Goal: Book appointment/travel/reservation

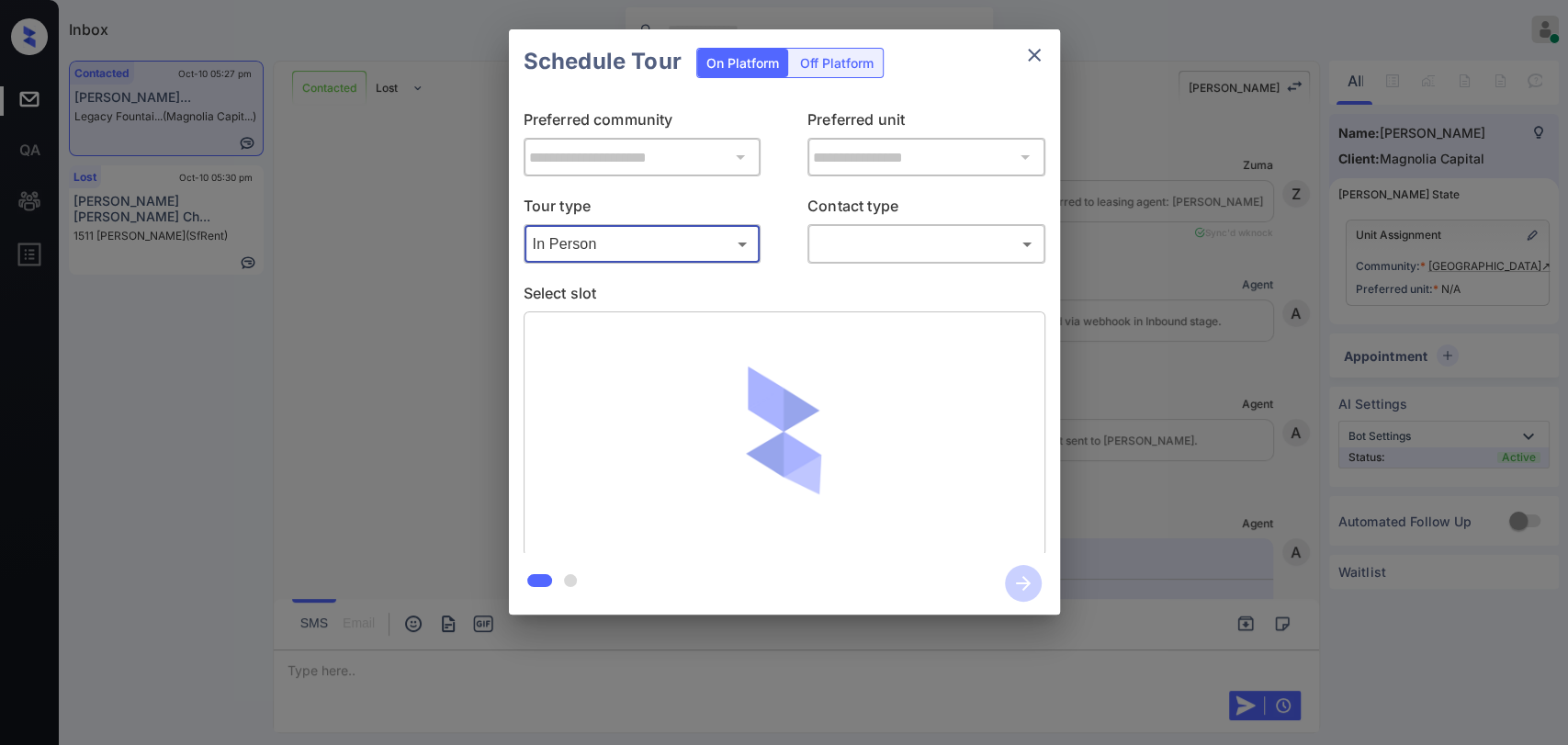
click at [881, 248] on body "Inbox Danielle Dela Cruz Online Set yourself offline Set yourself on break Prof…" at bounding box center [784, 372] width 1568 height 745
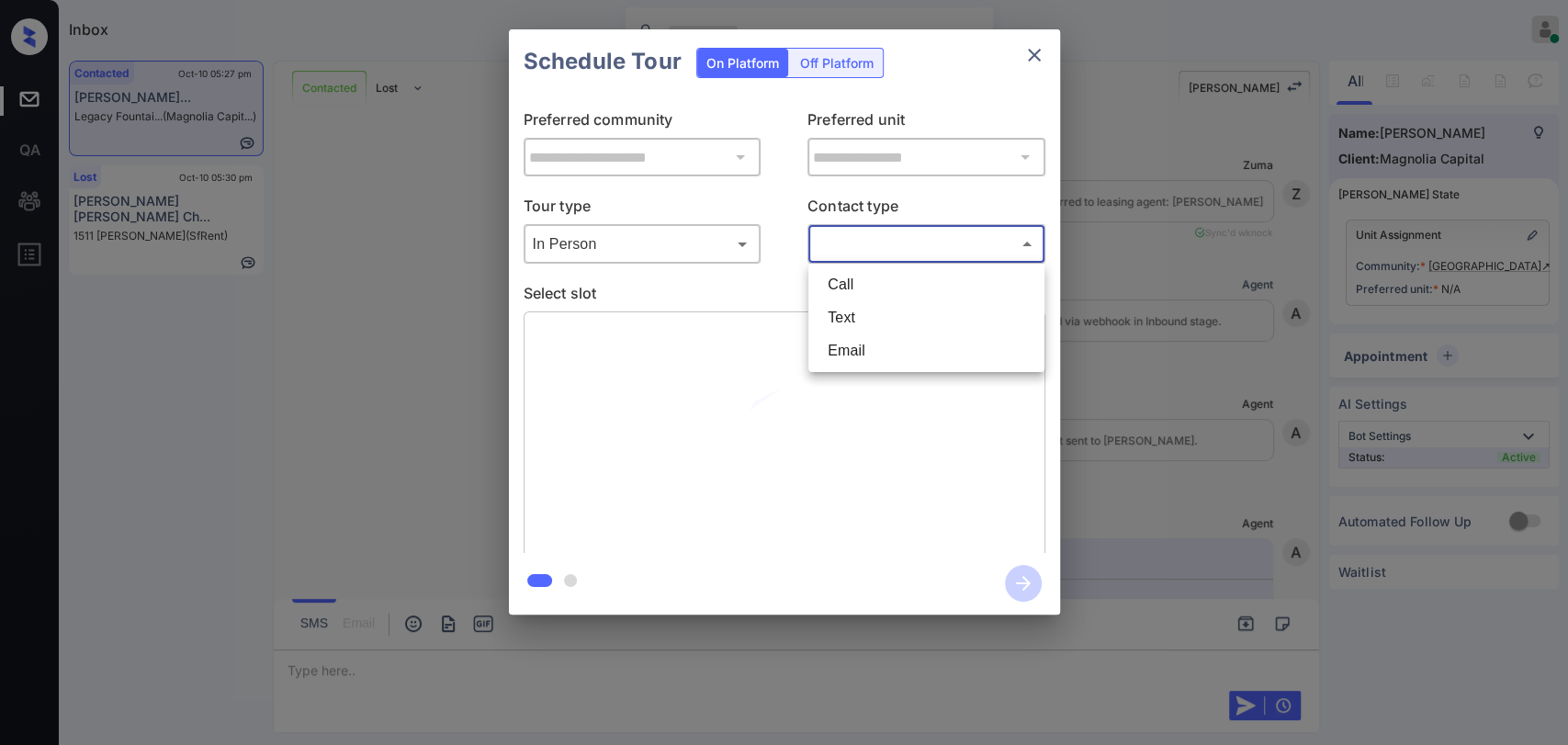
scroll to position [8667, 0]
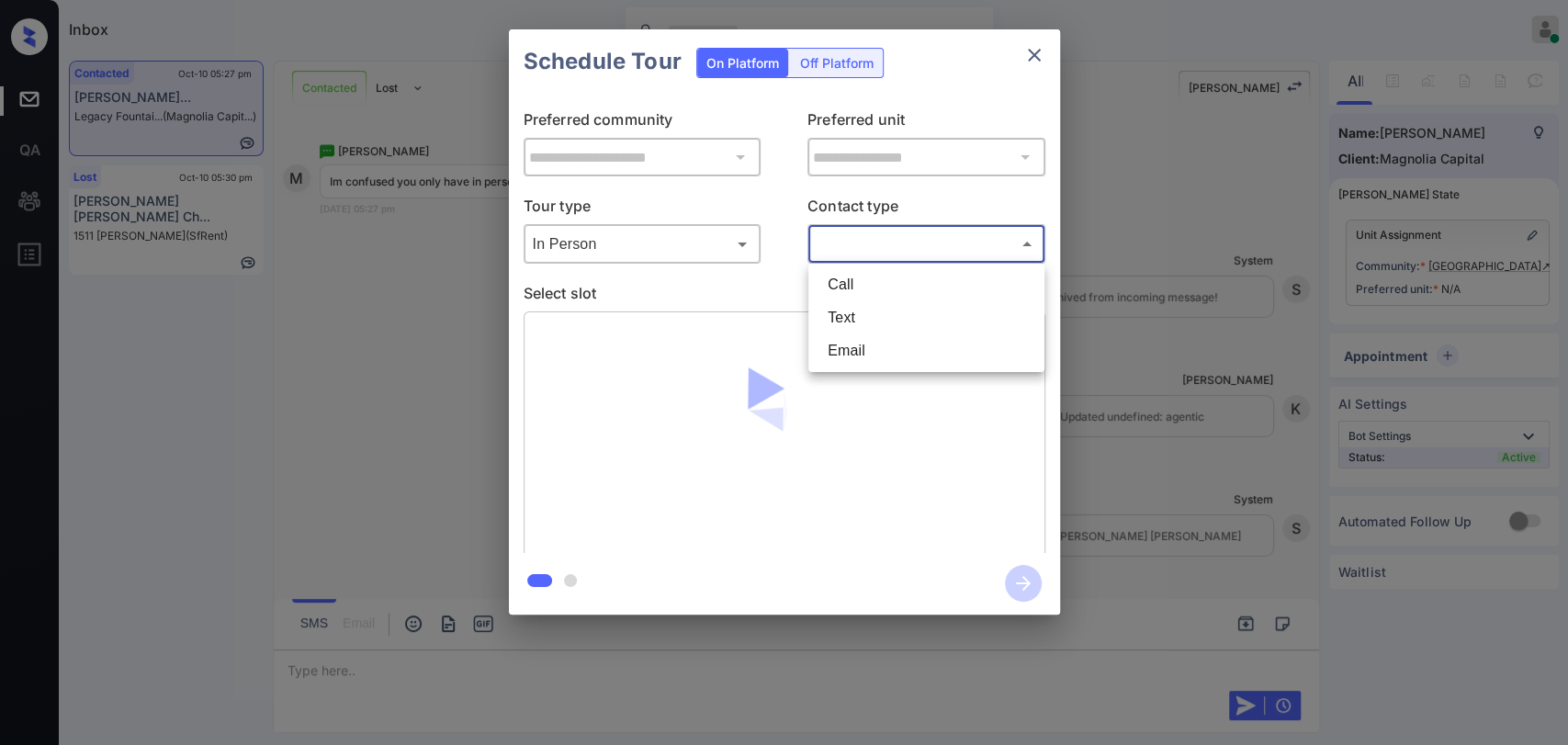
click at [866, 313] on li "Text" at bounding box center [926, 317] width 226 height 33
type input "****"
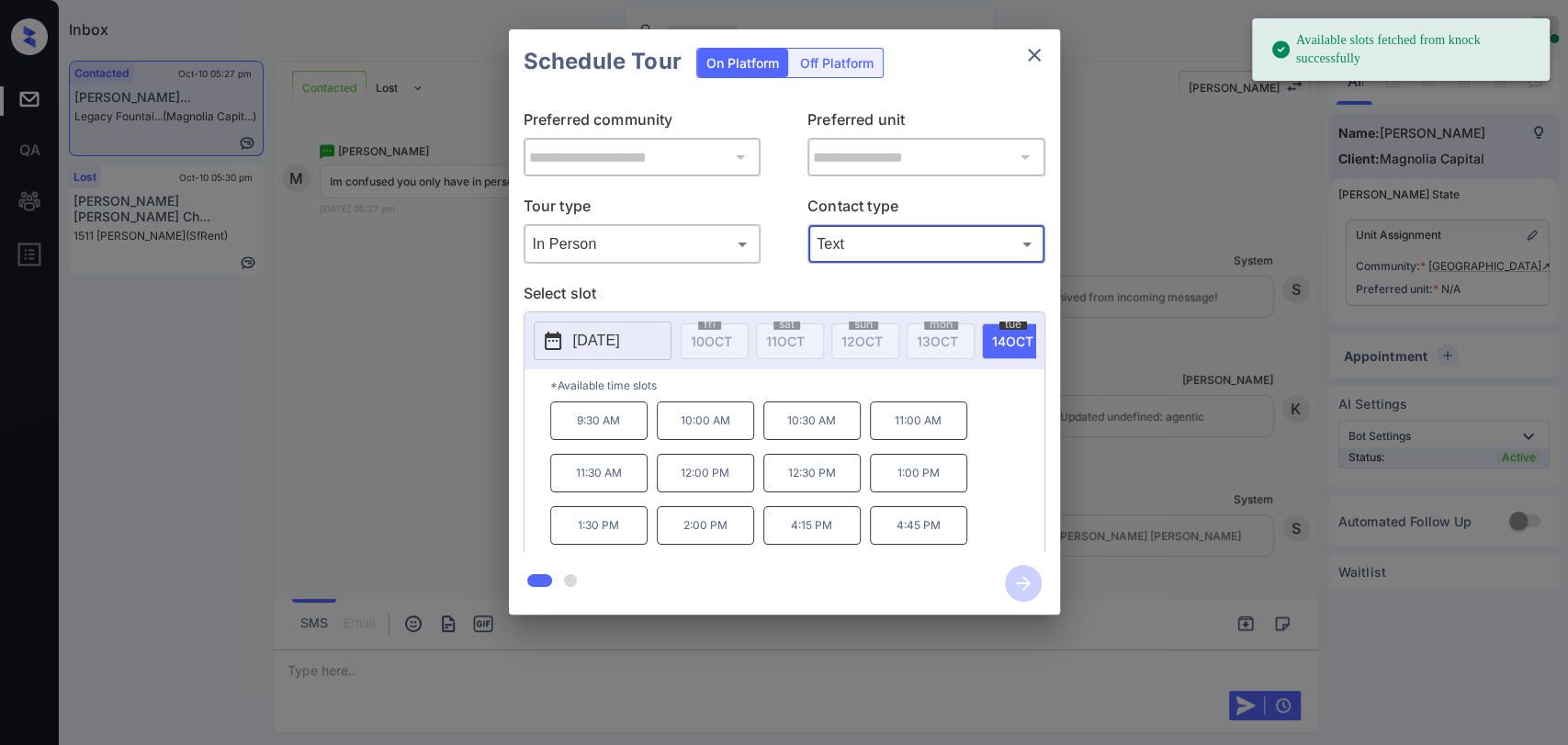
click at [598, 333] on p "2025-10-14" at bounding box center [597, 341] width 47 height 22
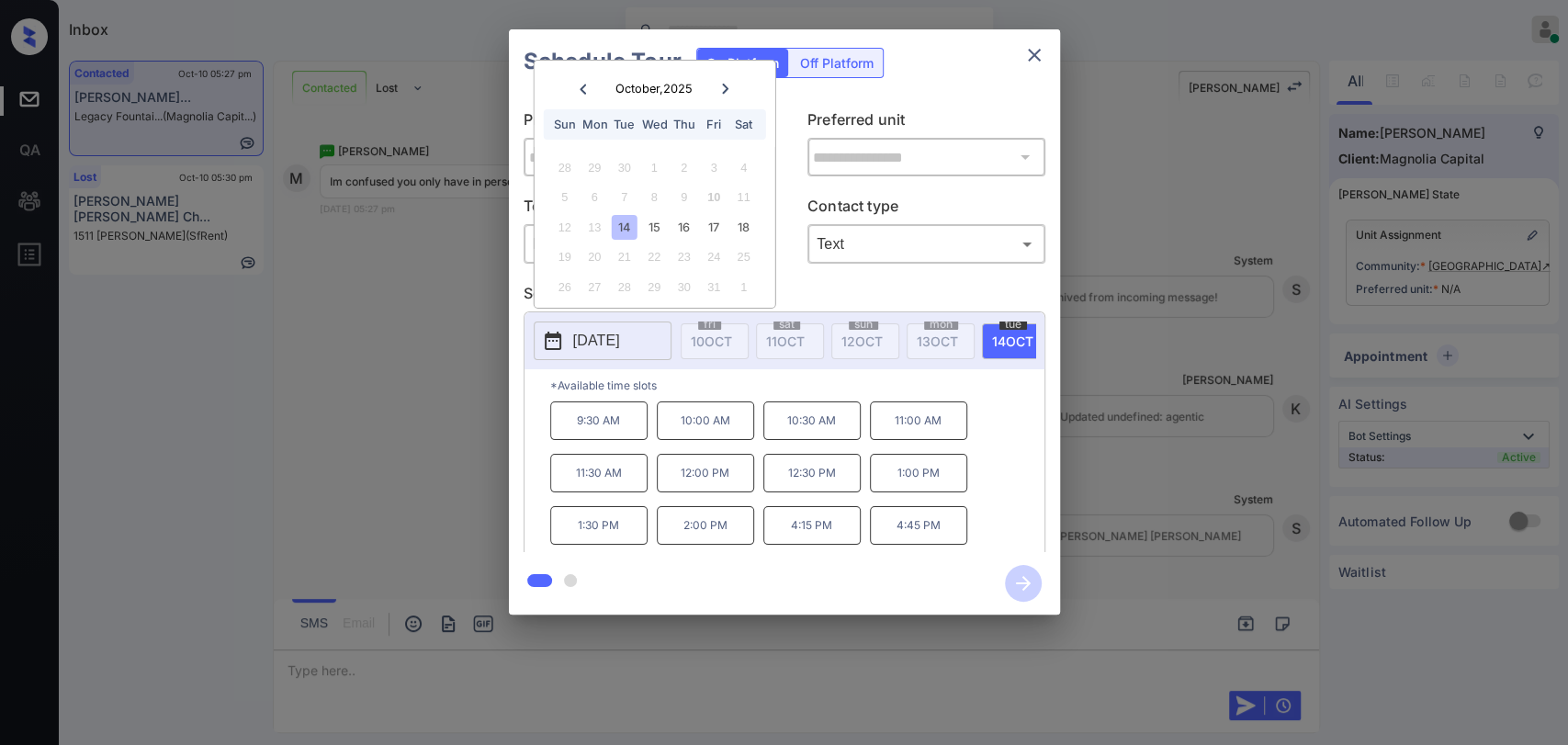
click at [724, 87] on icon at bounding box center [726, 89] width 11 height 11
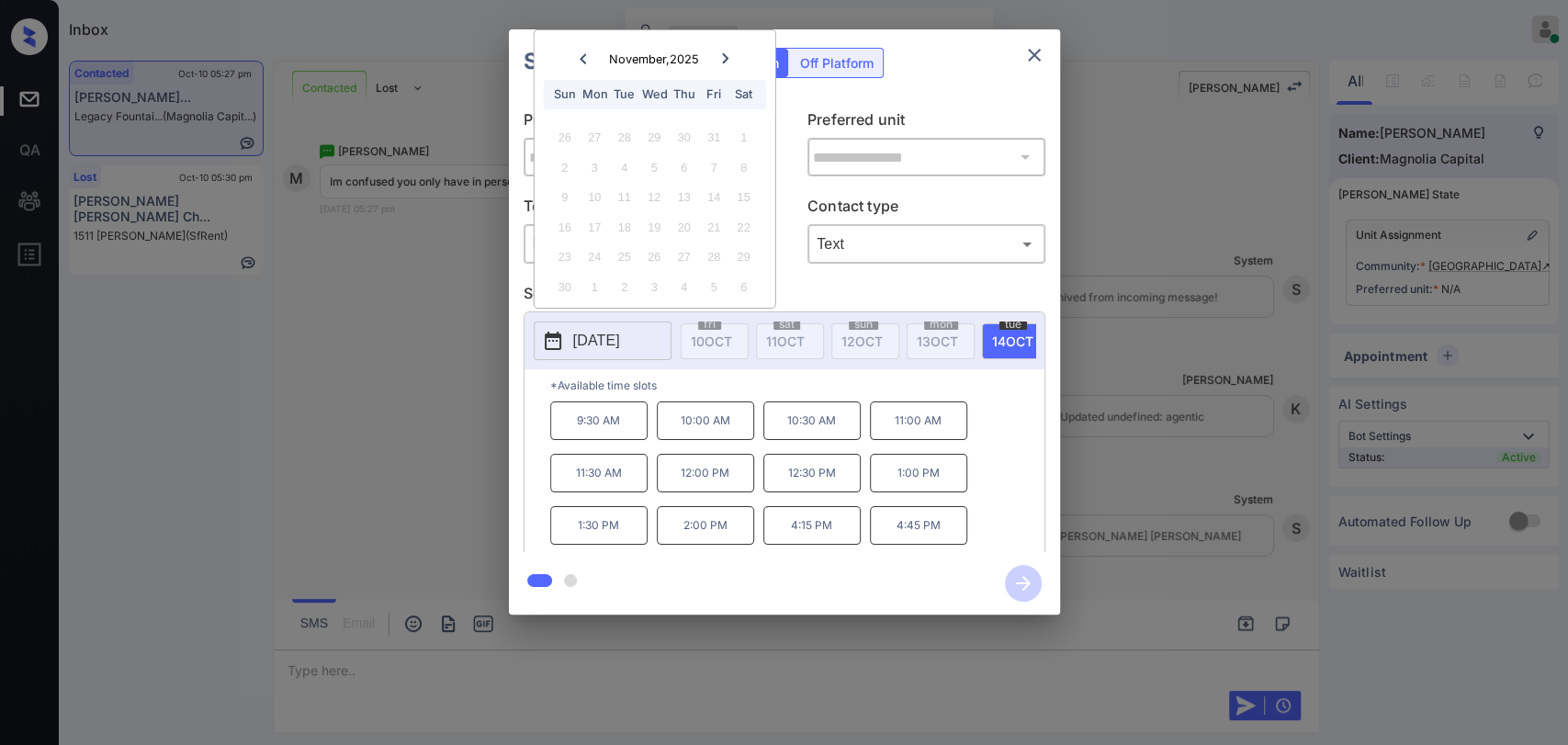
click at [577, 60] on icon at bounding box center [583, 59] width 11 height 11
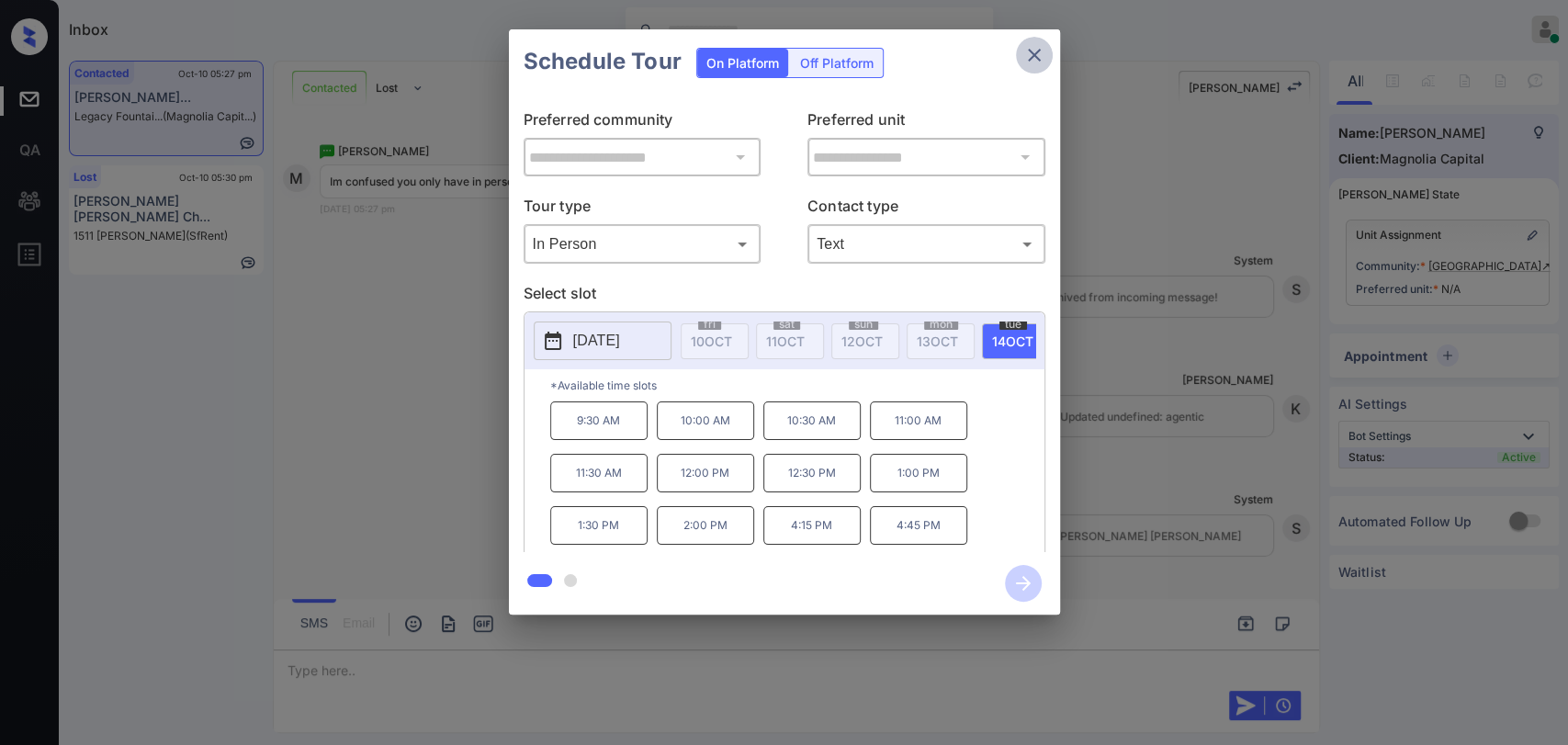
click at [1042, 56] on icon "close" at bounding box center [1035, 55] width 22 height 22
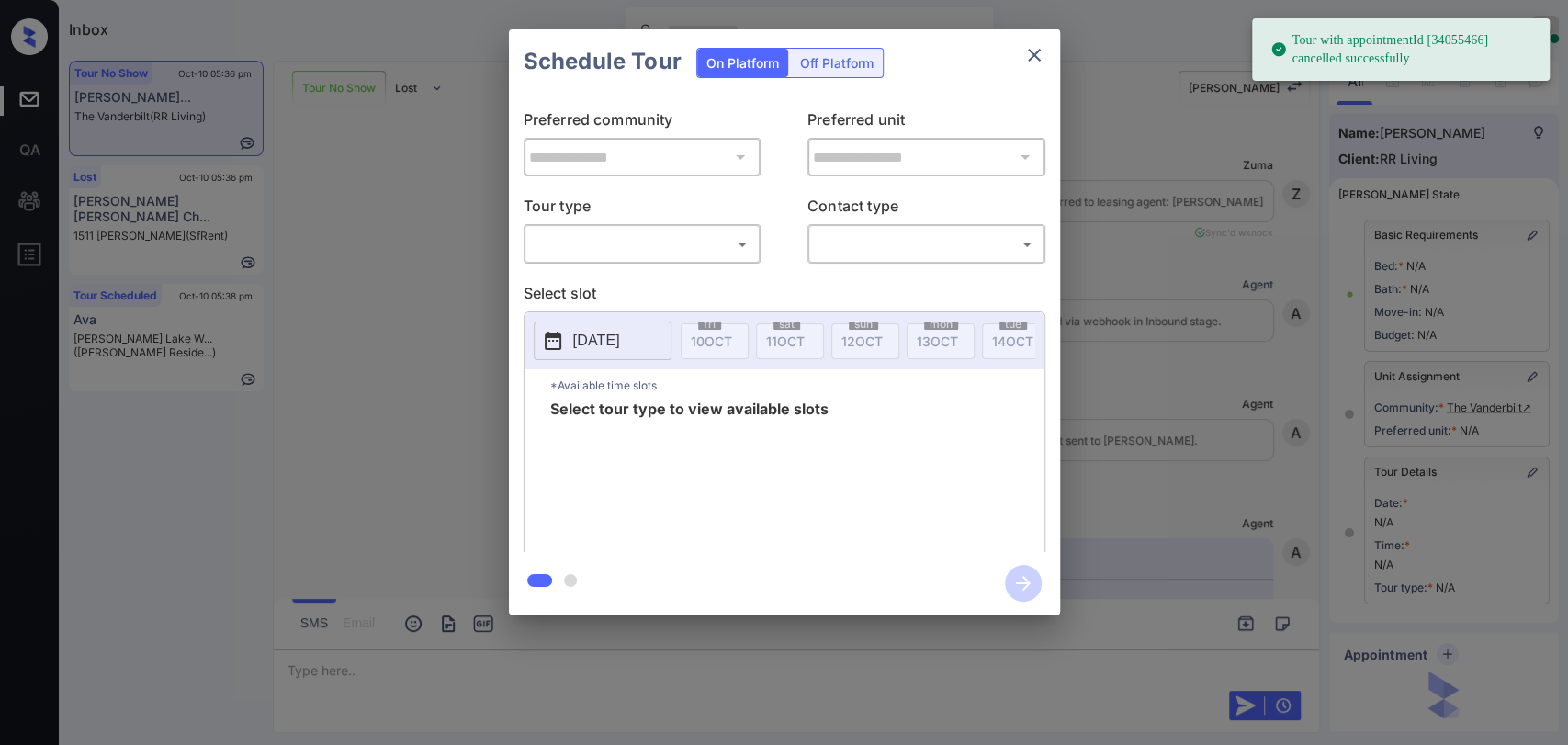
scroll to position [264, 0]
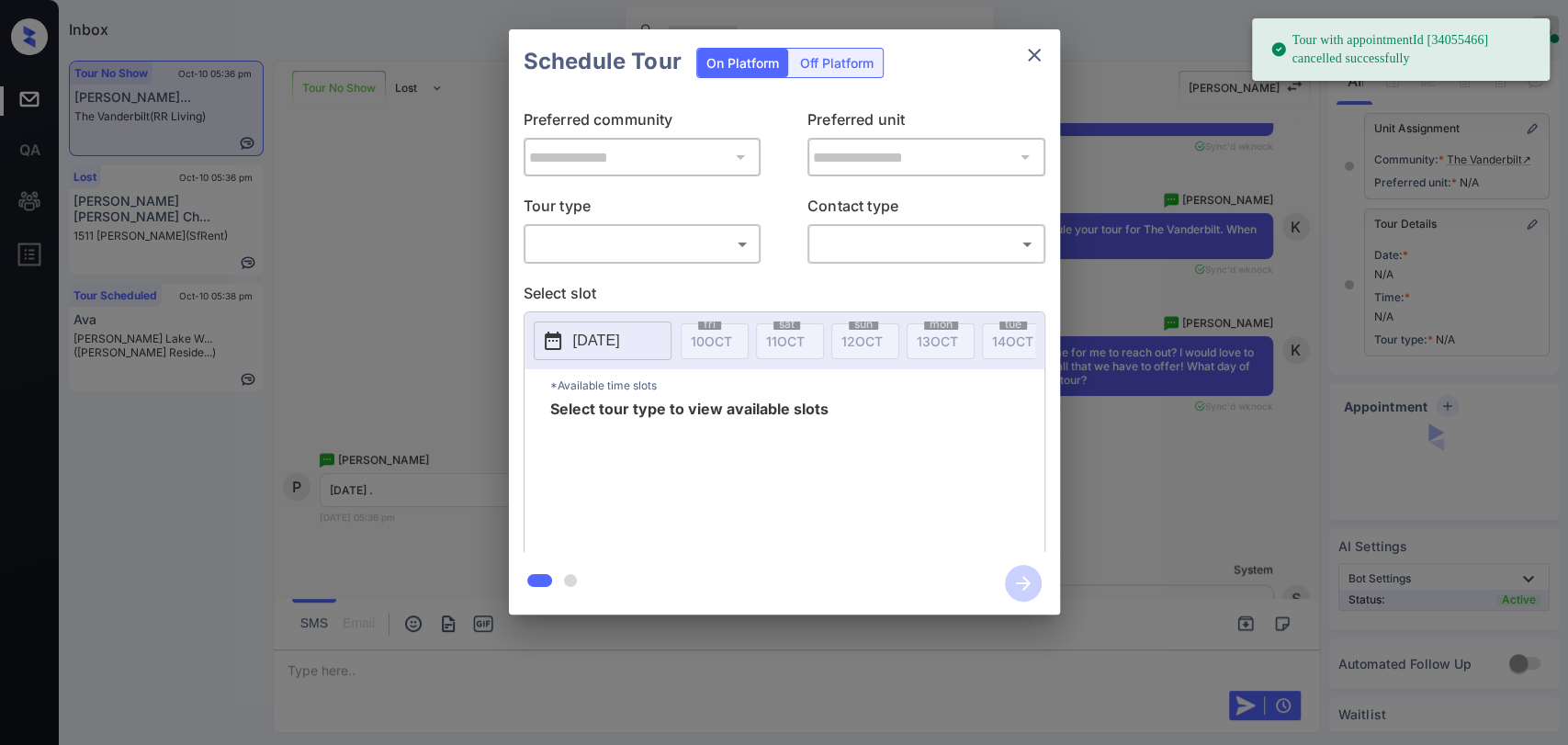
click at [612, 237] on body "Tour with appointmentId [34055466] cancelled successfully Inbox Danielle Dela C…" at bounding box center [784, 372] width 1568 height 745
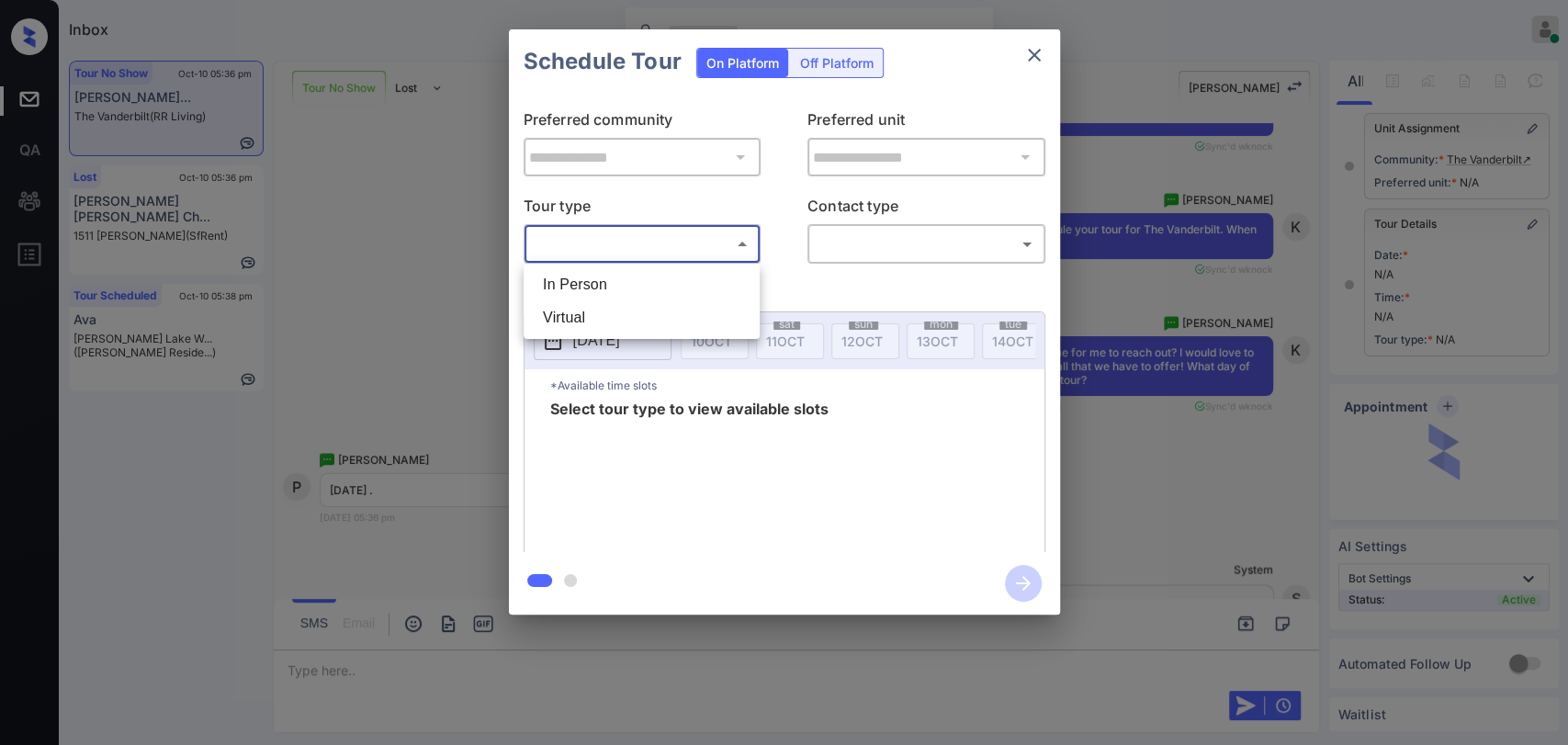
click at [578, 283] on li "In Person" at bounding box center [641, 285] width 226 height 33
type input "********"
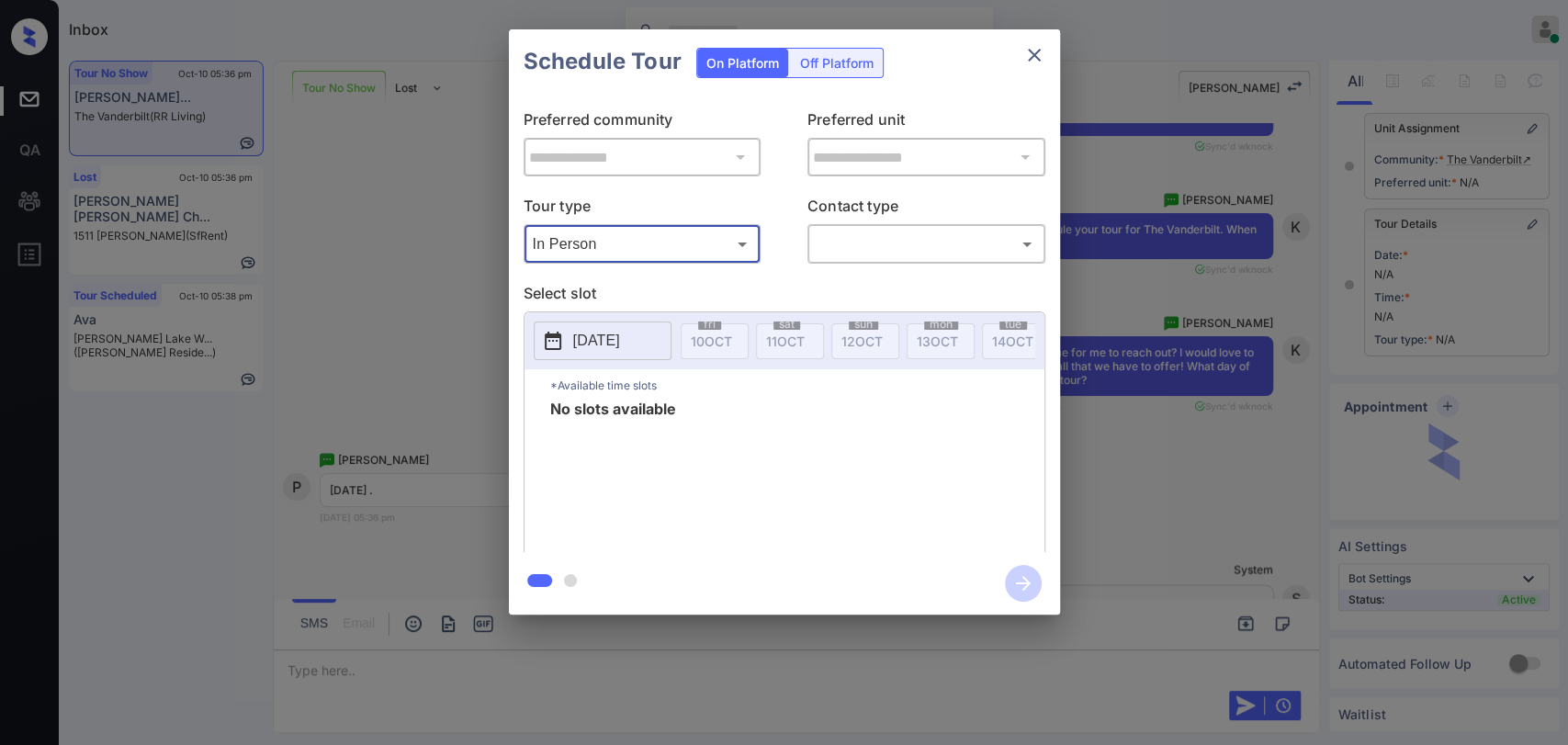
click at [925, 237] on body "Inbox Danielle Dela Cruz Online Set yourself offline Set yourself on break Prof…" at bounding box center [784, 372] width 1568 height 745
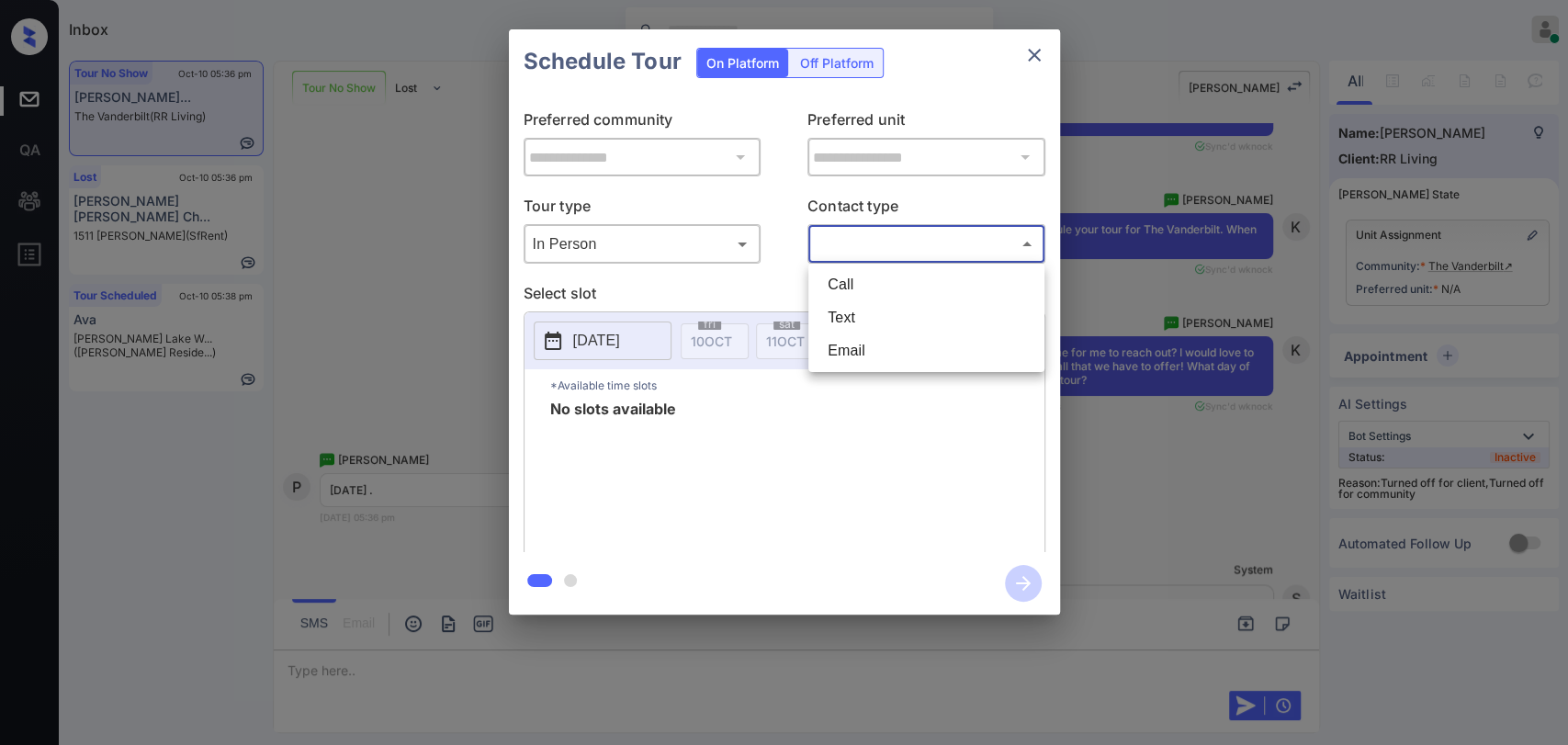
scroll to position [0, 0]
click at [870, 308] on li "Text" at bounding box center [926, 317] width 226 height 33
type input "****"
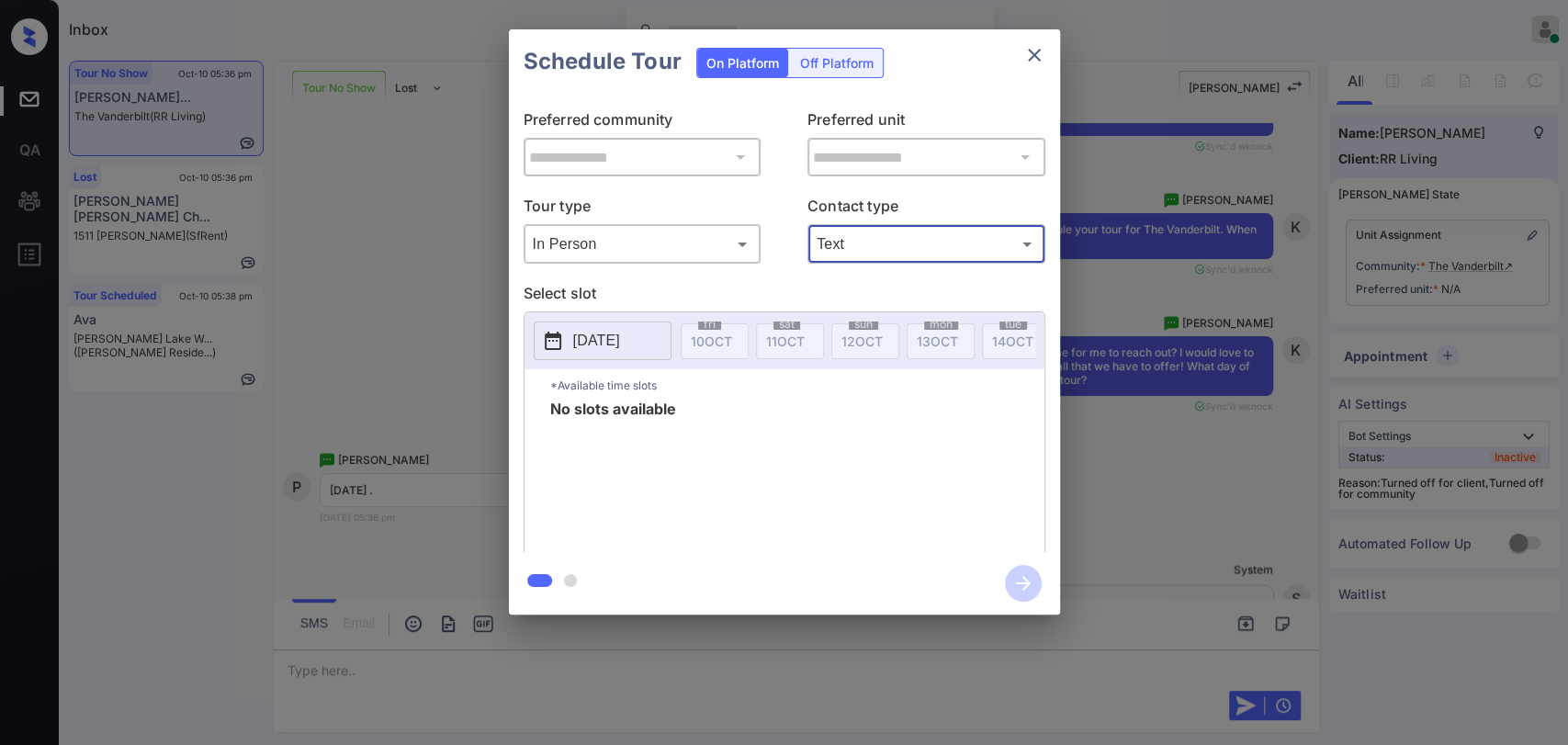
click at [620, 343] on p "[DATE]" at bounding box center [597, 341] width 47 height 22
drag, startPoint x: 940, startPoint y: 95, endPoint x: 992, endPoint y: 88, distance: 52.5
click at [942, 96] on div "**********" at bounding box center [784, 323] width 551 height 459
click at [1042, 46] on icon "close" at bounding box center [1035, 55] width 22 height 22
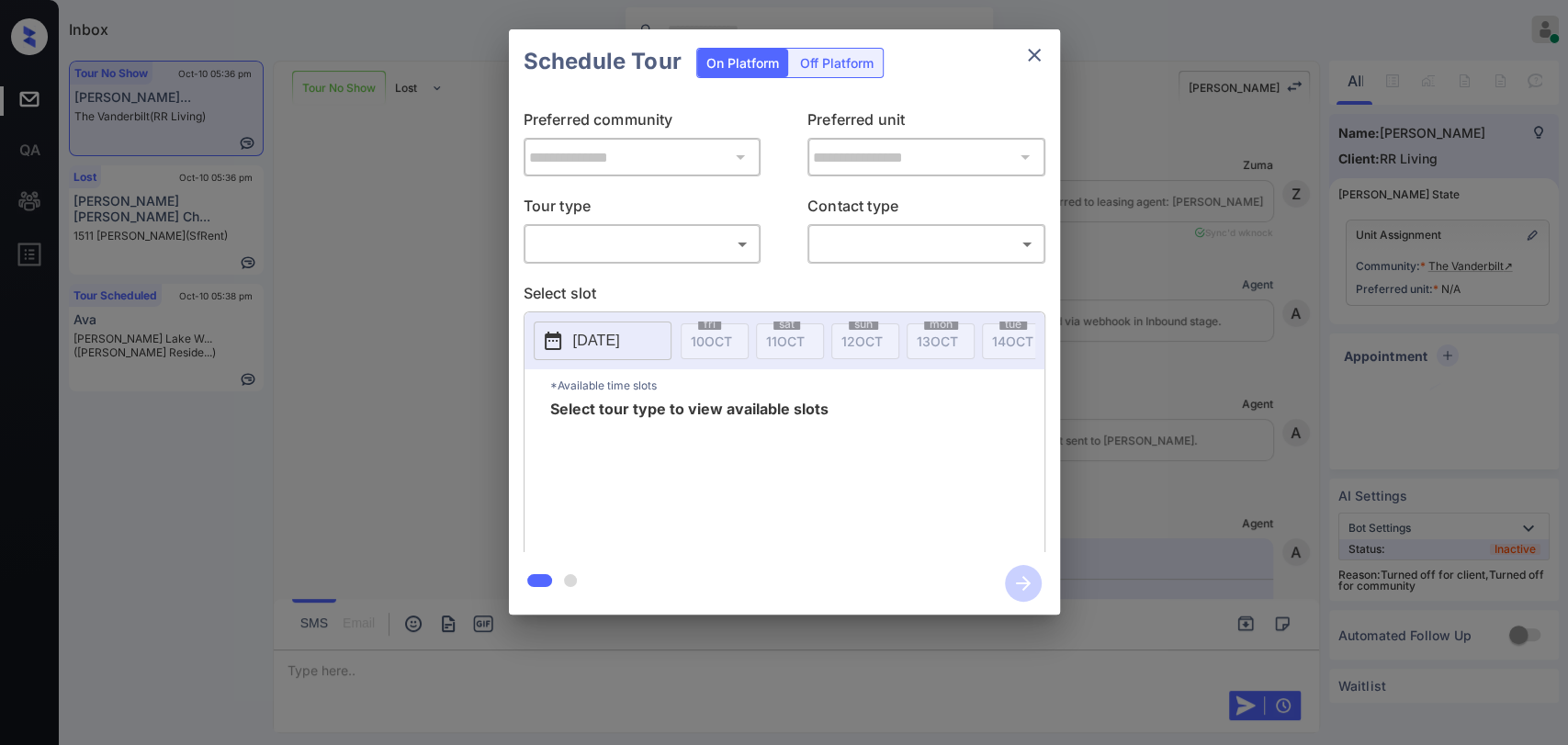
scroll to position [7827, 0]
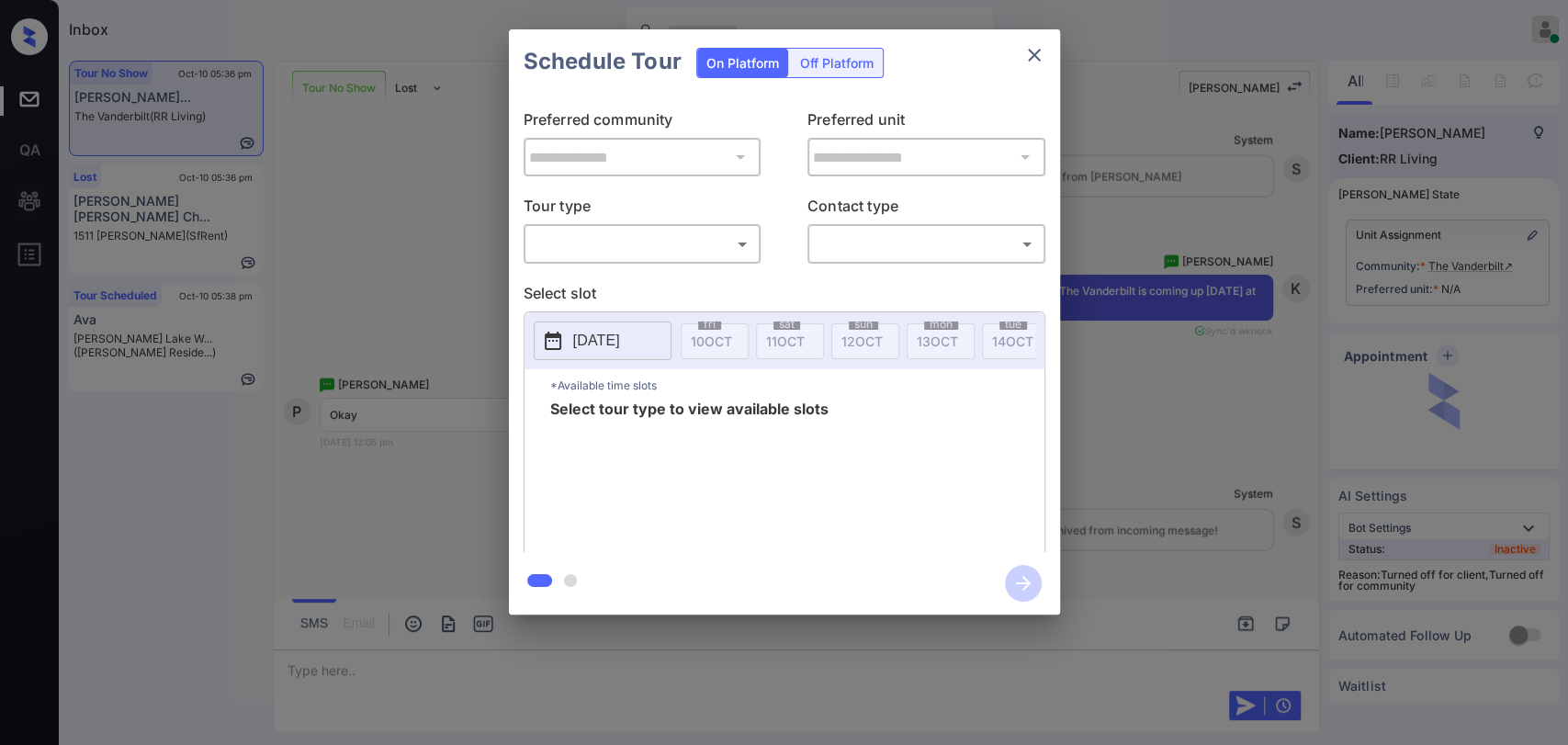
click at [626, 241] on body "Inbox Danielle Dela Cruz Online Set yourself offline Set yourself on break Prof…" at bounding box center [784, 372] width 1568 height 745
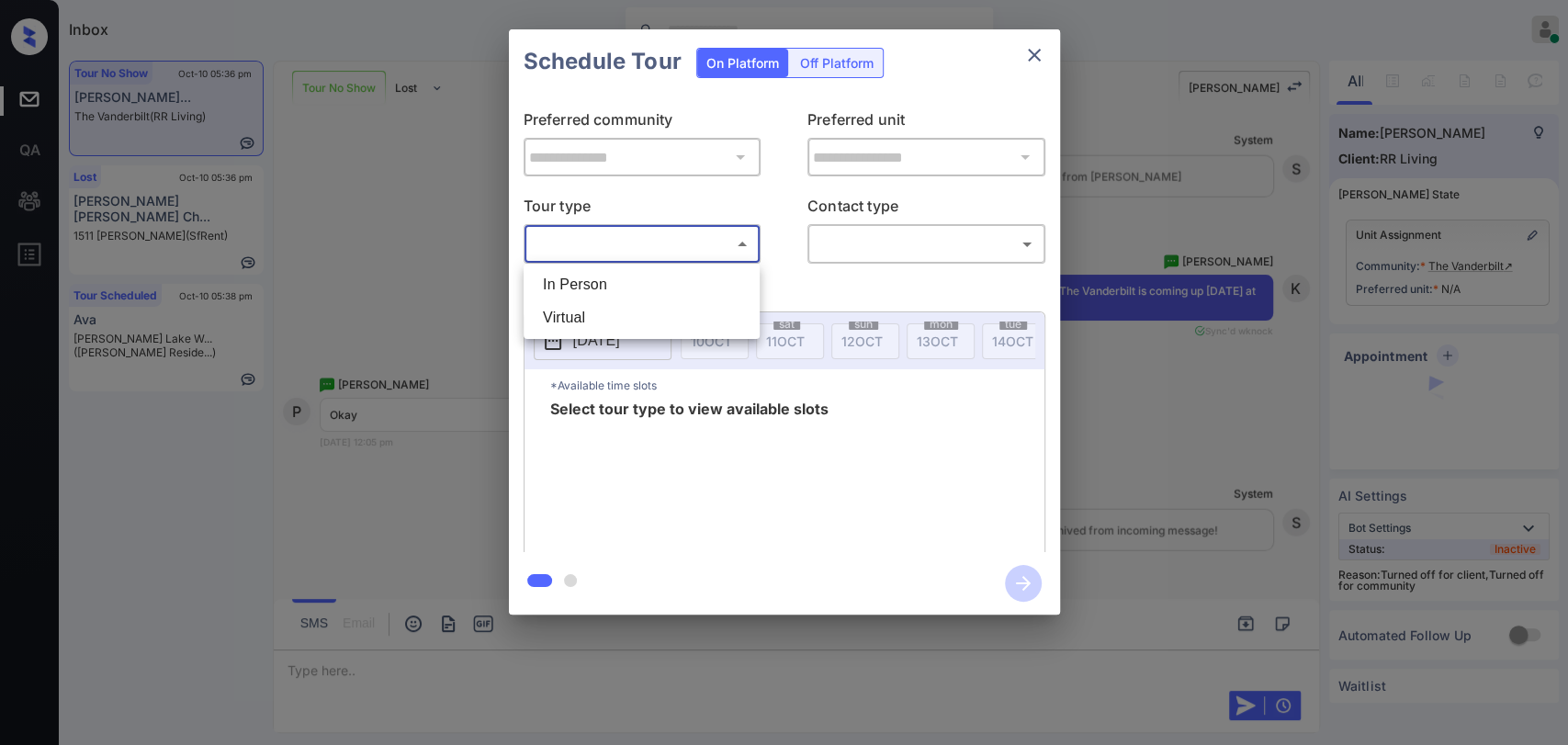
click at [561, 287] on li "In Person" at bounding box center [641, 285] width 226 height 33
type input "********"
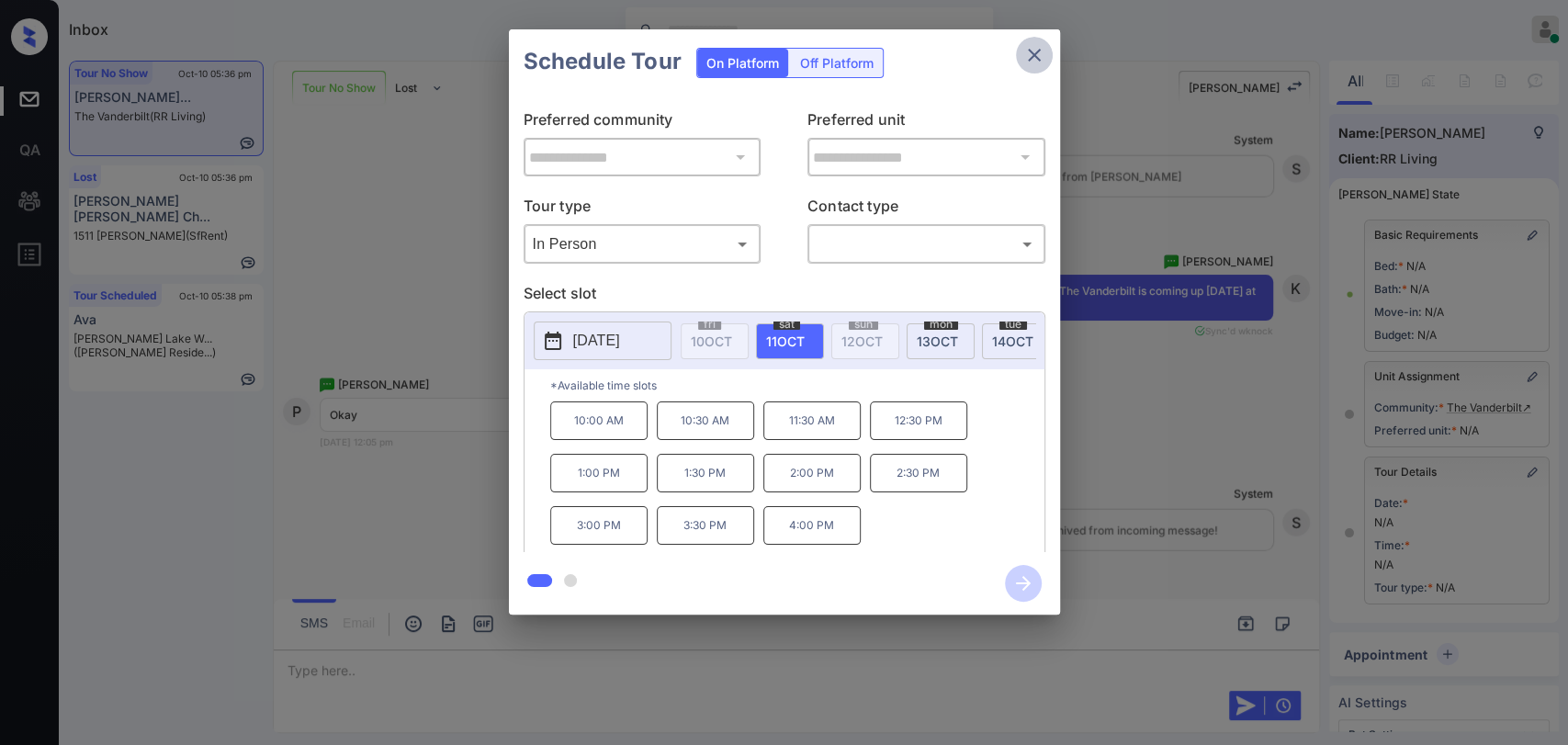
click at [1025, 47] on icon "close" at bounding box center [1035, 55] width 22 height 22
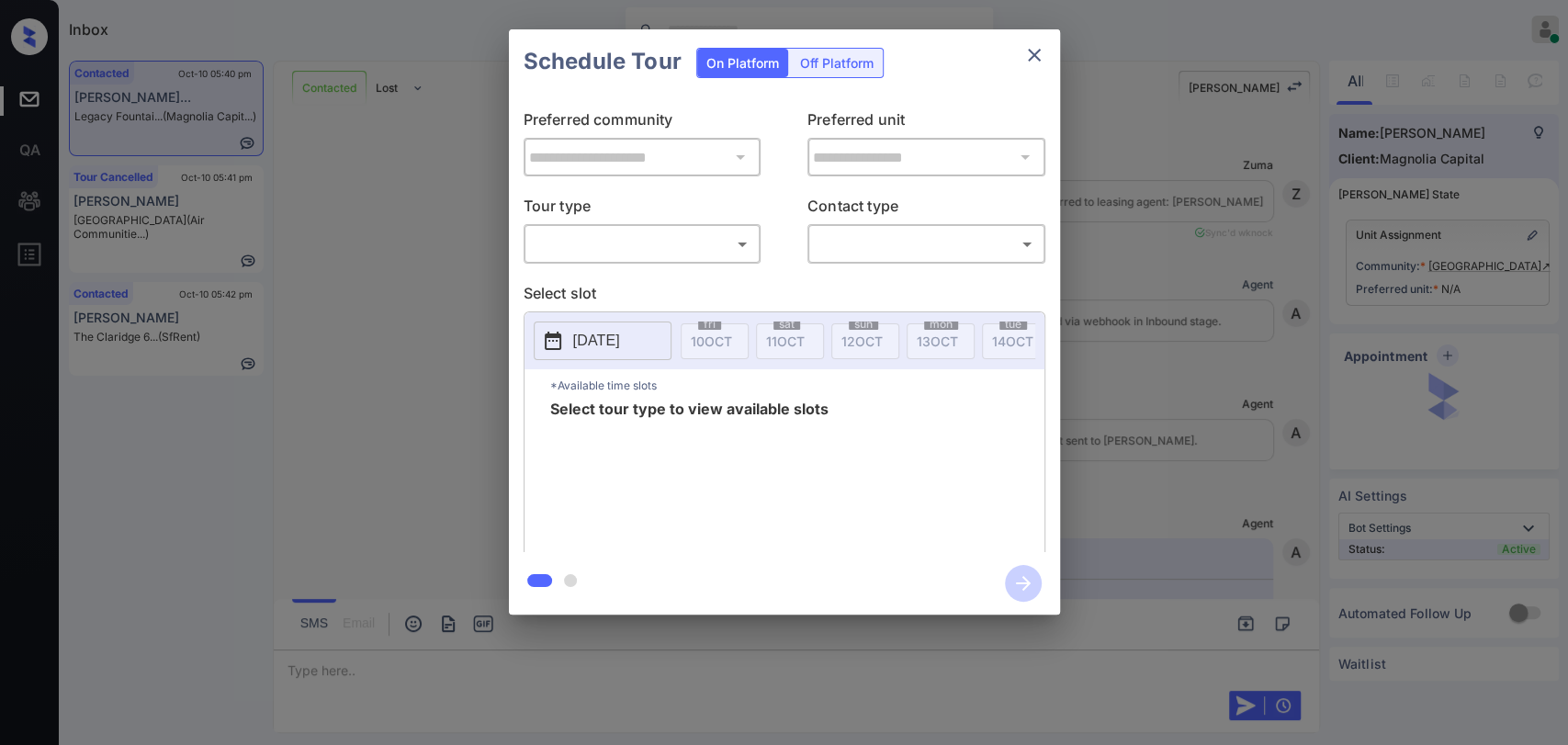
scroll to position [9511, 0]
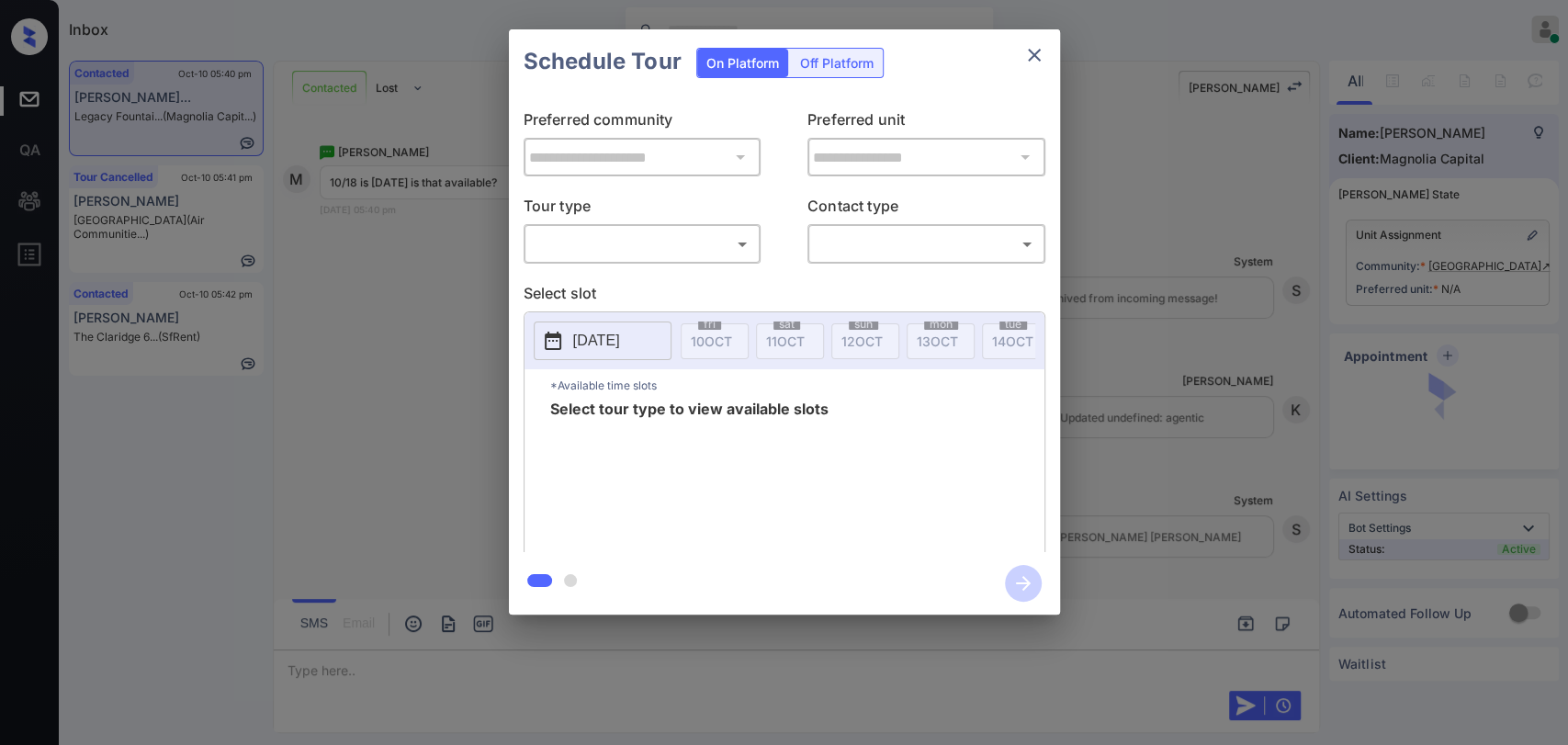
click at [717, 249] on body "Inbox [PERSON_NAME] [PERSON_NAME] Online Set yourself offline Set yourself on b…" at bounding box center [784, 372] width 1568 height 745
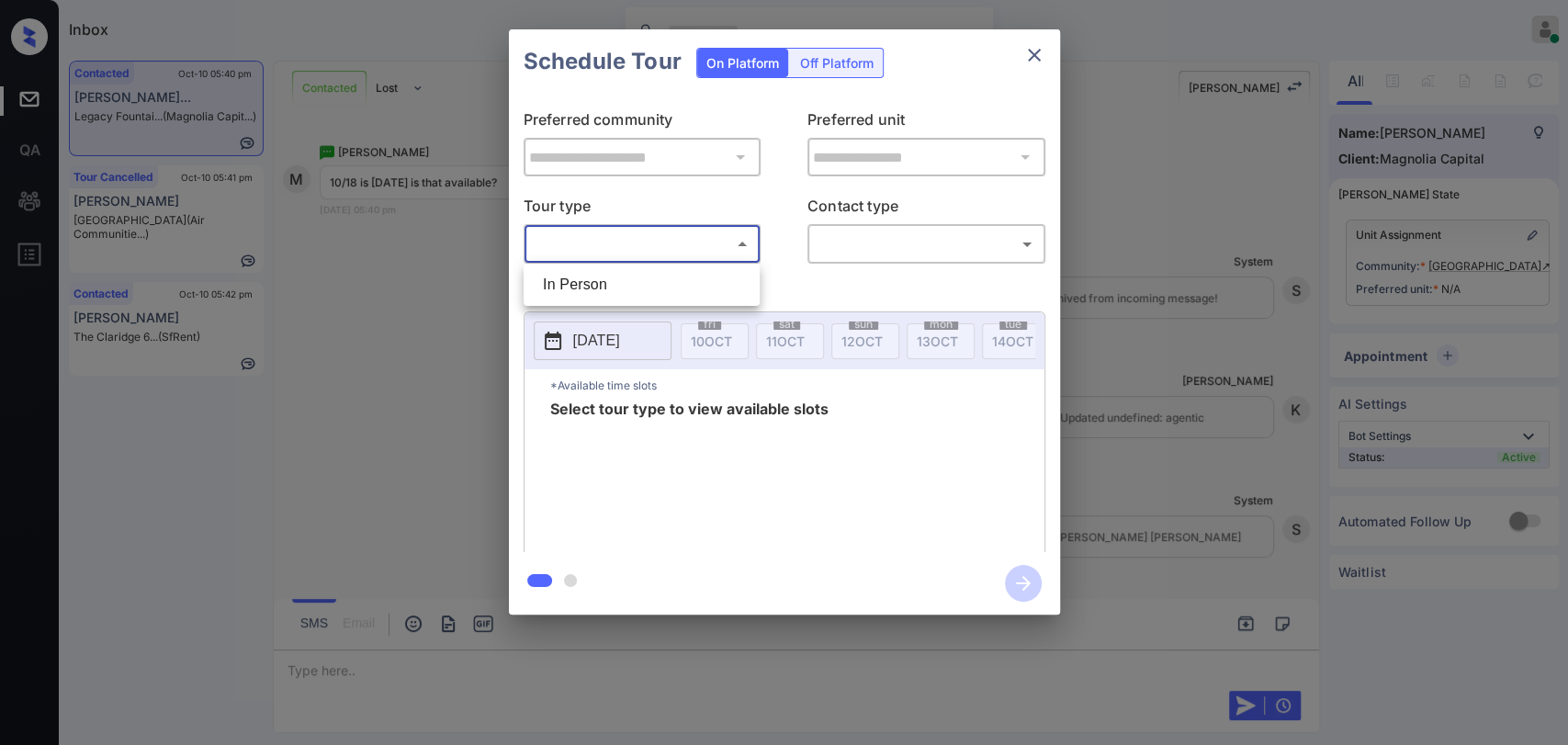
click at [628, 288] on li "In Person" at bounding box center [641, 285] width 226 height 33
type input "********"
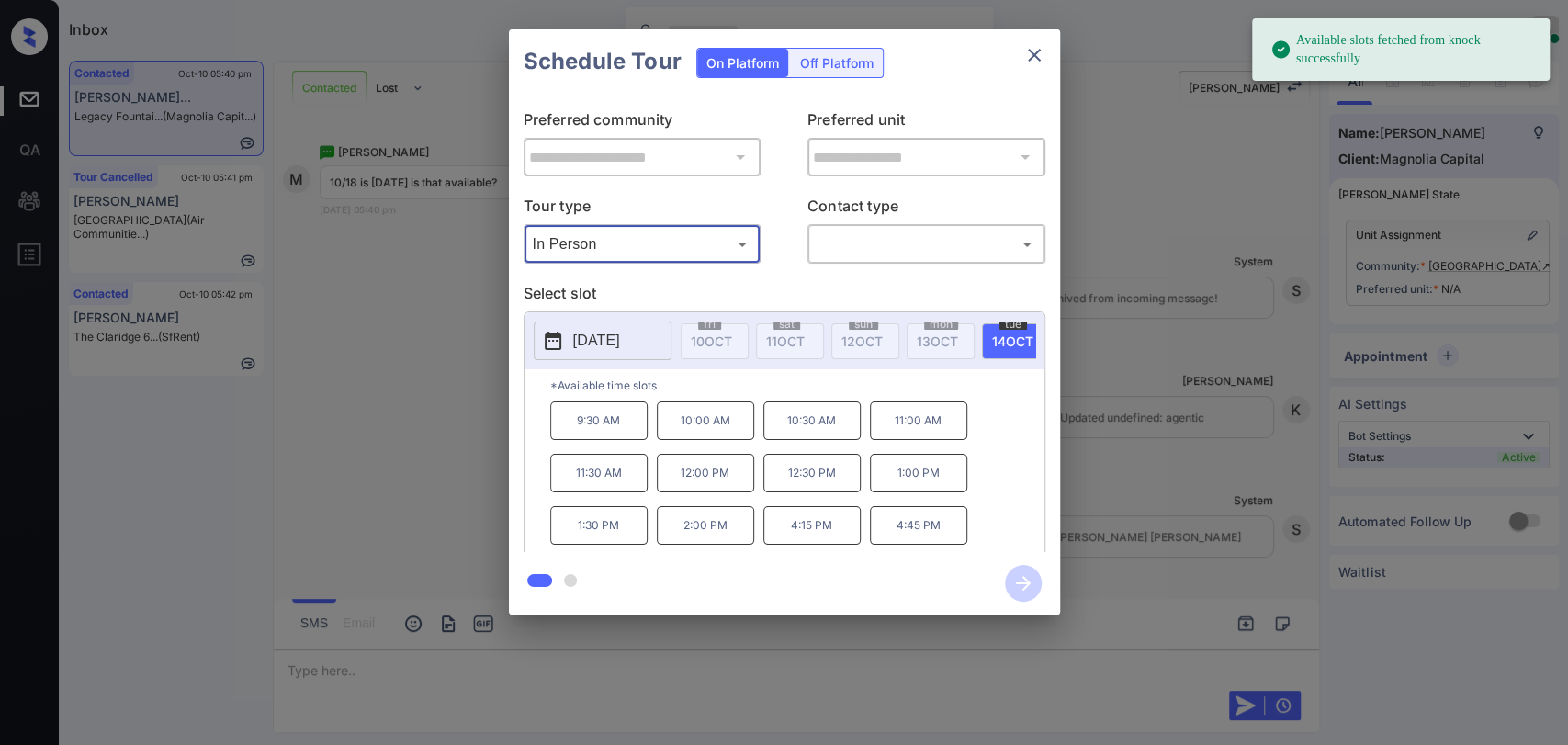
click at [576, 354] on button "[DATE]" at bounding box center [602, 341] width 138 height 38
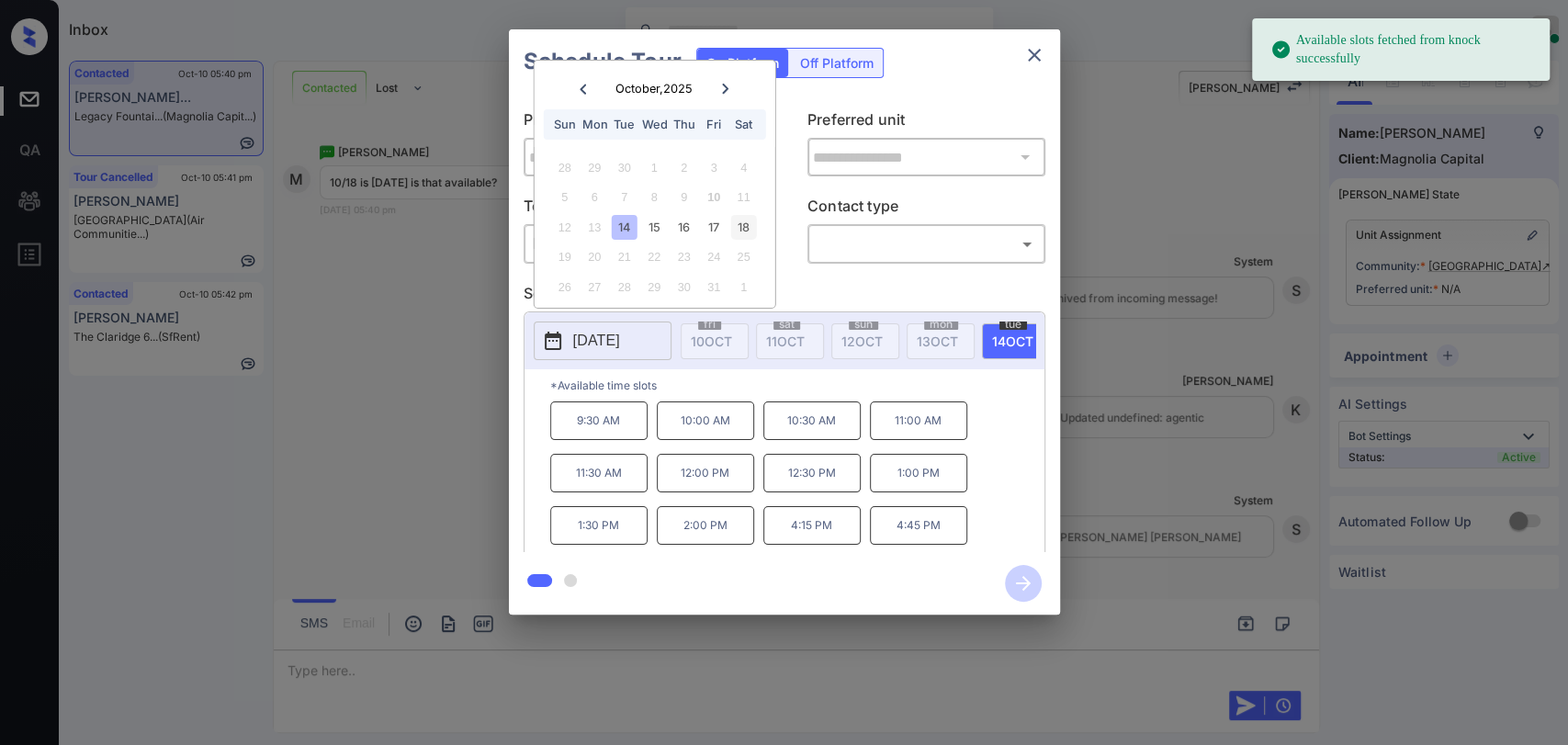
click at [736, 229] on div "18" at bounding box center [743, 227] width 25 height 25
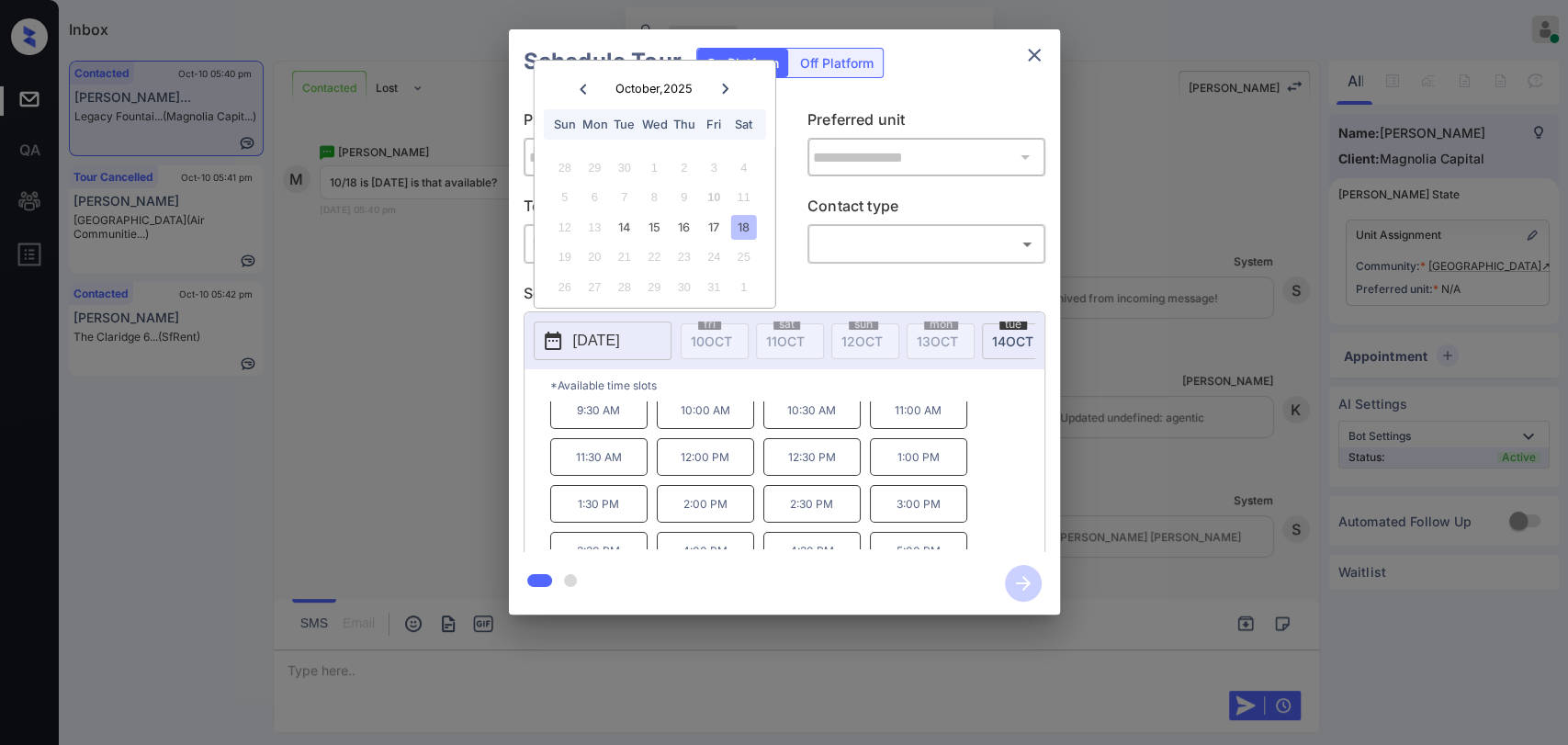
scroll to position [0, 0]
click at [1036, 48] on icon "close" at bounding box center [1035, 55] width 22 height 22
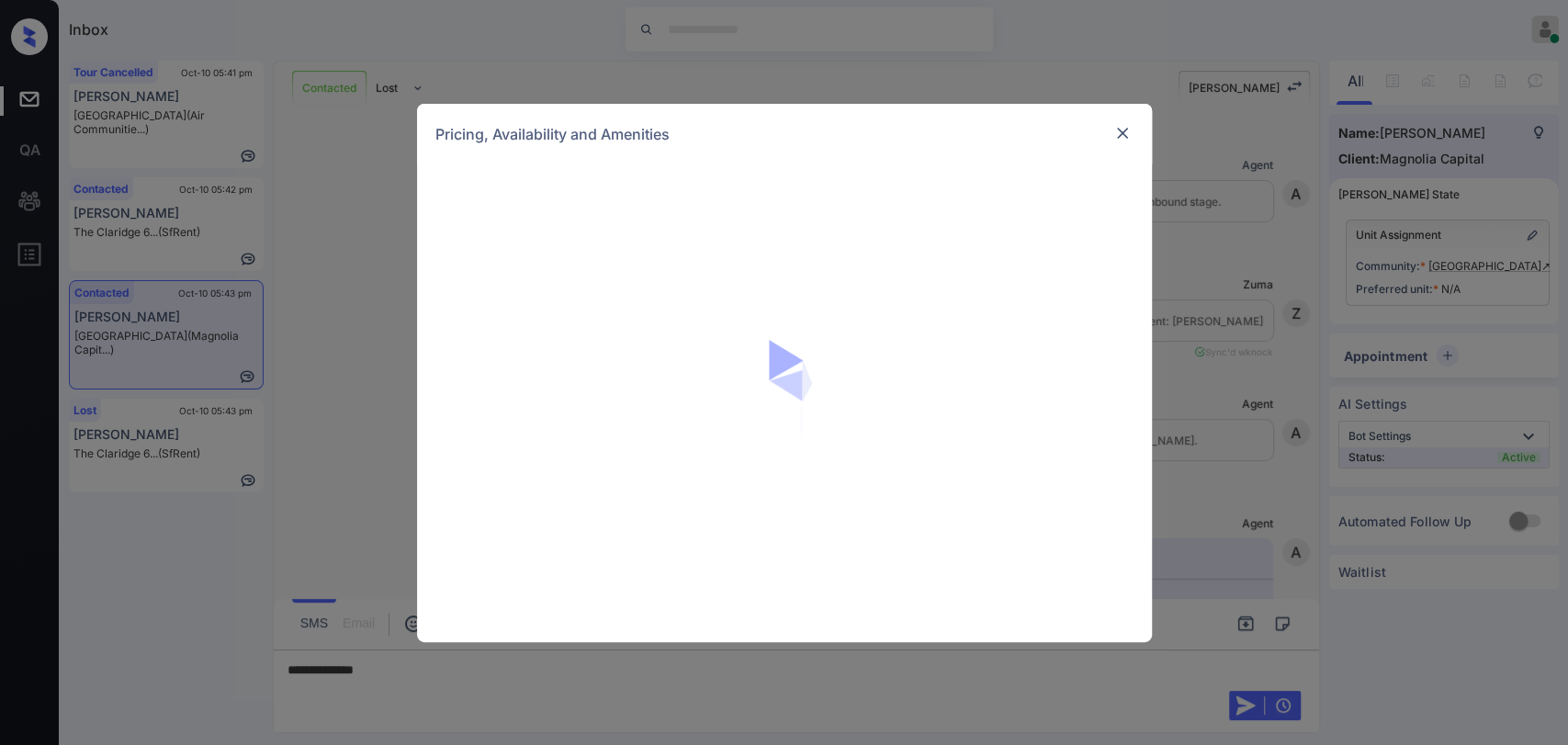
scroll to position [795, 0]
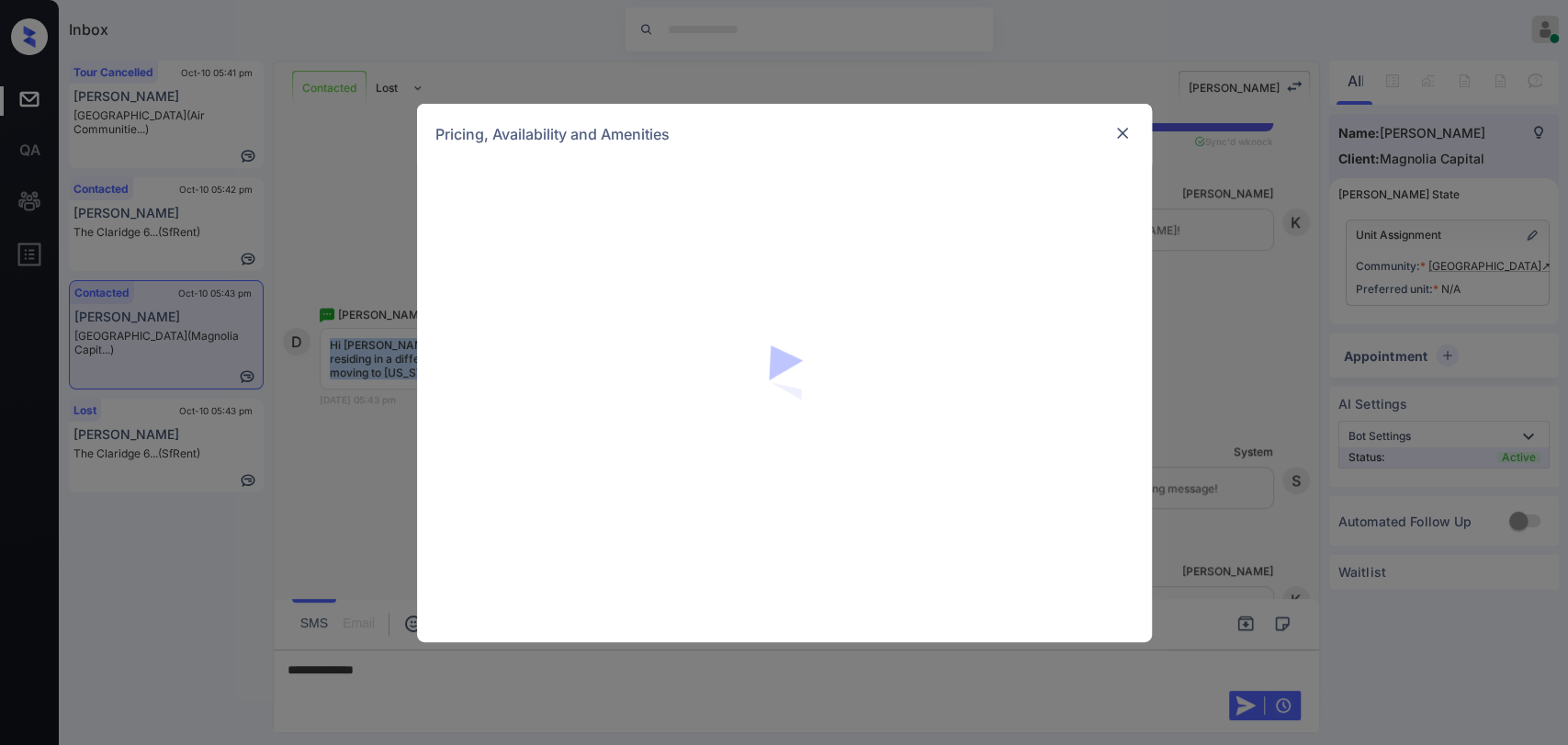
click at [1122, 128] on img at bounding box center [1123, 134] width 19 height 19
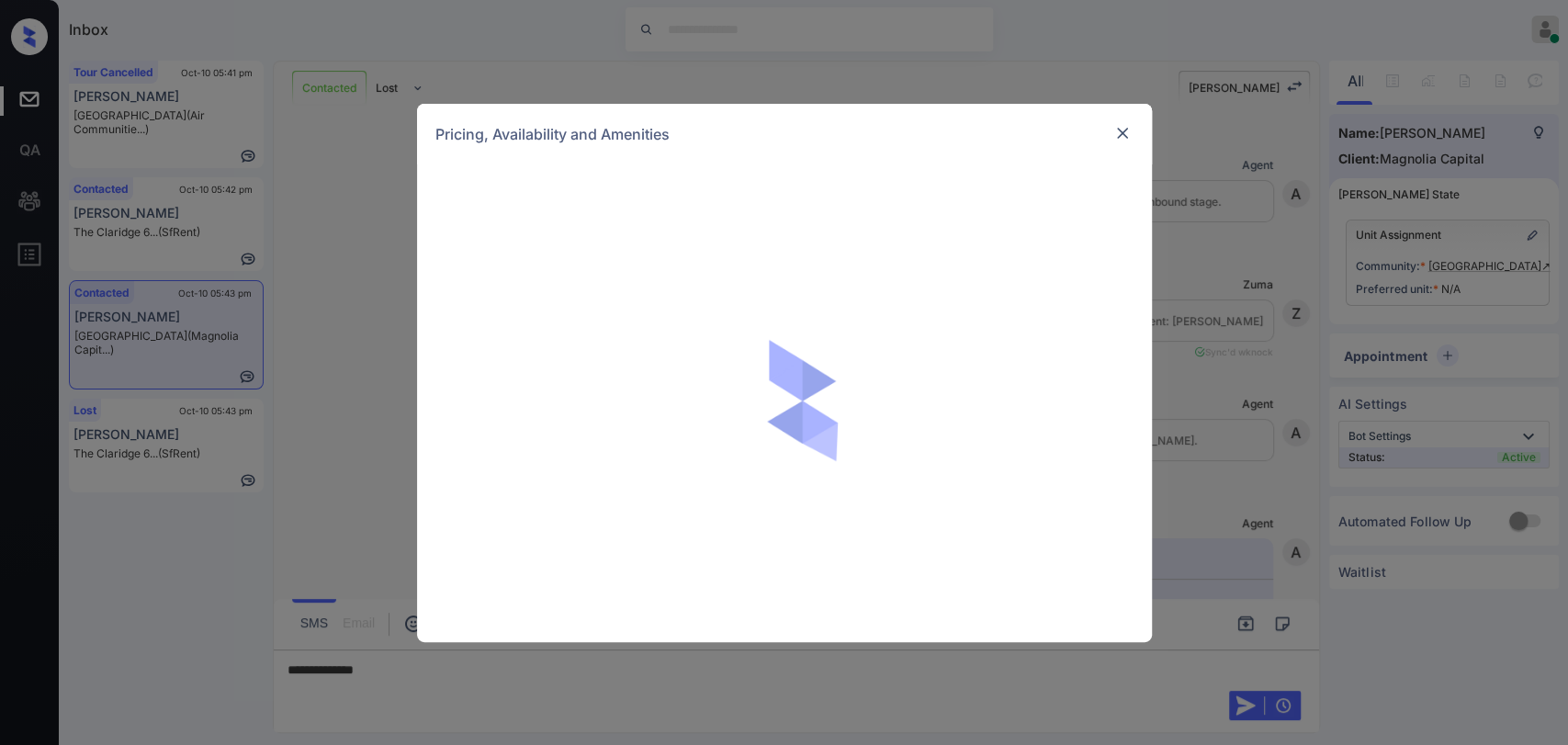
scroll to position [795, 0]
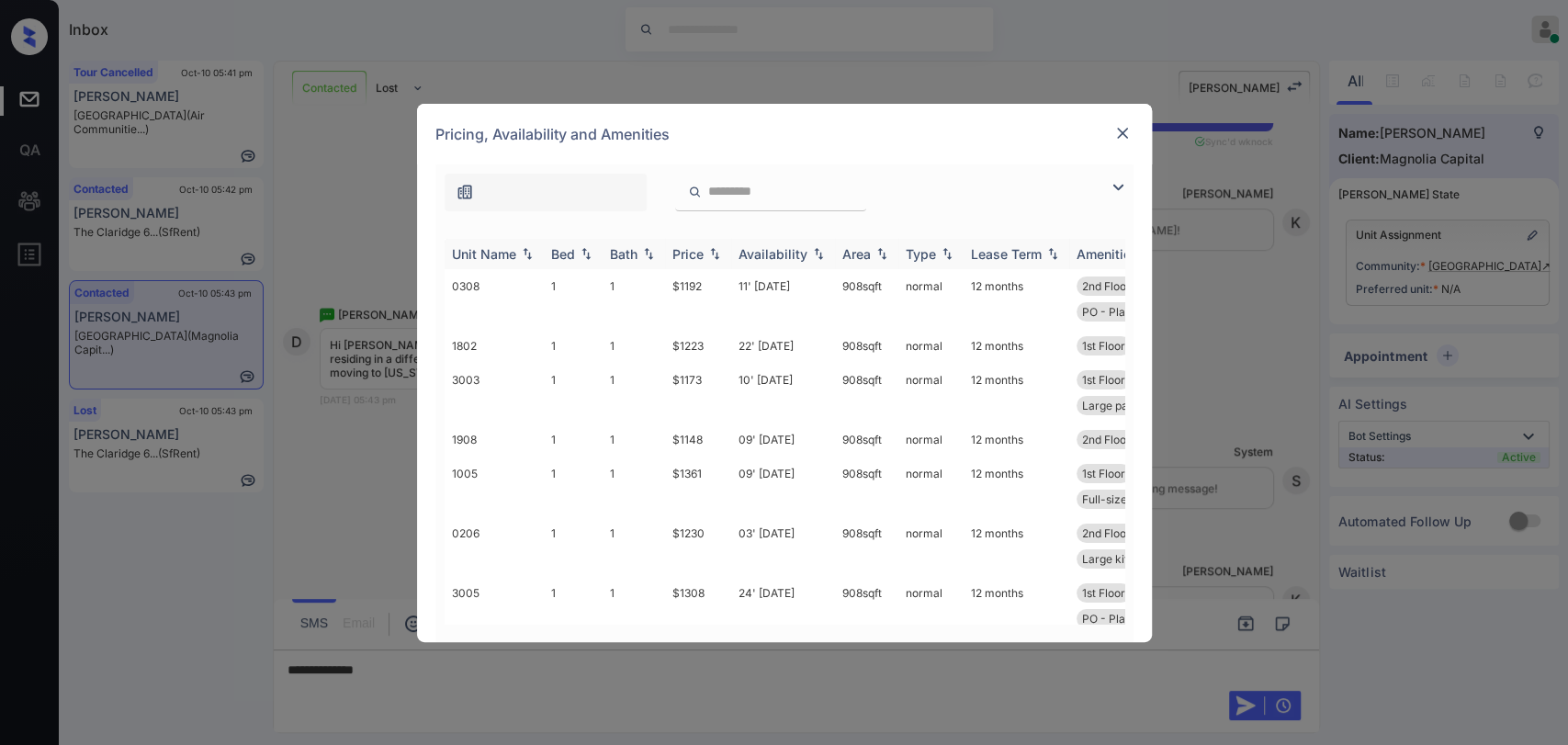
click at [572, 243] on th "Bed" at bounding box center [573, 254] width 59 height 30
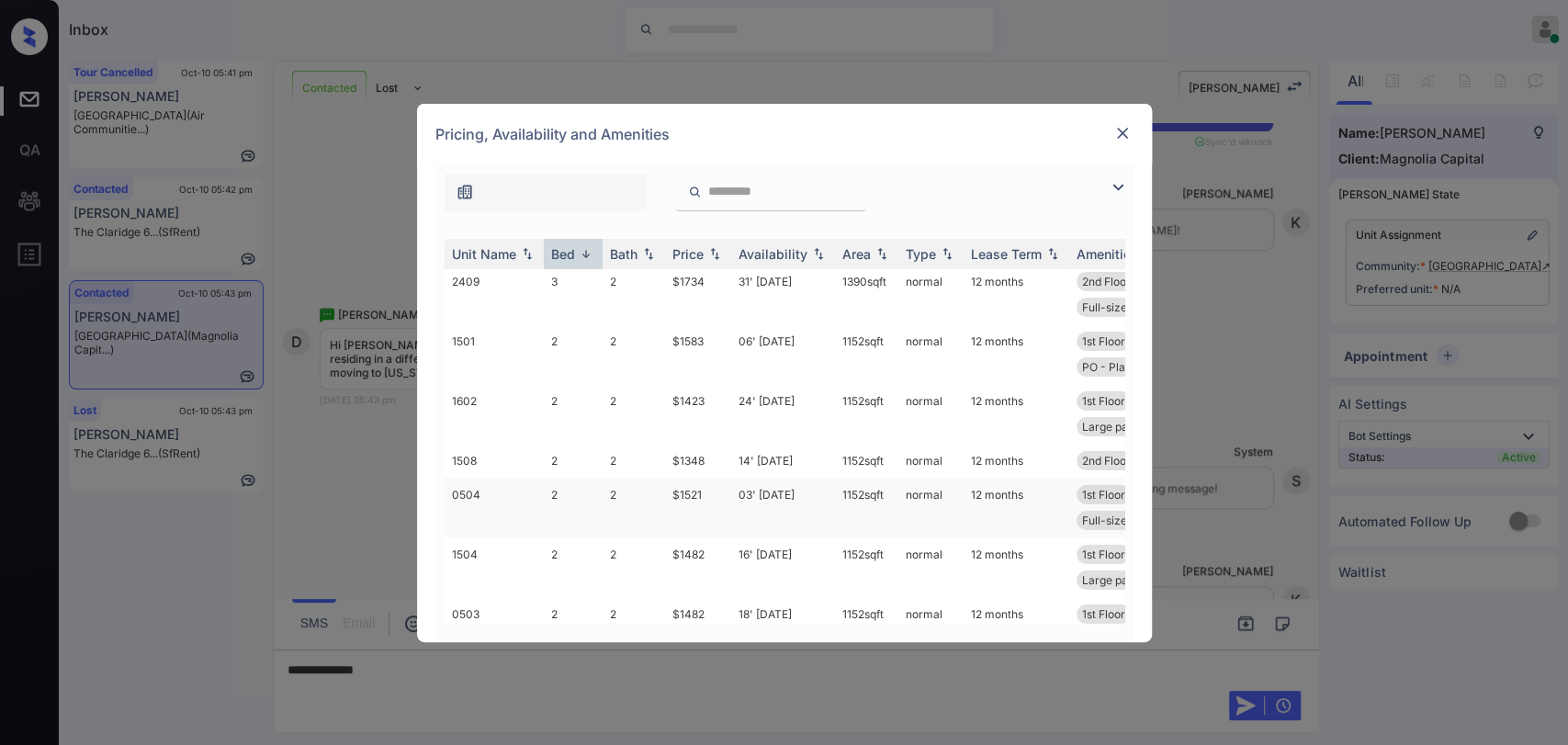
scroll to position [232, 0]
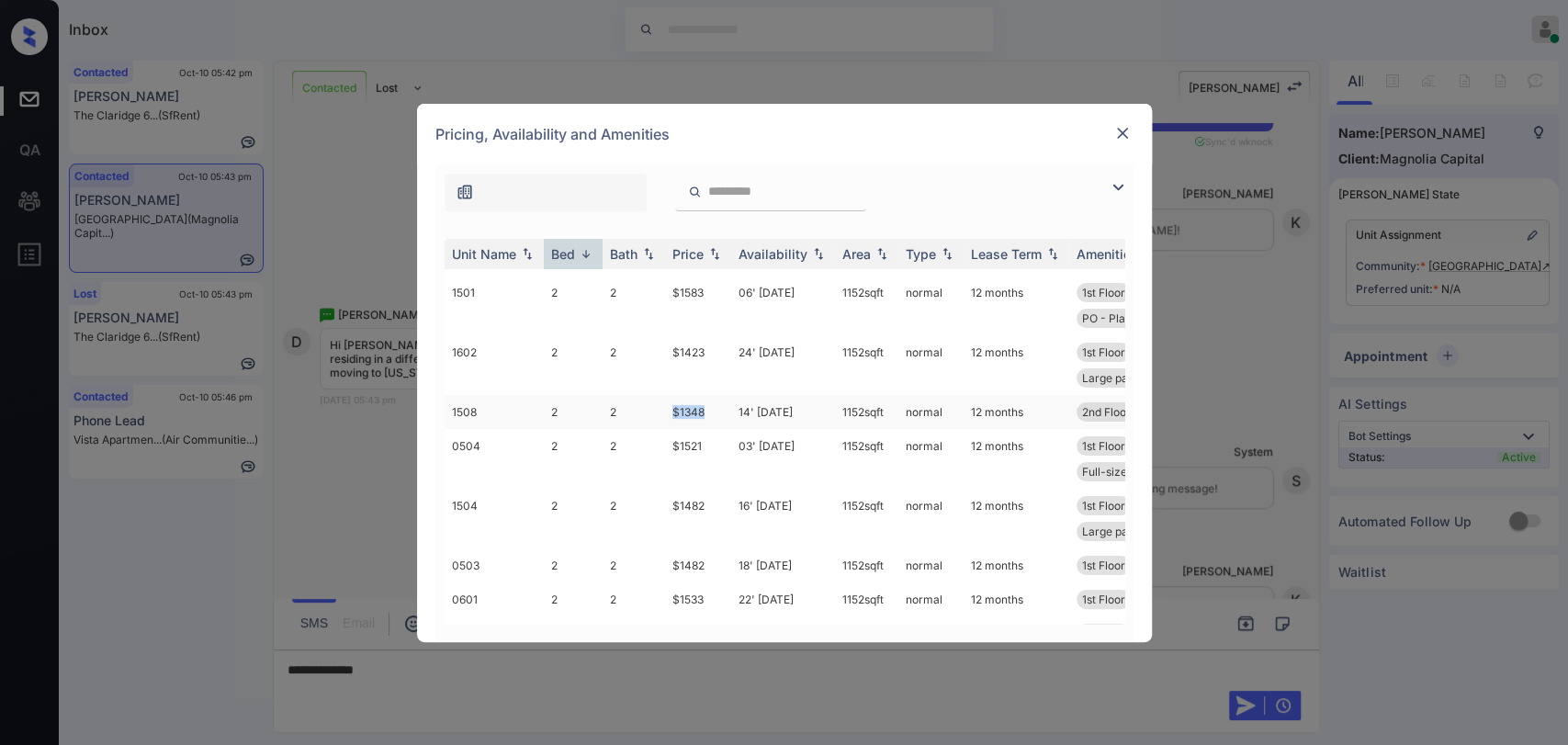
drag, startPoint x: 668, startPoint y: 405, endPoint x: 722, endPoint y: 408, distance: 54.1
click at [722, 408] on td "$1348" at bounding box center [698, 412] width 66 height 34
copy td "$1348"
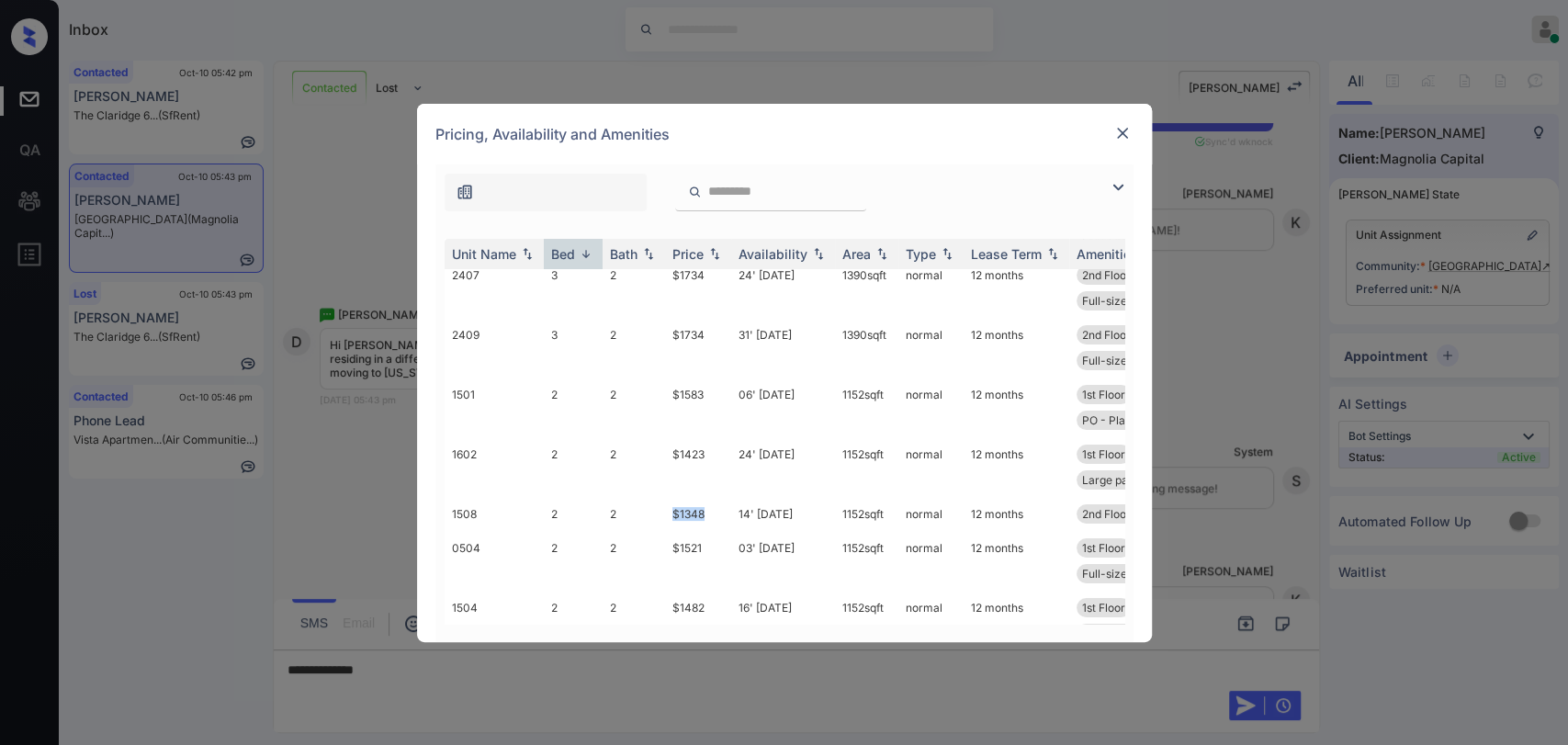
click at [1117, 126] on img at bounding box center [1123, 134] width 19 height 19
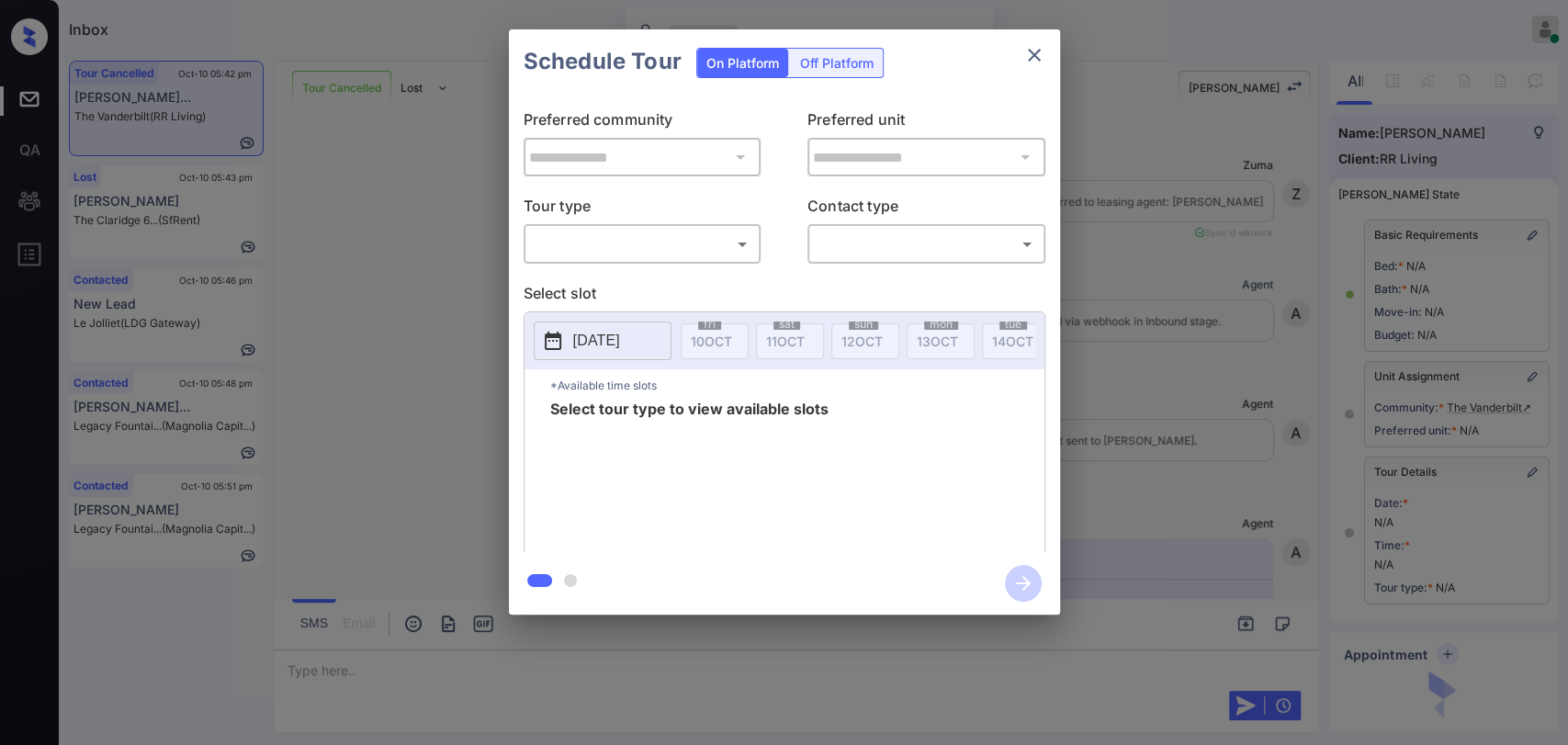
scroll to position [12162, 0]
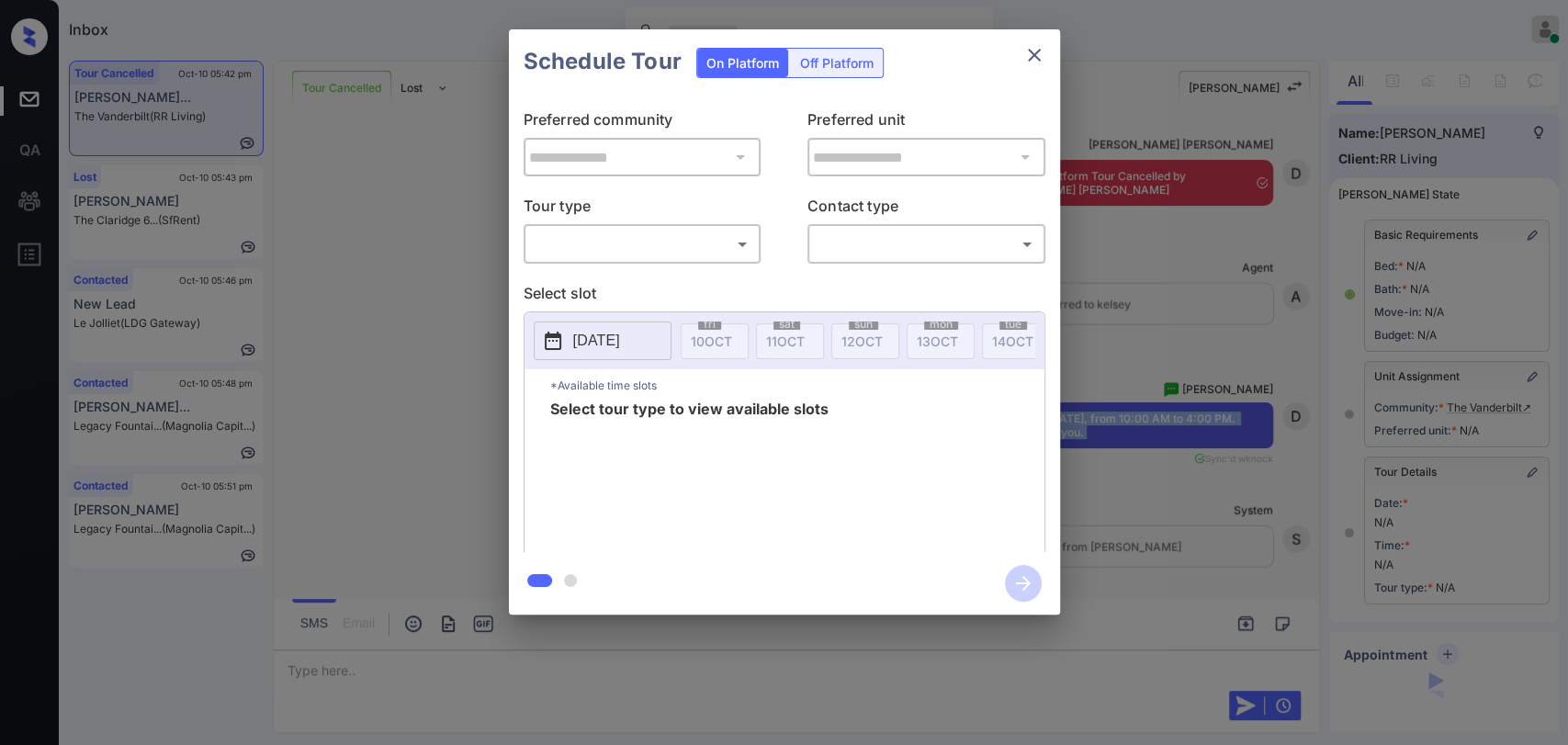
click at [611, 238] on body "Inbox [PERSON_NAME] [PERSON_NAME] Online Set yourself offline Set yourself on b…" at bounding box center [784, 372] width 1568 height 745
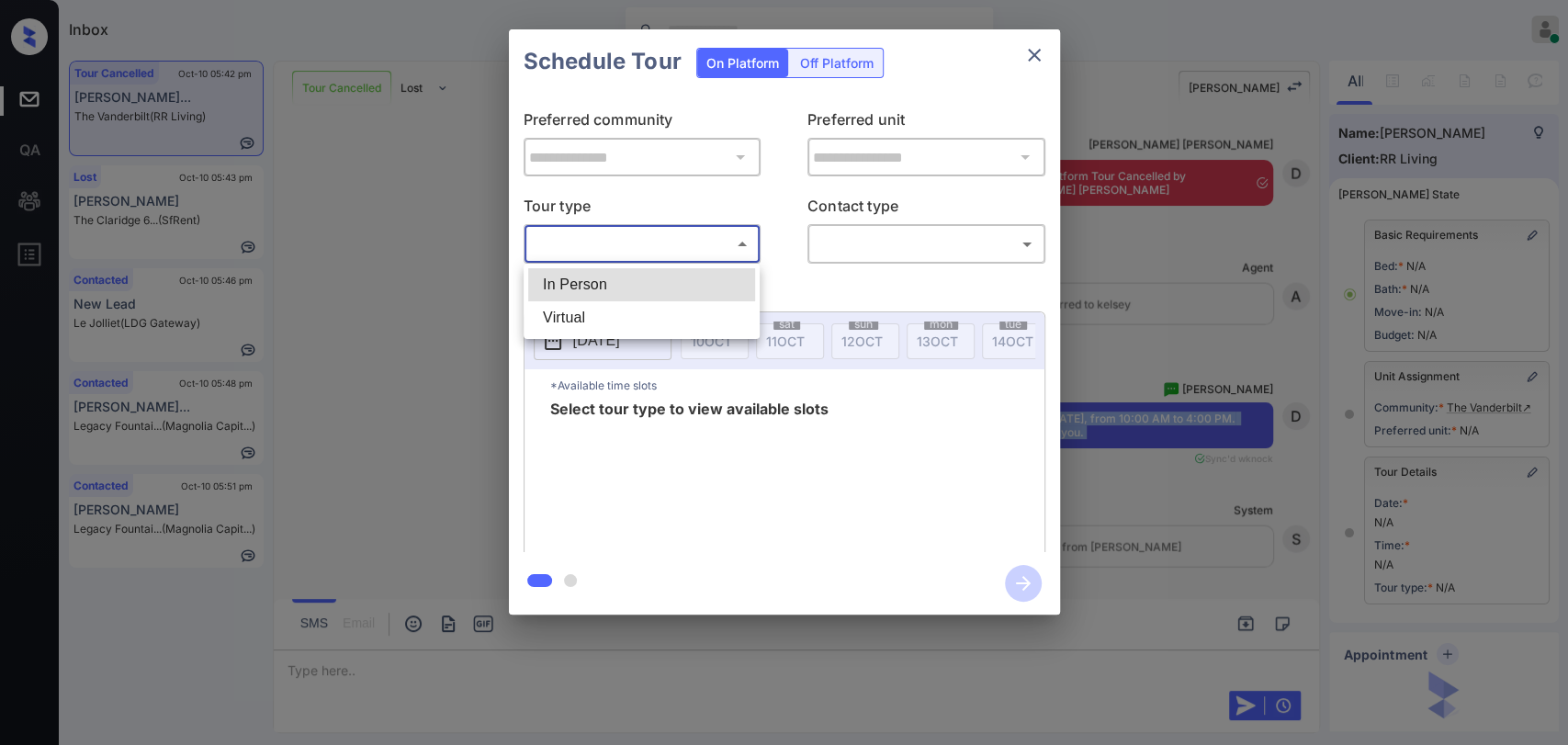
click at [576, 279] on li "In Person" at bounding box center [641, 285] width 226 height 33
click at [904, 230] on div at bounding box center [784, 372] width 1568 height 745
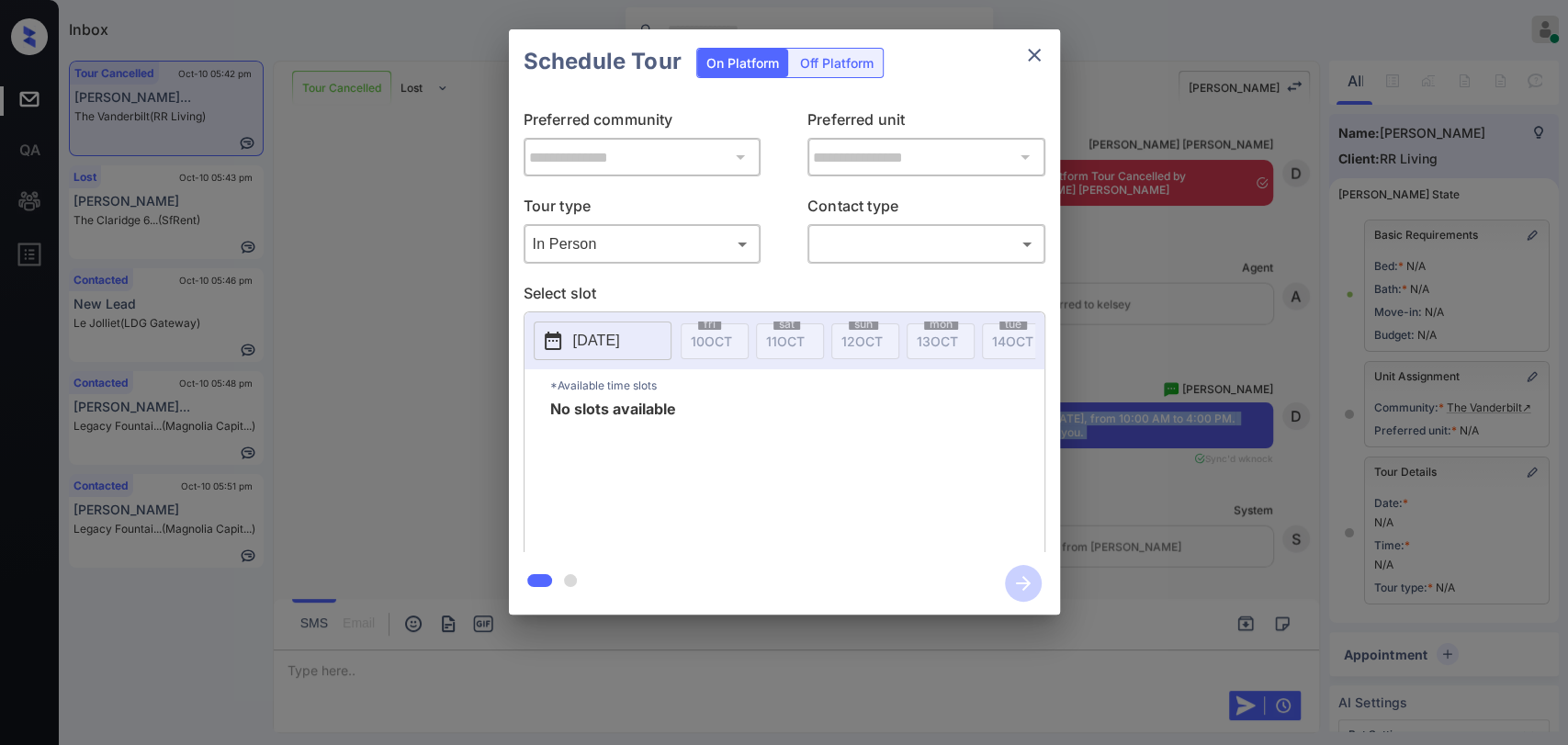
type input "********"
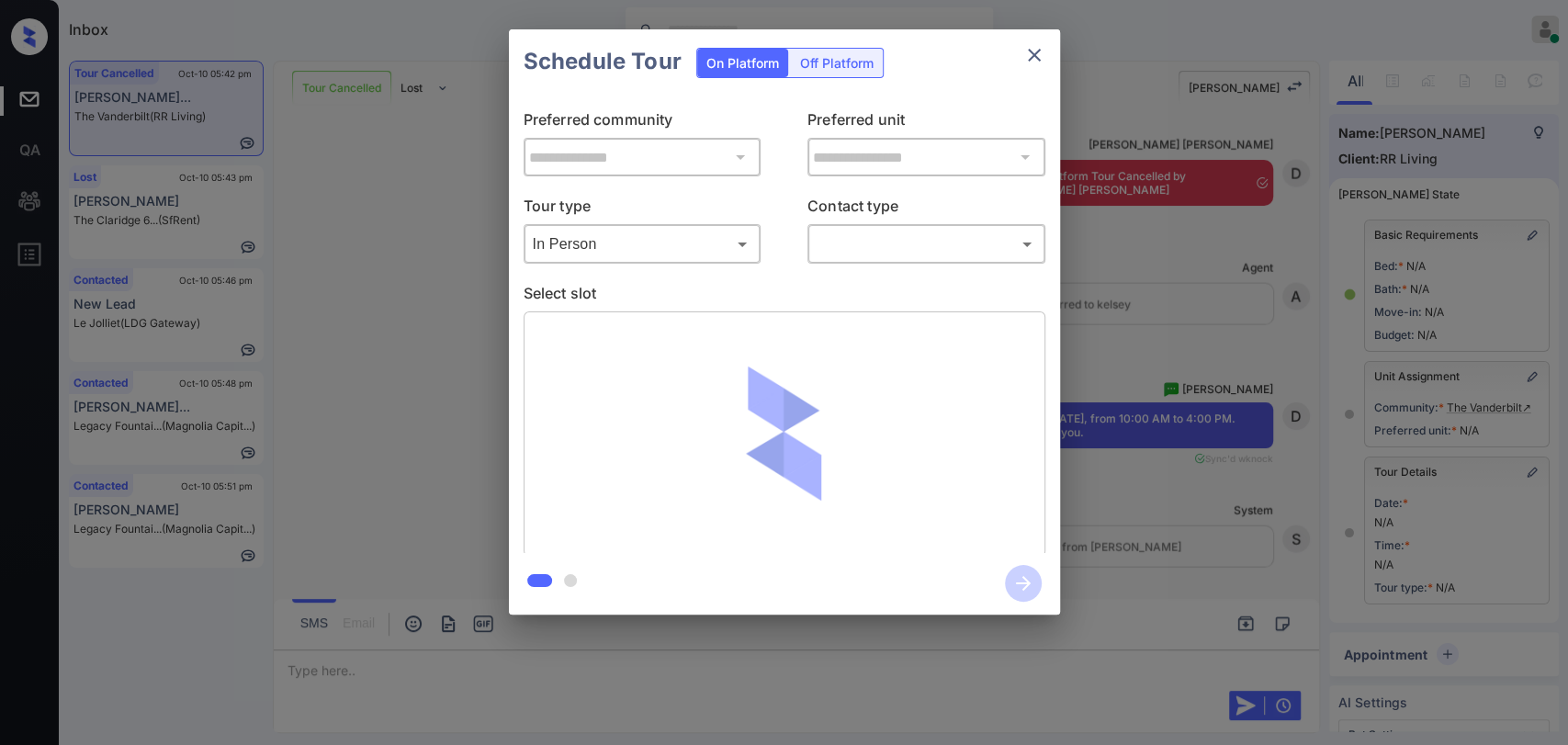
click at [1038, 39] on button "close" at bounding box center [1034, 54] width 36 height 37
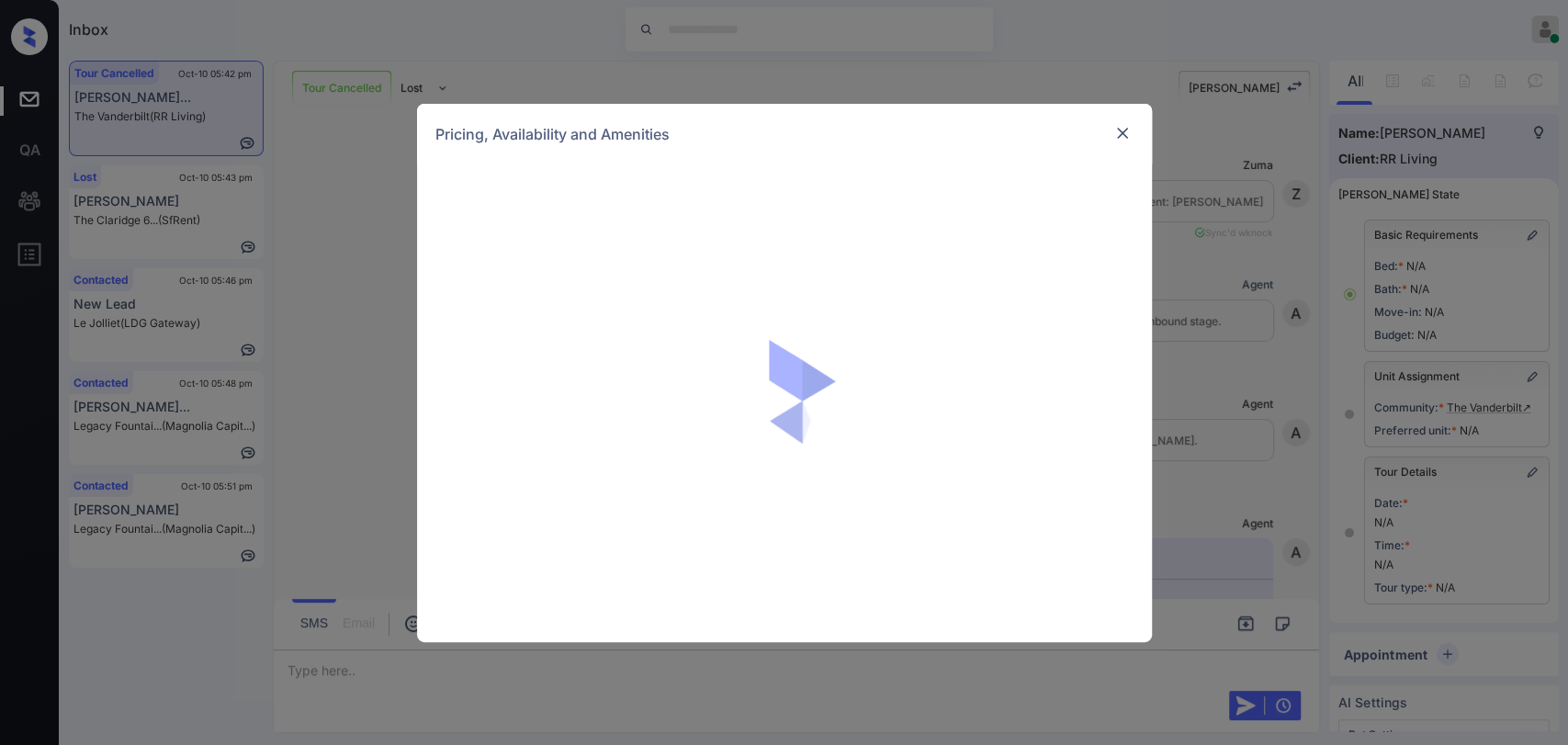
scroll to position [171, 0]
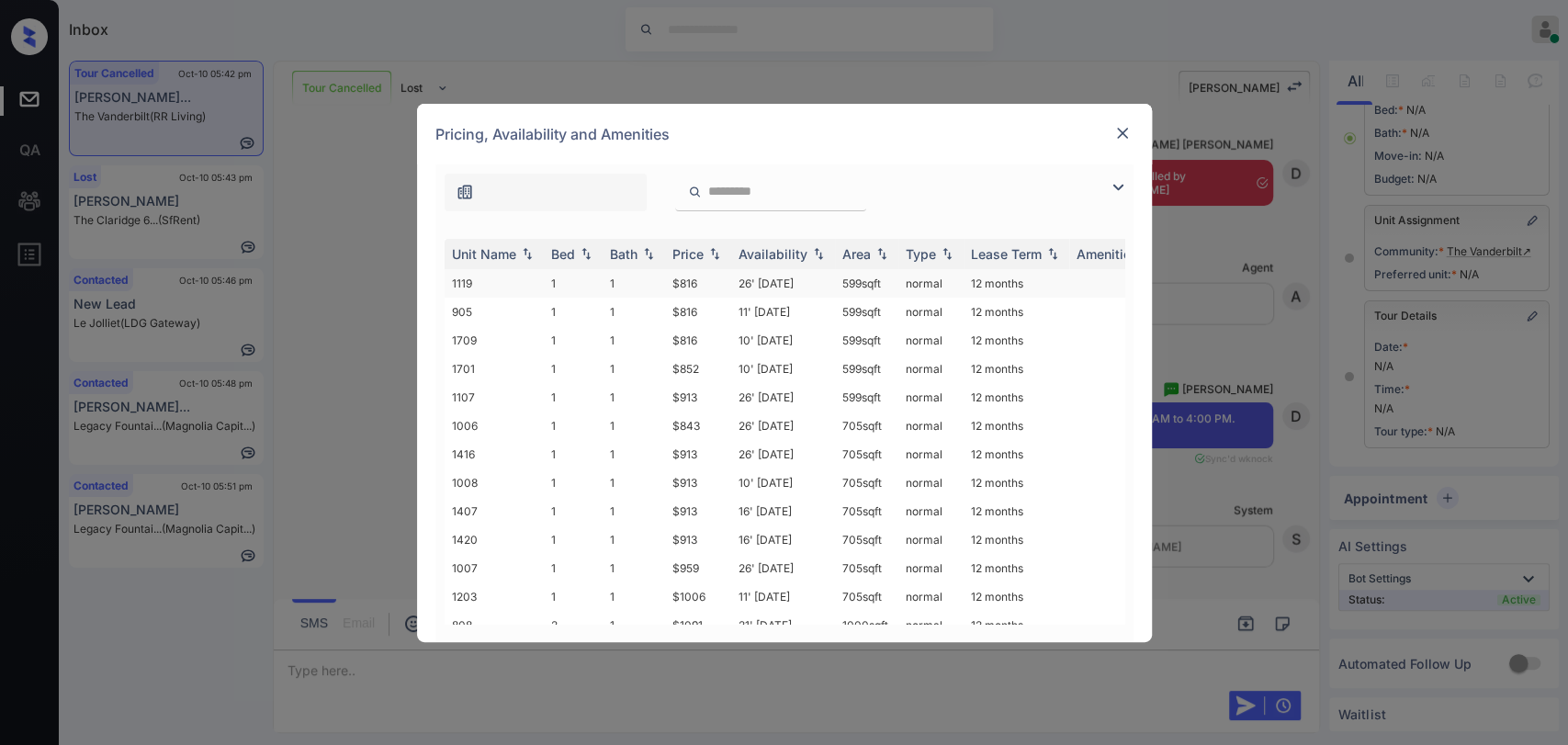
click at [603, 279] on td "1" at bounding box center [633, 284] width 63 height 28
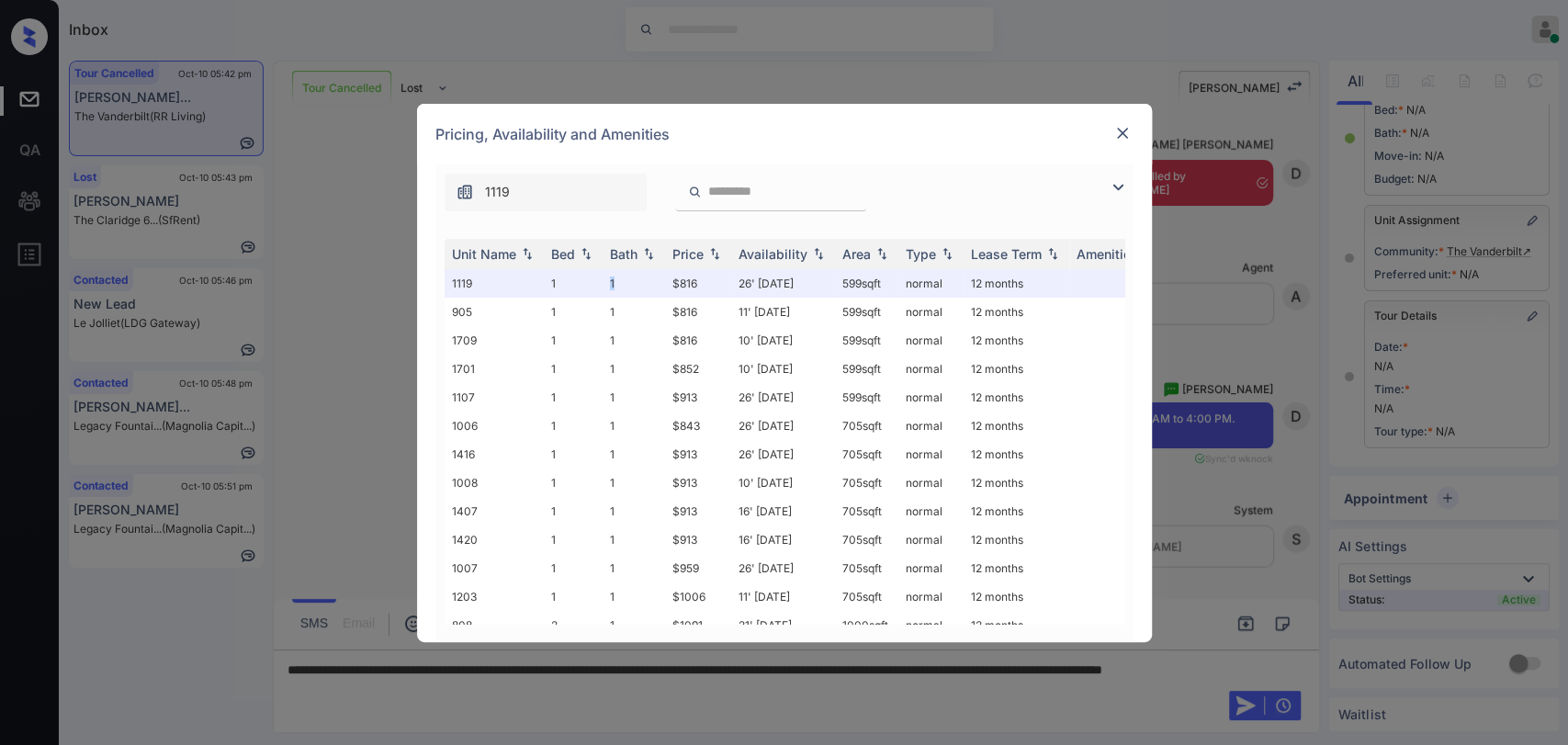
click at [1122, 133] on img at bounding box center [1123, 134] width 19 height 19
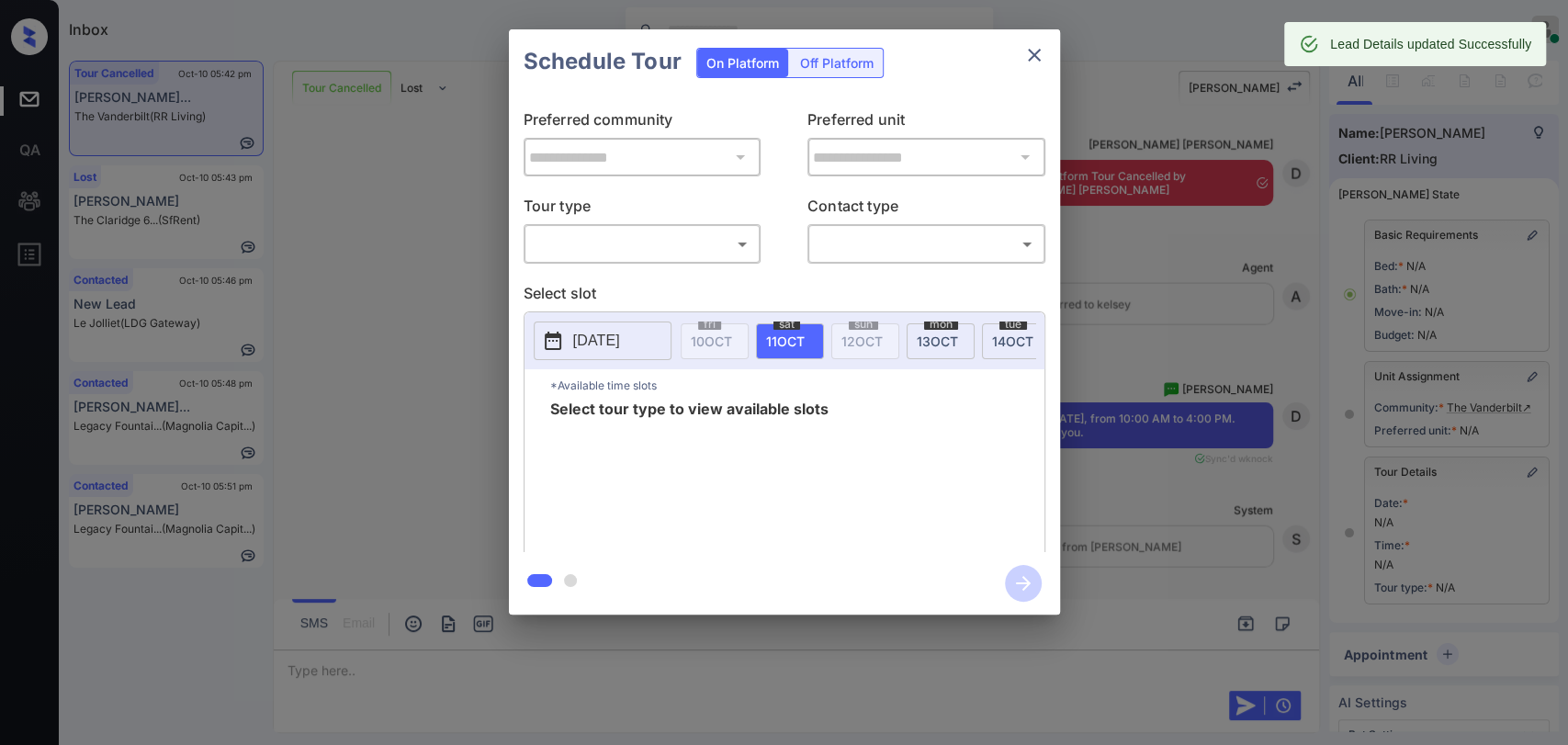
scroll to position [171, 0]
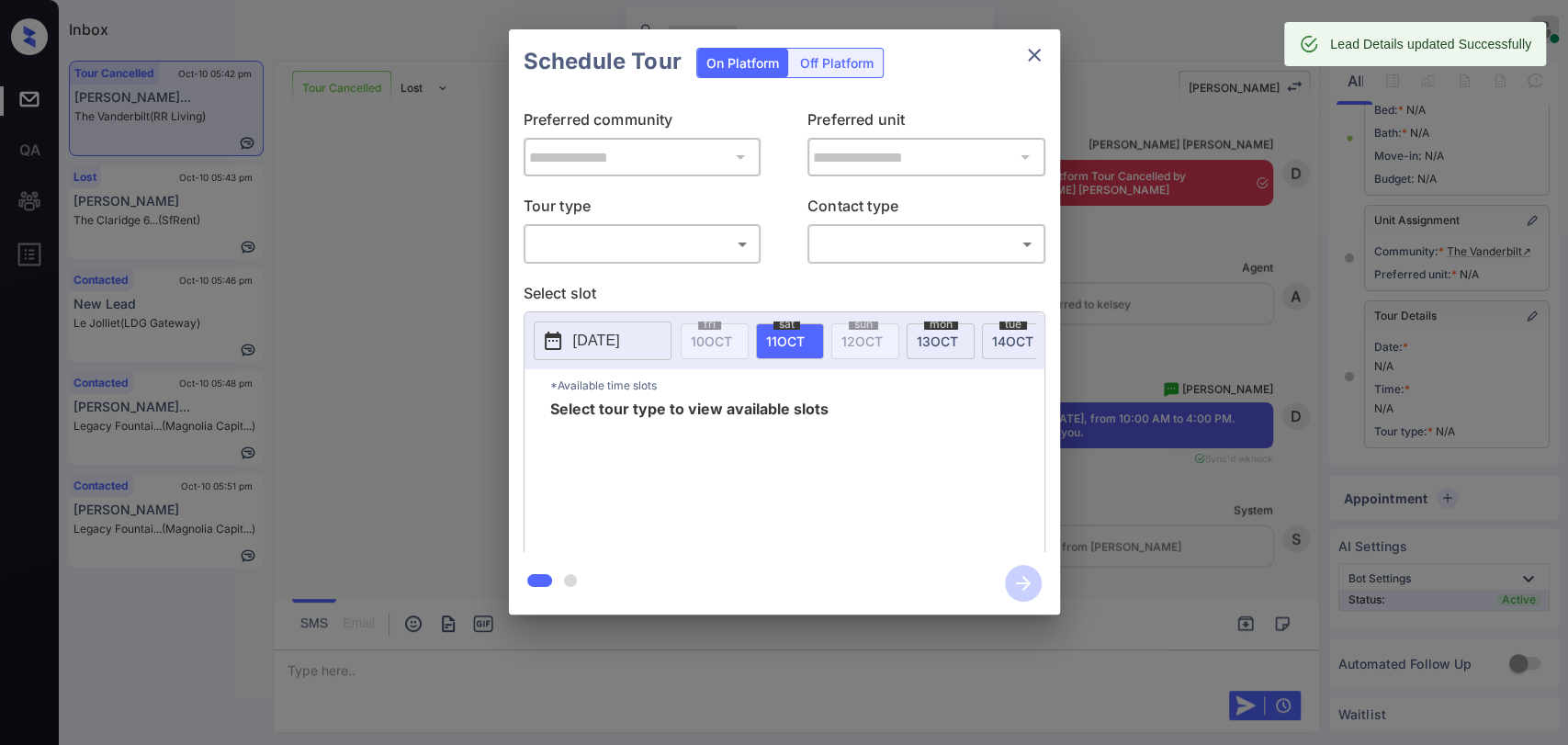
click at [669, 247] on body "Inbox Danielle Dela Cruz Online Set yourself offline Set yourself on break Prof…" at bounding box center [784, 372] width 1568 height 745
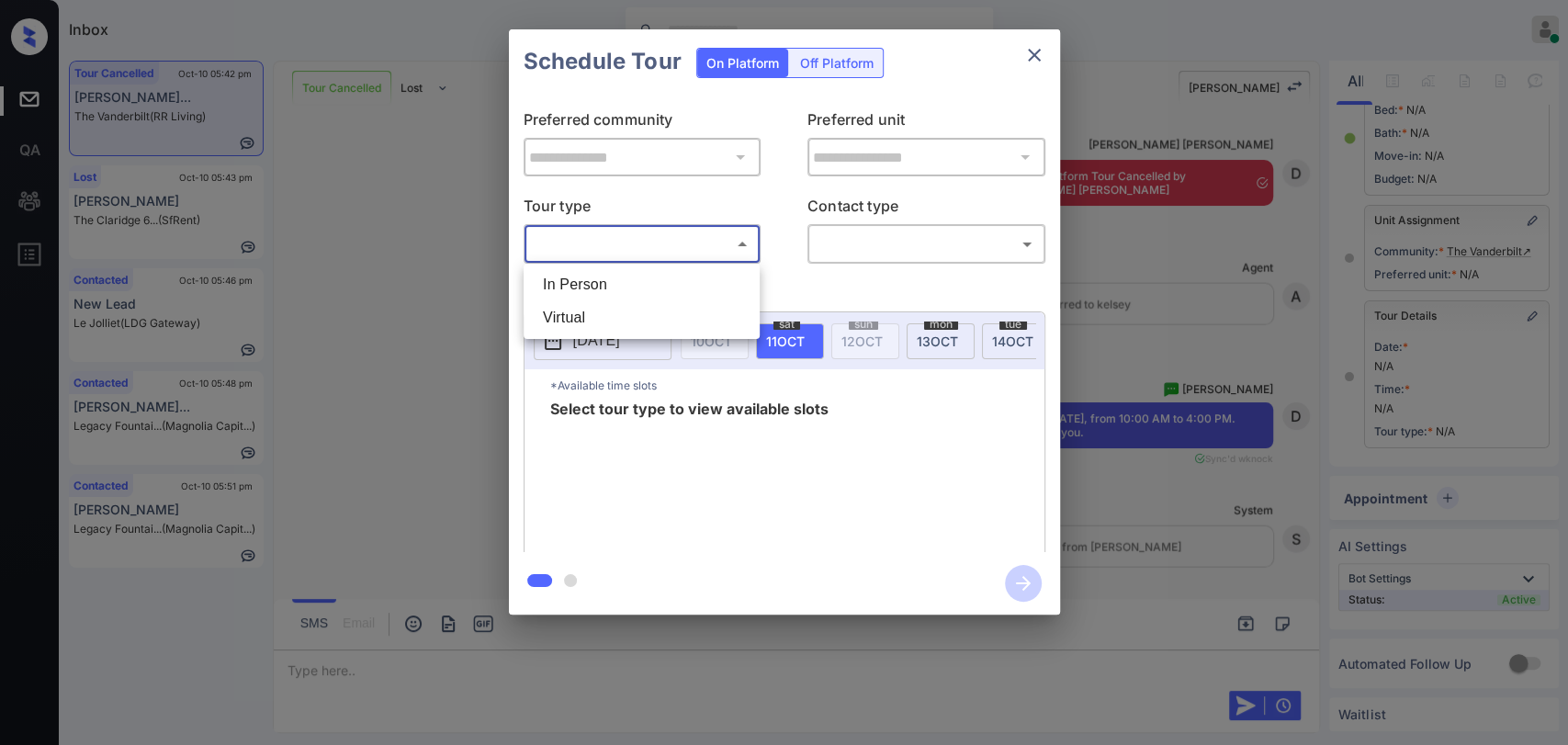
click at [603, 274] on li "In Person" at bounding box center [641, 285] width 226 height 33
type input "********"
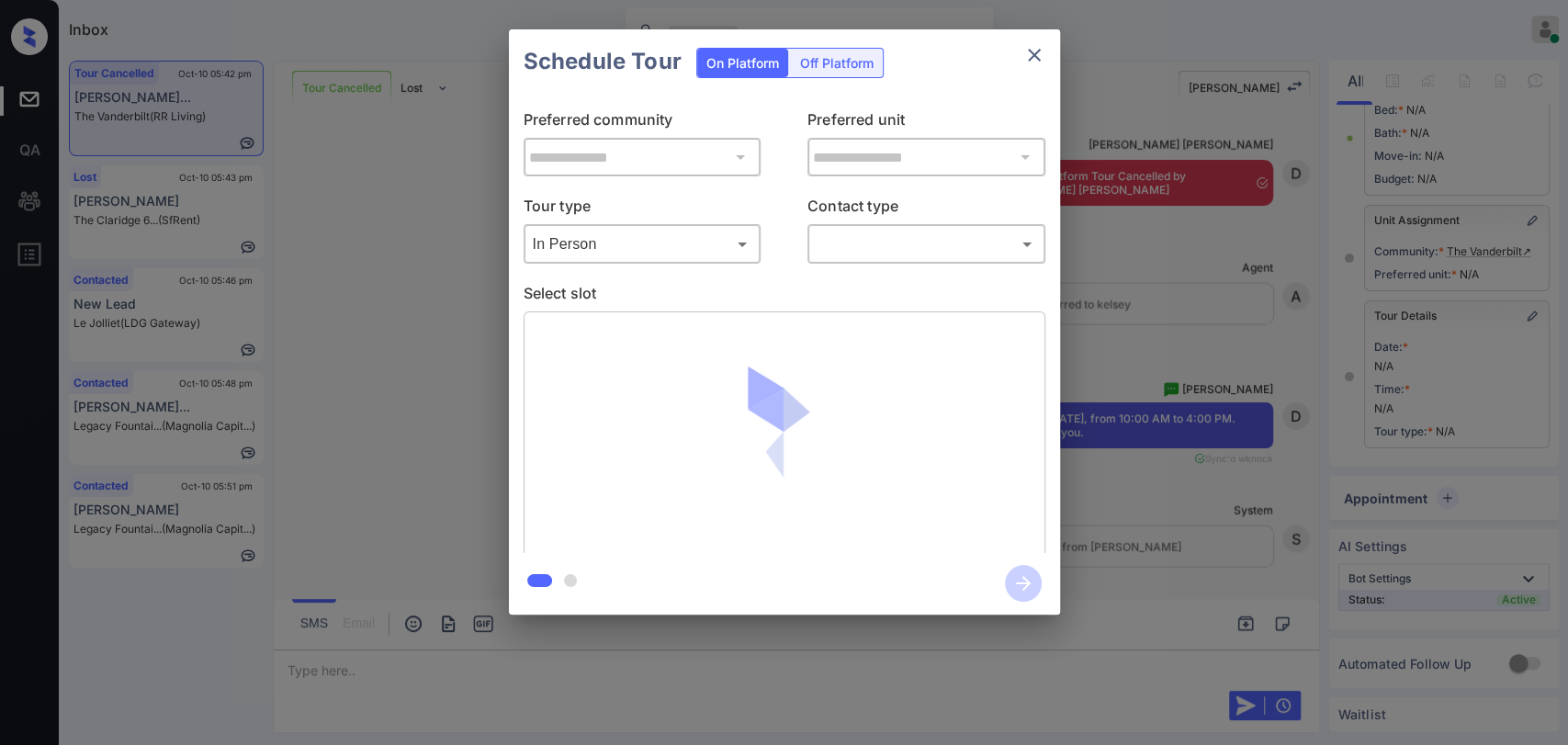
click at [945, 245] on div at bounding box center [784, 372] width 1568 height 745
type input "**********"
click at [873, 245] on body "Inbox Danielle Dela Cruz Online Set yourself offline Set yourself on break Prof…" at bounding box center [784, 372] width 1568 height 745
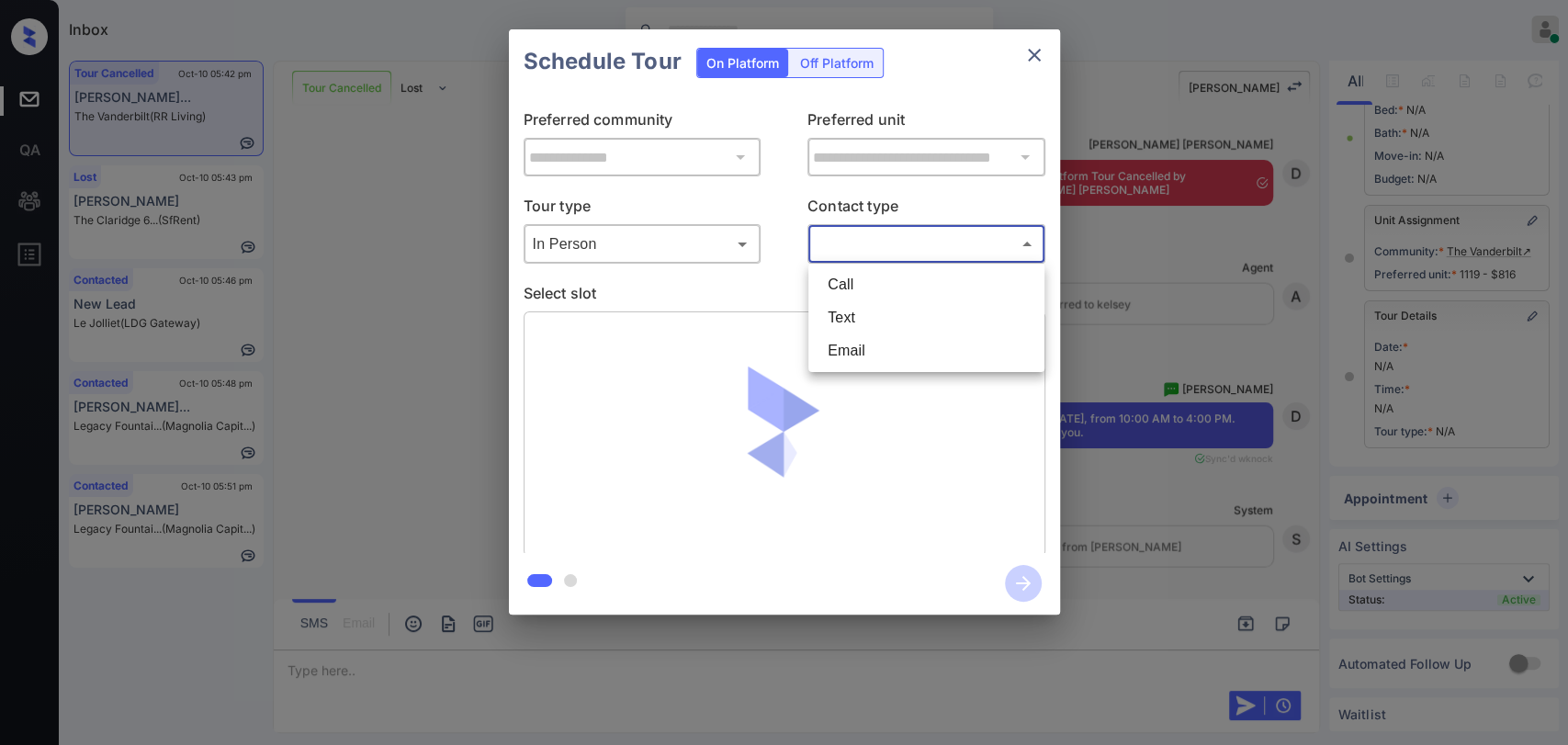
click at [852, 303] on li "Text" at bounding box center [926, 317] width 226 height 33
type input "****"
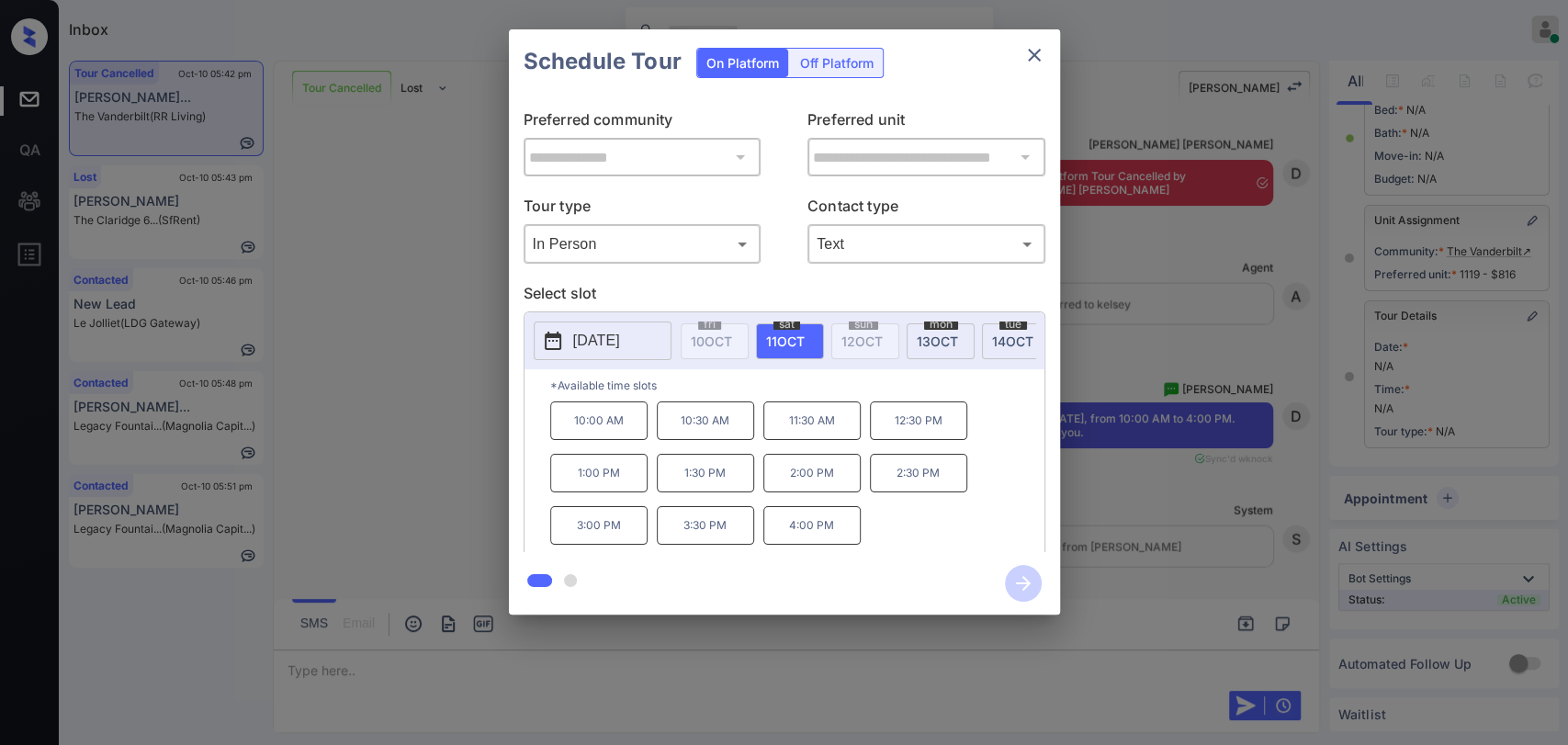
click at [580, 490] on p "1:00 PM" at bounding box center [599, 473] width 97 height 38
click at [1014, 580] on icon "button" at bounding box center [1023, 583] width 36 height 37
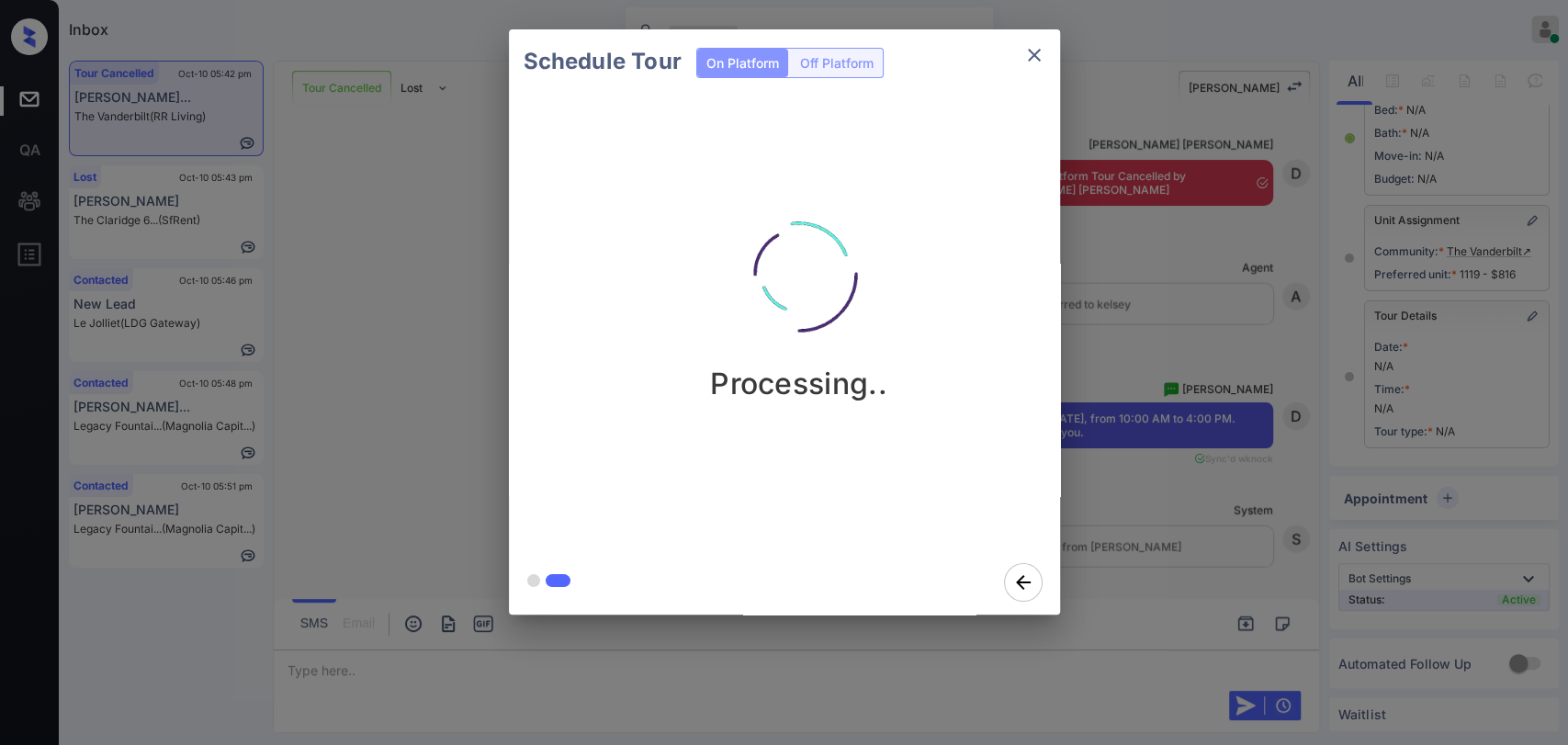
click at [396, 425] on div "Schedule Tour On Platform Off Platform Processing.." at bounding box center [784, 322] width 1568 height 644
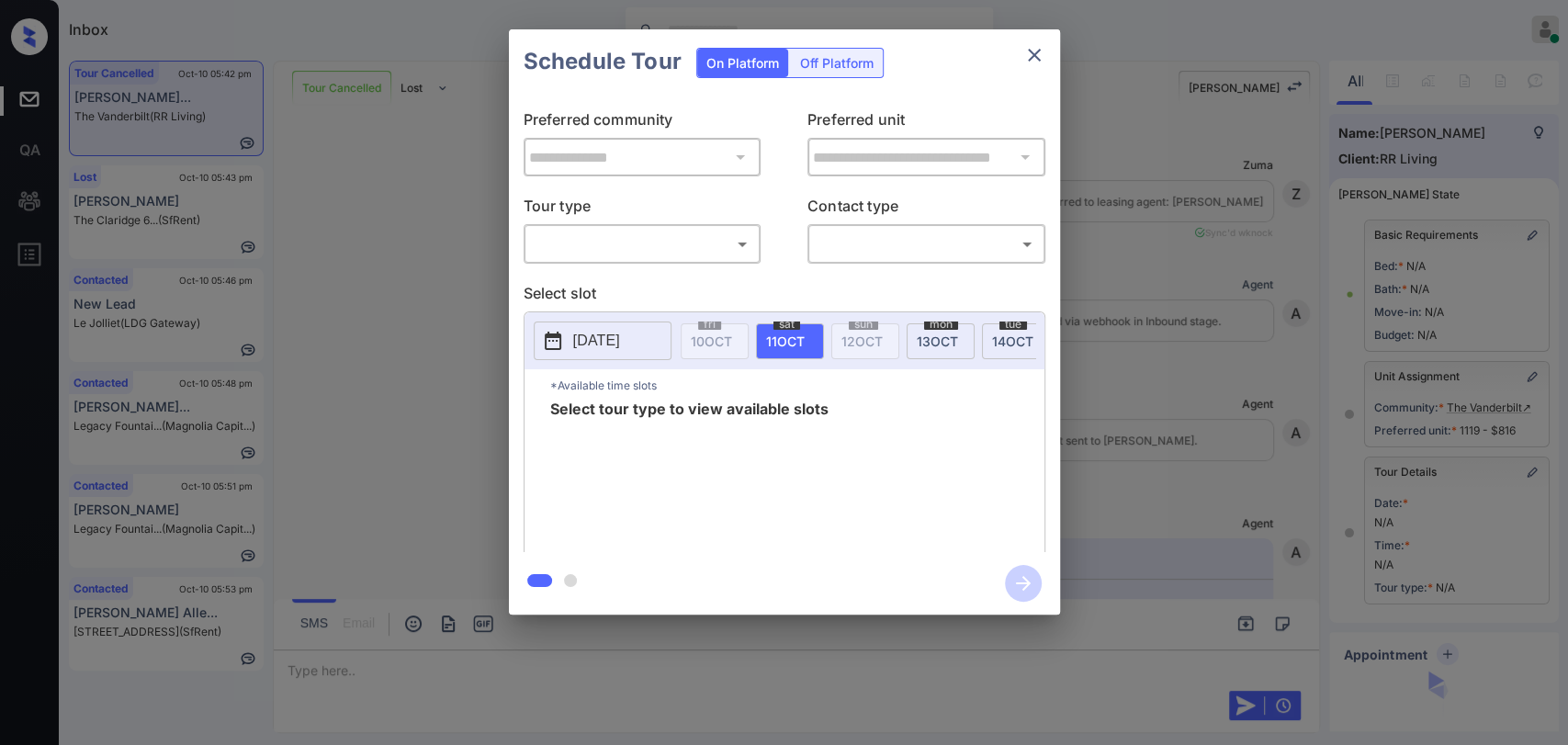
click at [673, 240] on body "Inbox Danielle Dela Cruz Online Set yourself offline Set yourself on break Prof…" at bounding box center [784, 372] width 1568 height 745
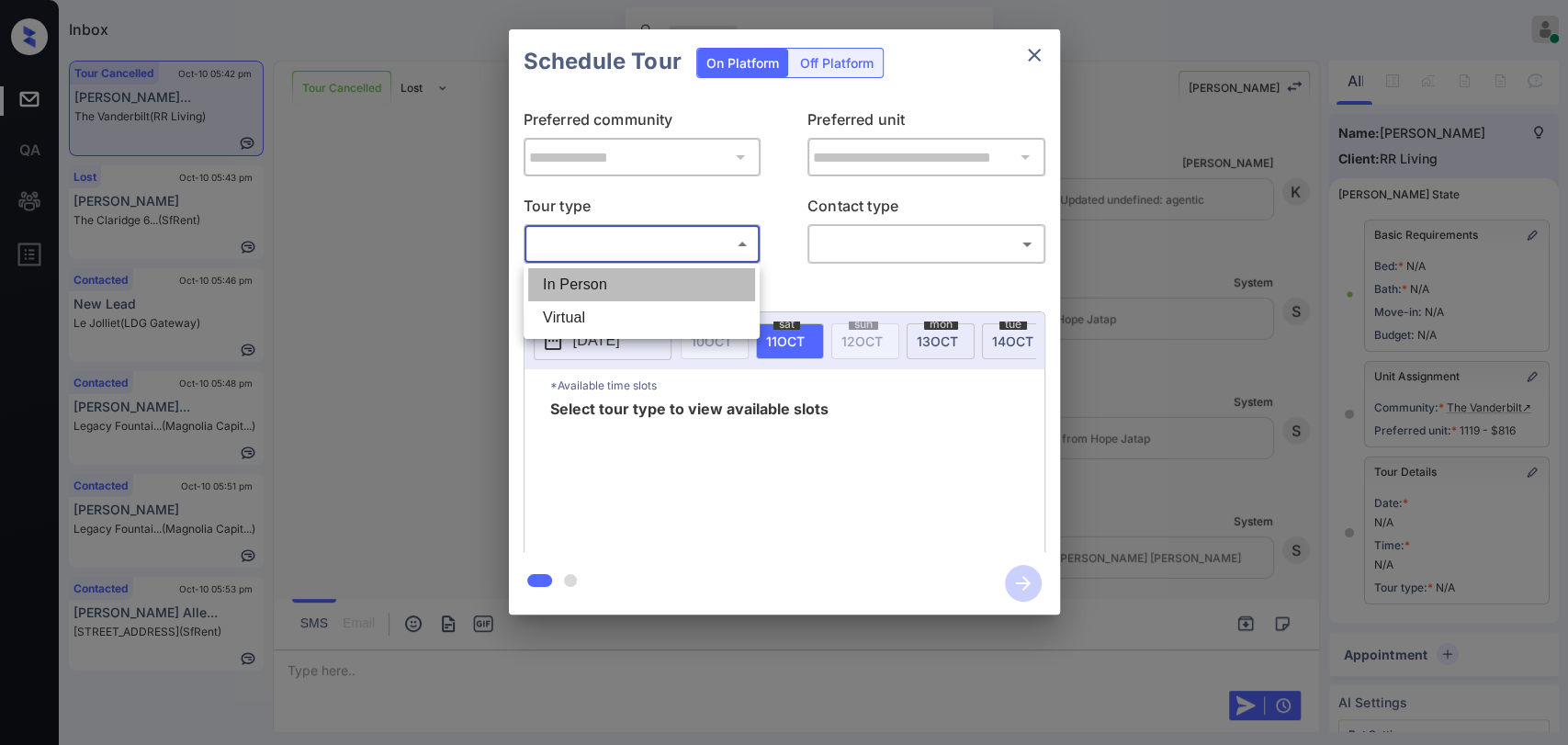
click at [588, 283] on li "In Person" at bounding box center [641, 285] width 226 height 33
click at [879, 244] on div at bounding box center [784, 372] width 1568 height 745
type input "********"
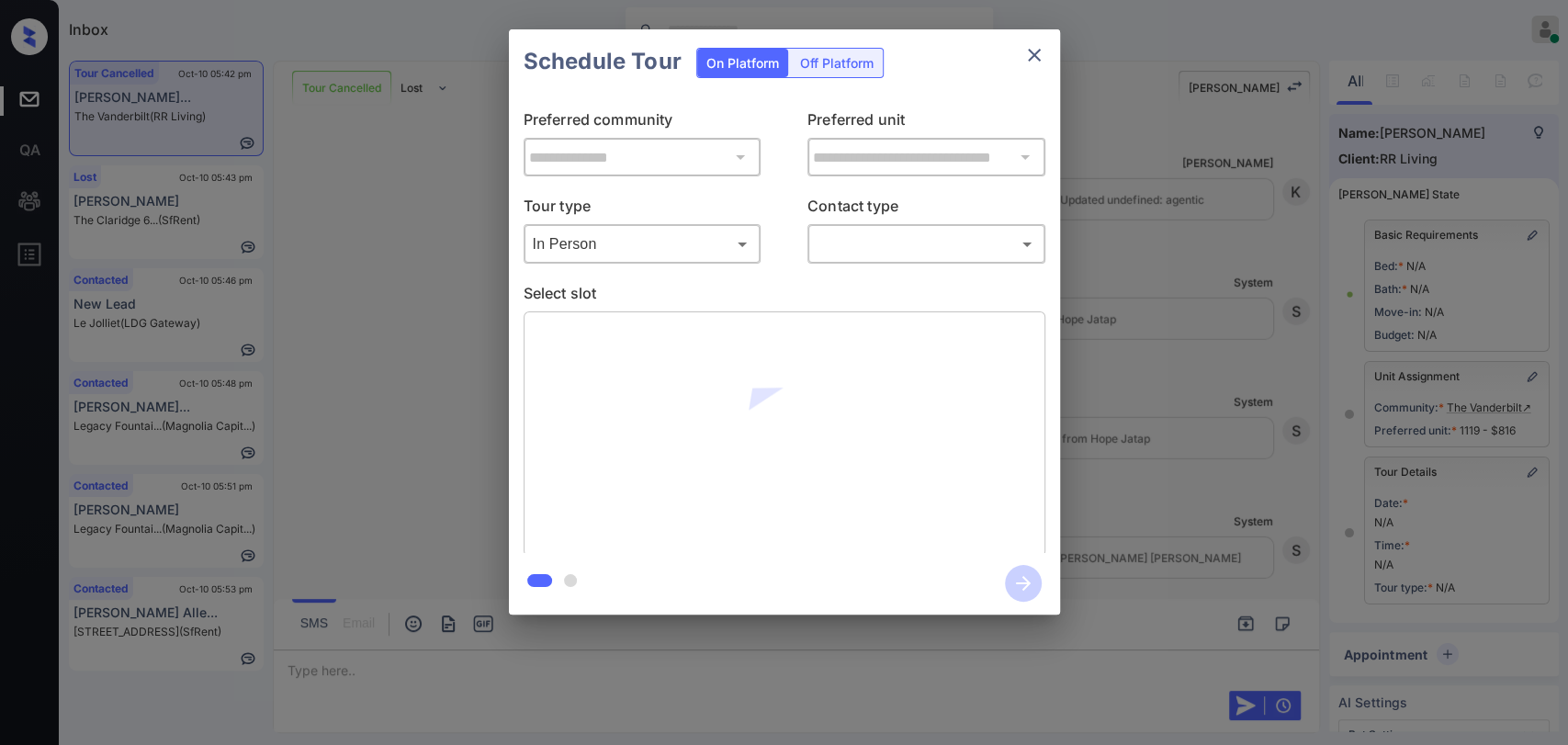
click at [854, 254] on body "Inbox Danielle Dela Cruz Online Set yourself offline Set yourself on break Prof…" at bounding box center [784, 372] width 1568 height 745
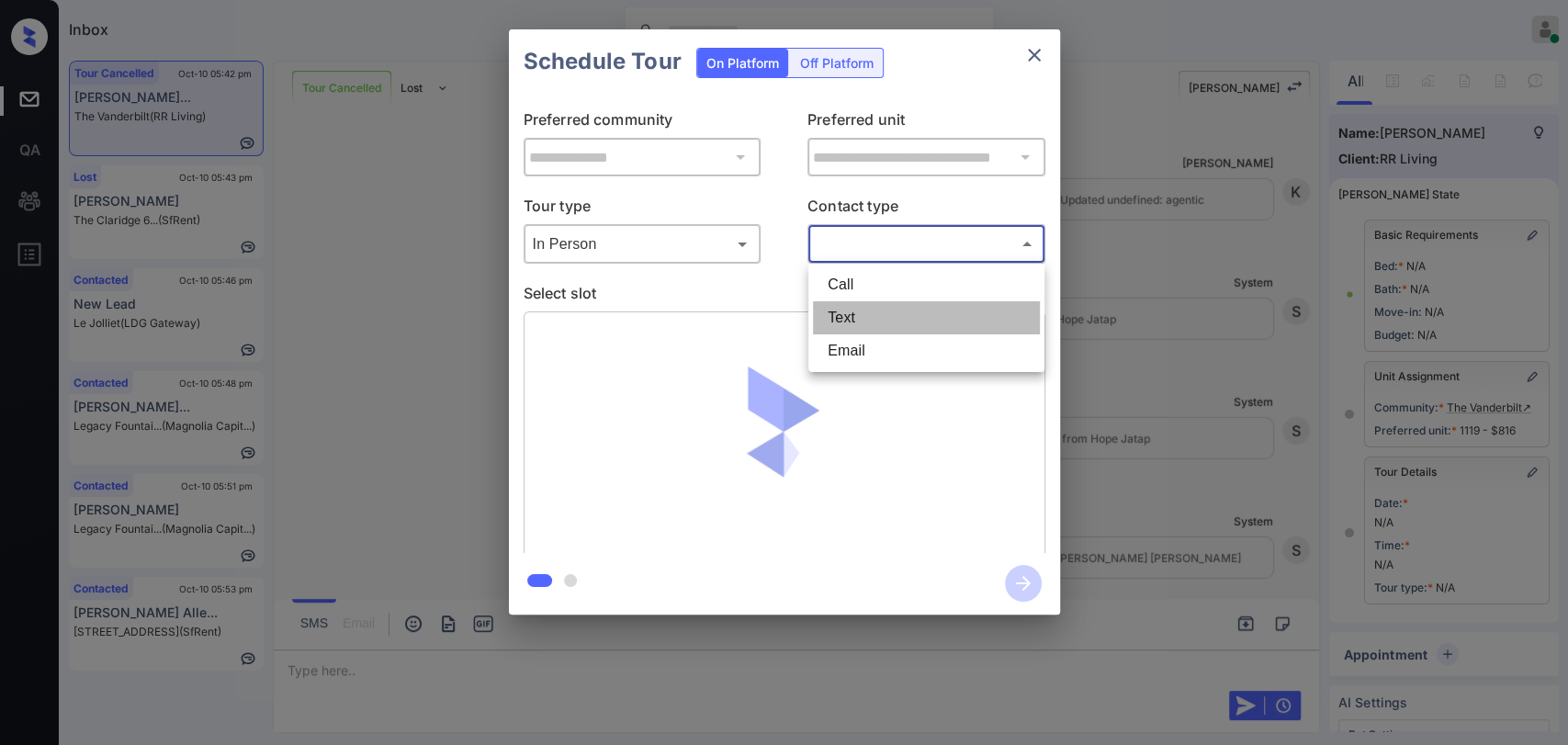
click at [844, 309] on li "Text" at bounding box center [926, 317] width 226 height 33
type input "****"
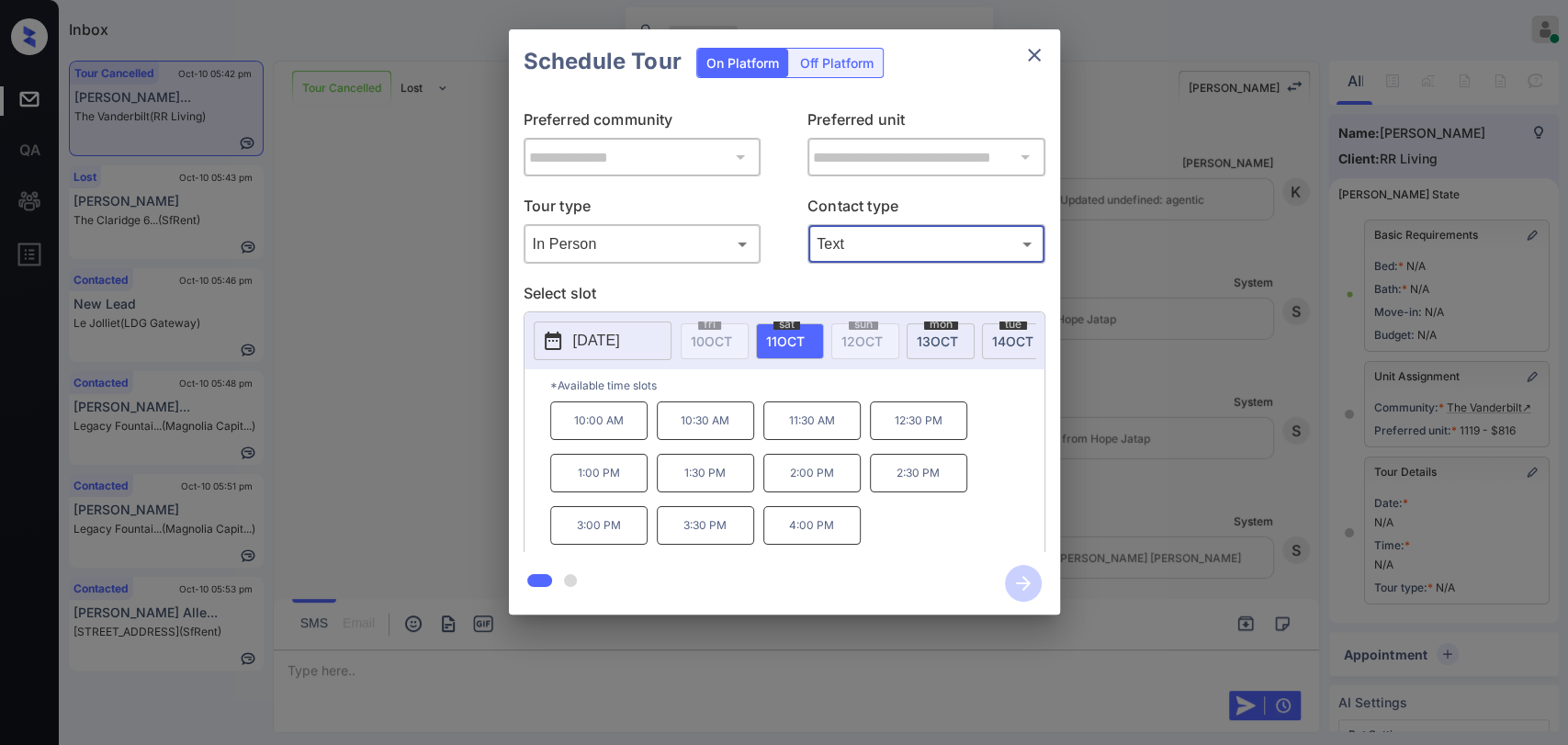
click at [611, 482] on p "1:00 PM" at bounding box center [599, 473] width 97 height 38
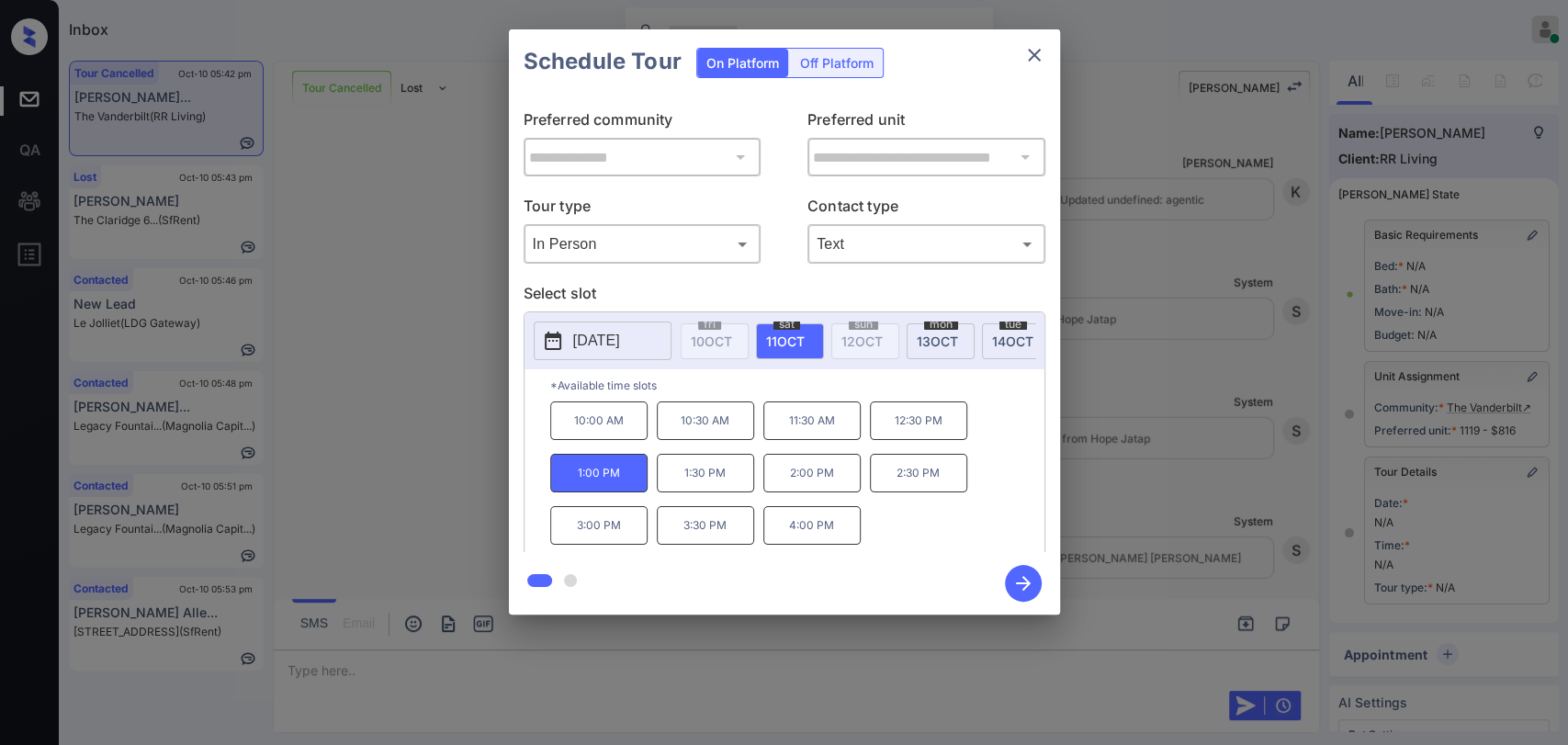
click at [1017, 582] on icon "button" at bounding box center [1024, 584] width 15 height 15
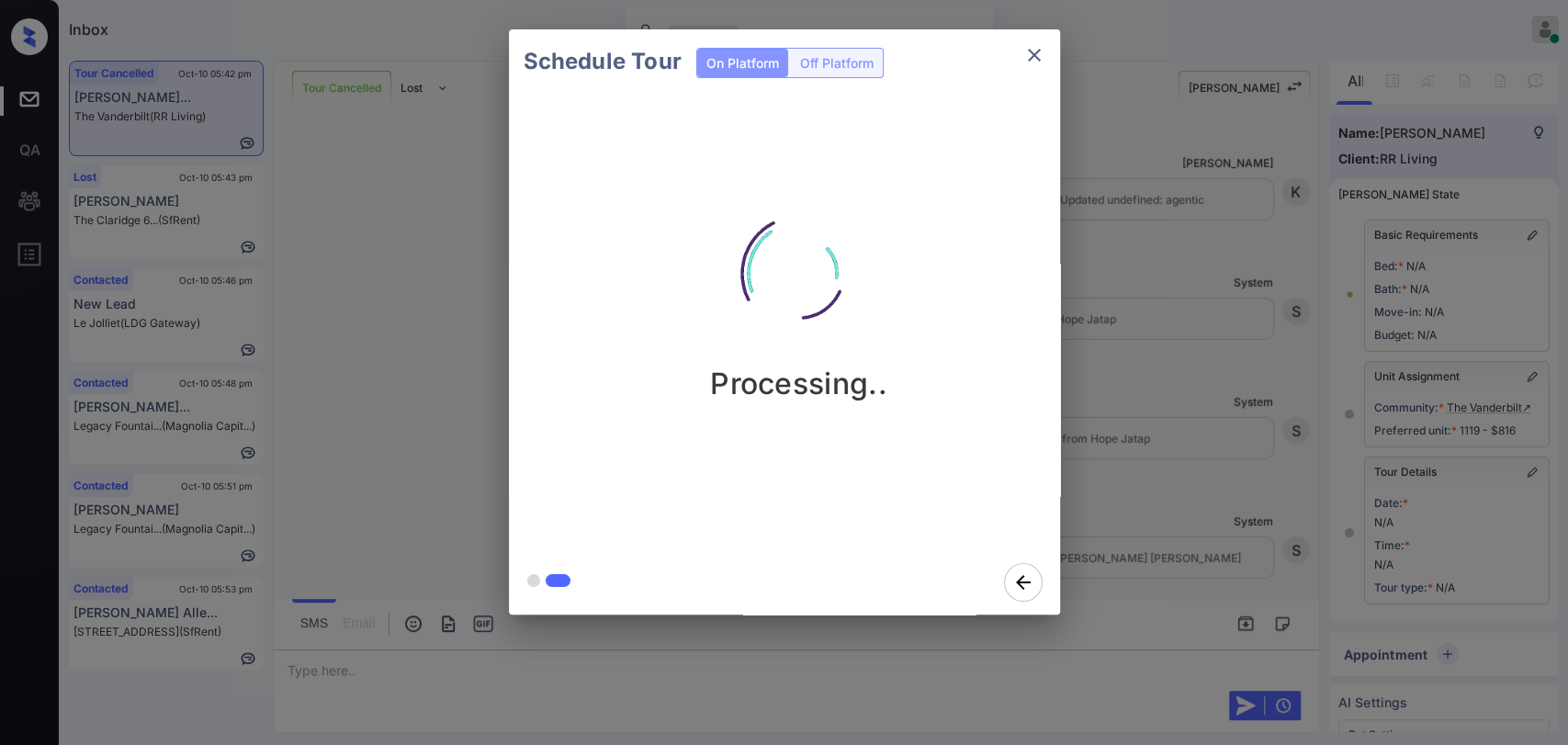
click at [406, 266] on div "Schedule Tour On Platform Off Platform Processing.." at bounding box center [784, 322] width 1568 height 644
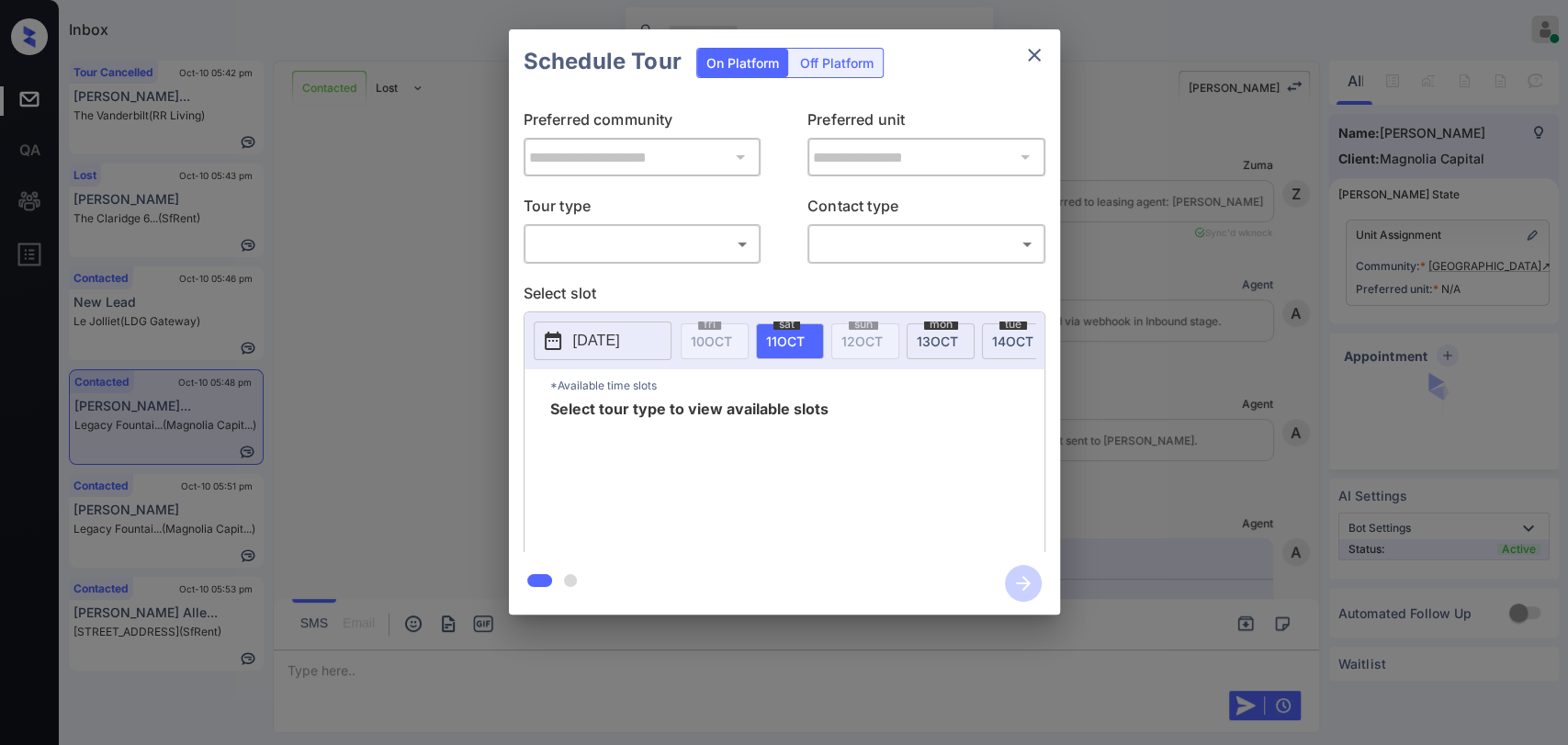
scroll to position [9934, 0]
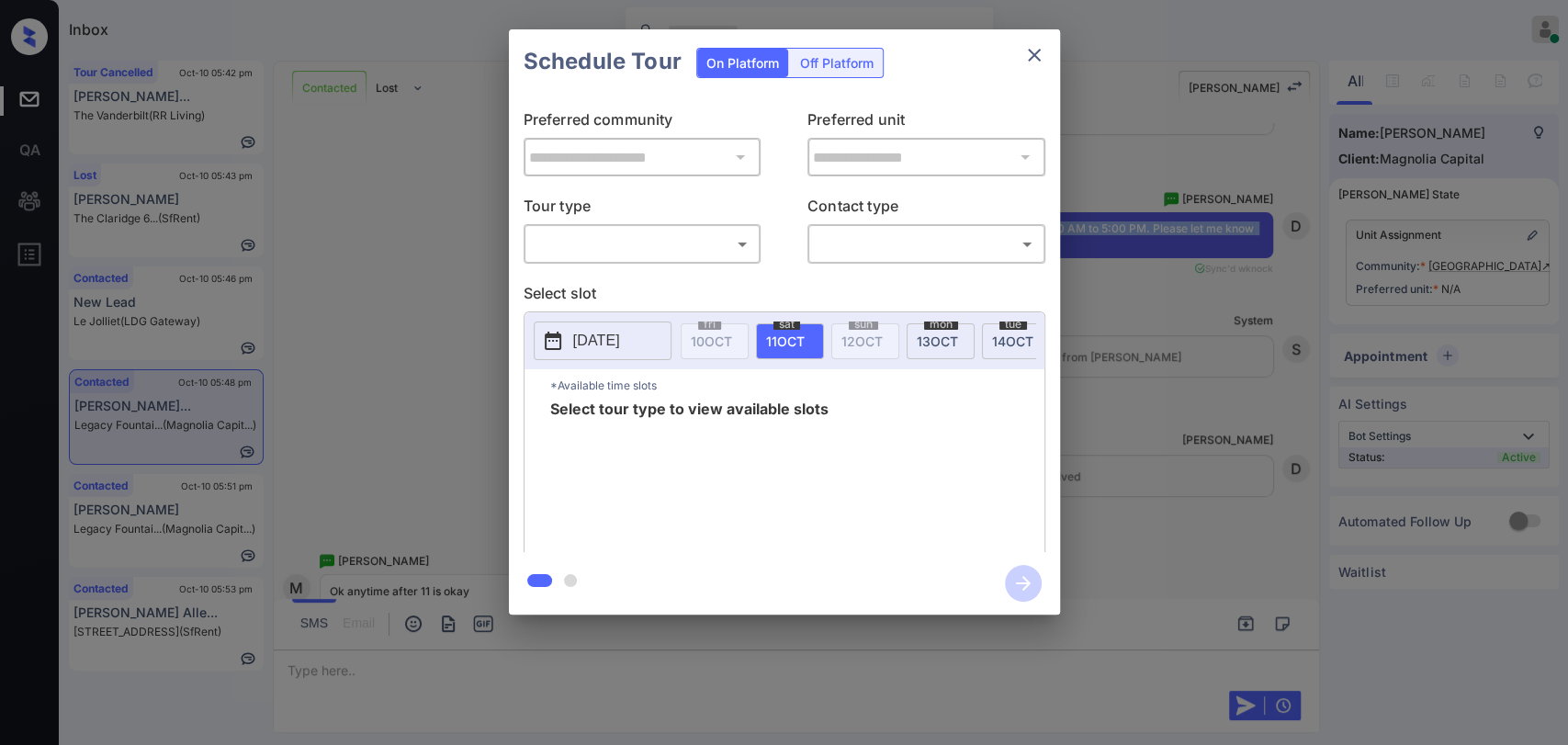
click at [585, 252] on body "Inbox [PERSON_NAME] [PERSON_NAME] Online Set yourself offline Set yourself on b…" at bounding box center [784, 372] width 1568 height 745
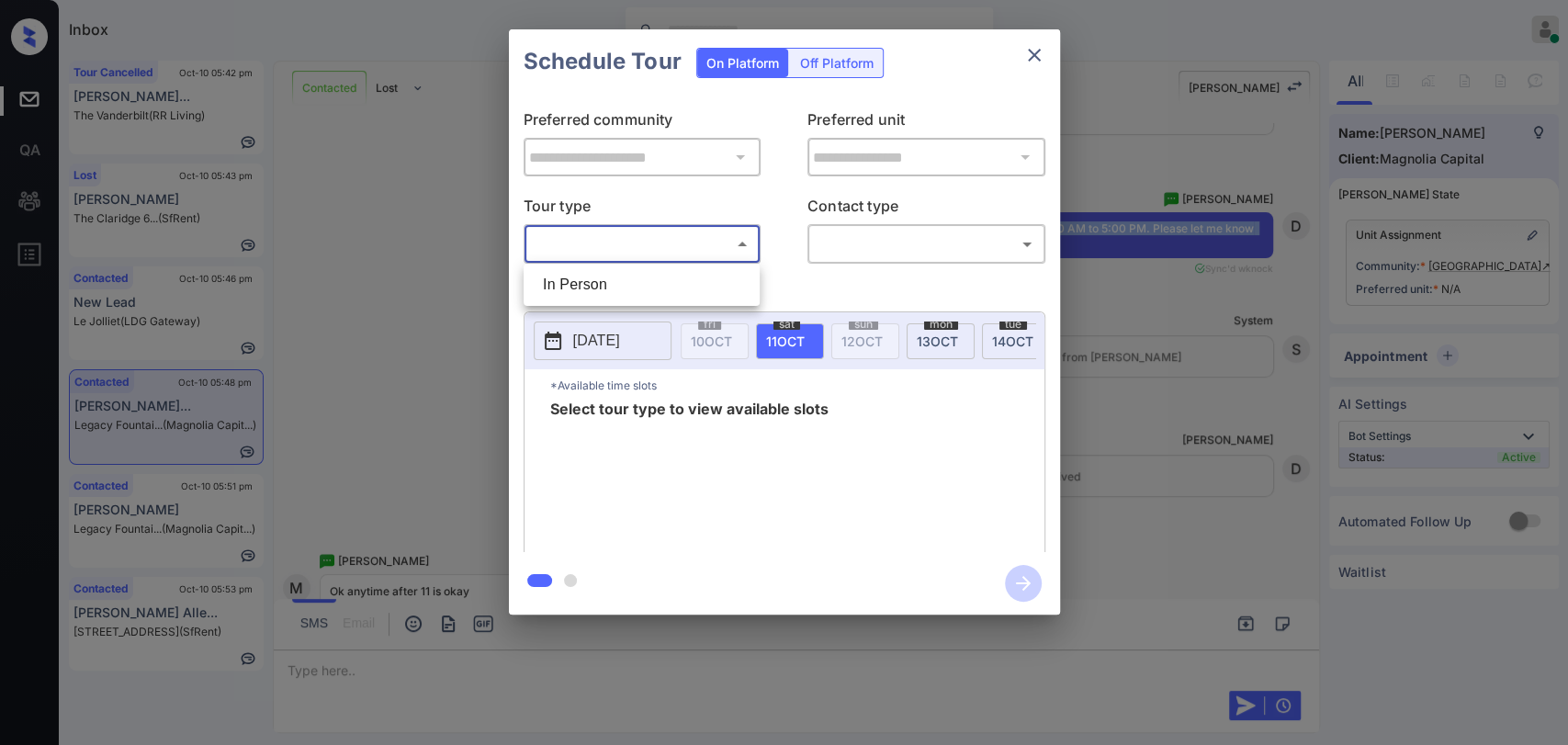
click at [572, 277] on li "In Person" at bounding box center [641, 285] width 226 height 33
type input "********"
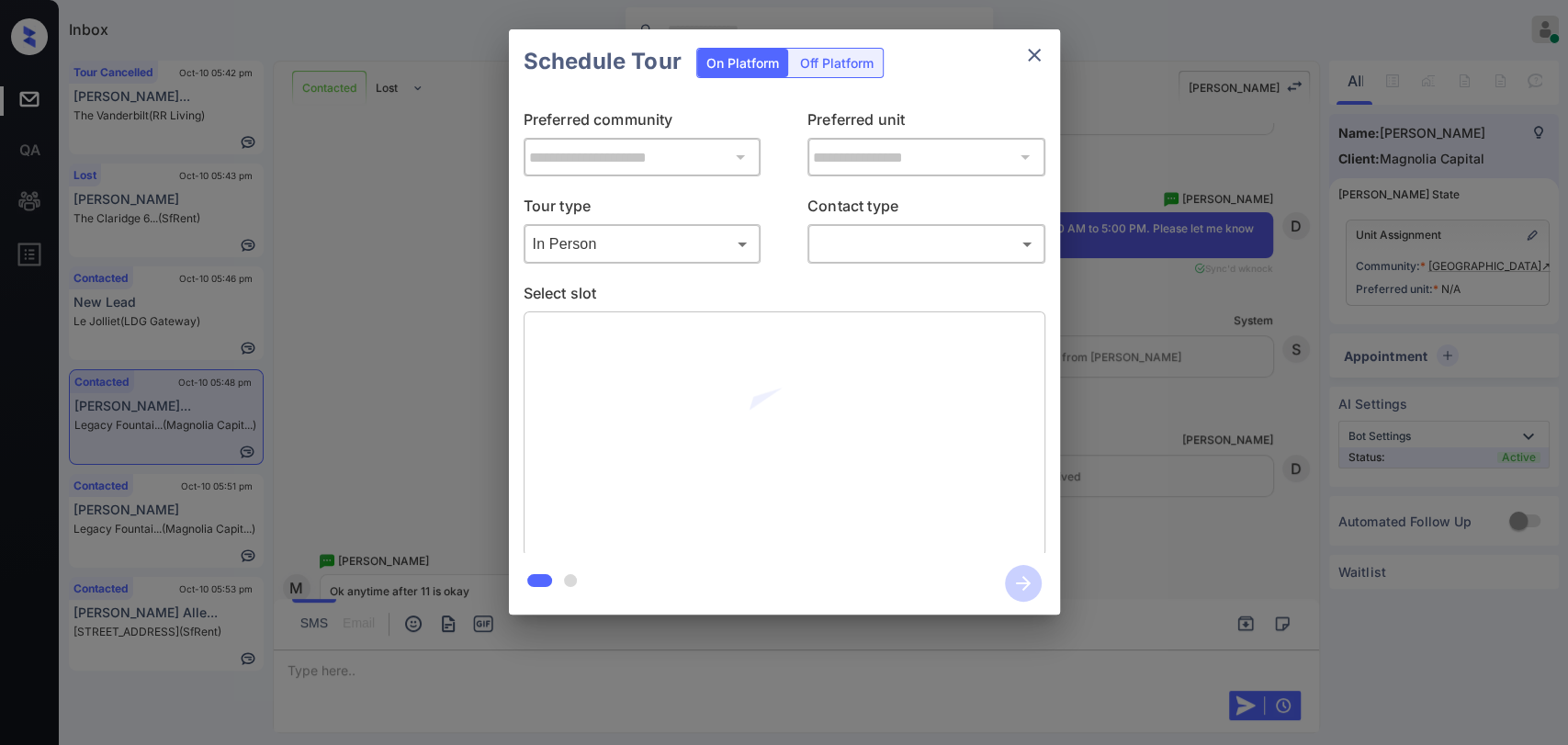
click at [864, 246] on body "Inbox [PERSON_NAME] [PERSON_NAME] Online Set yourself offline Set yourself on b…" at bounding box center [784, 372] width 1568 height 745
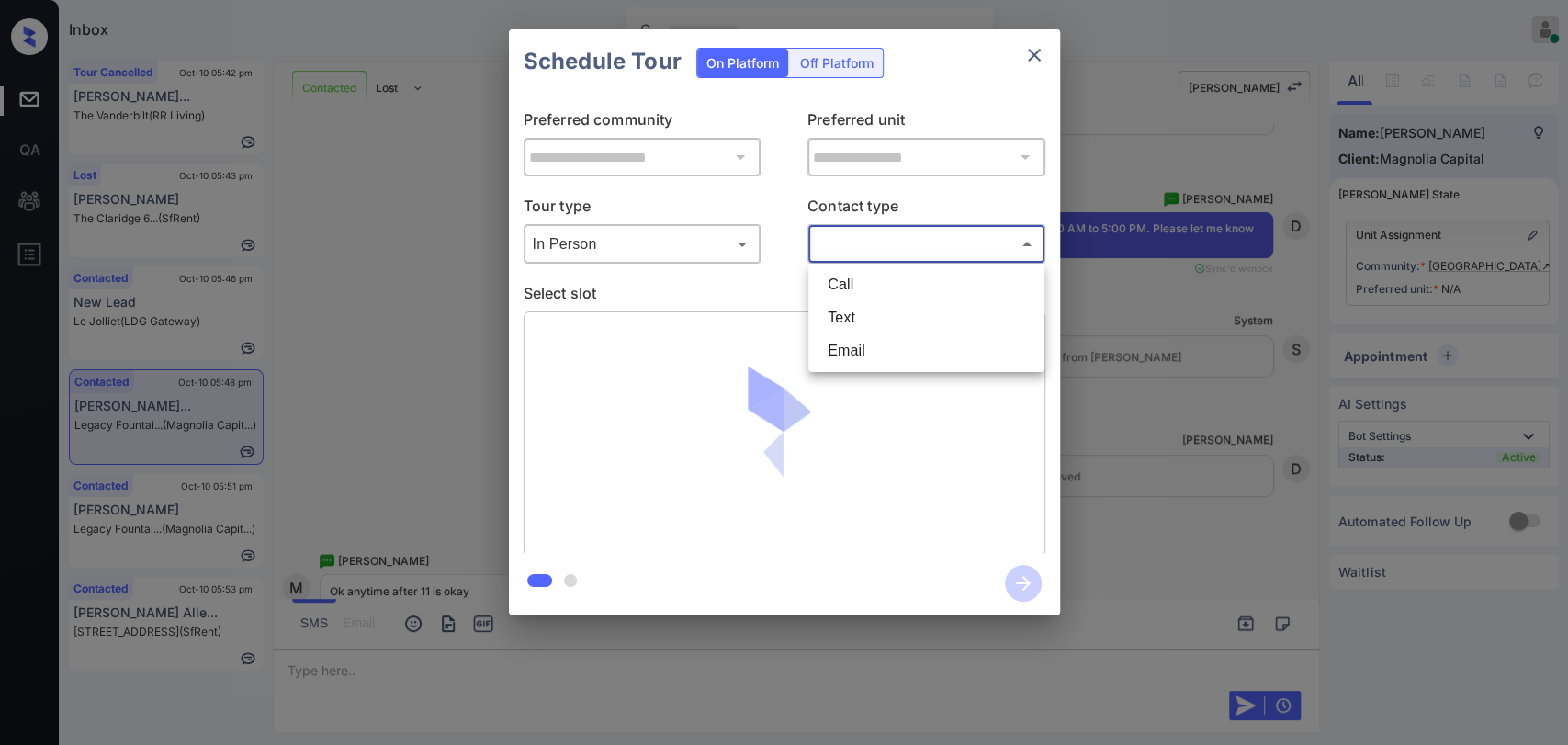
click at [835, 311] on li "Text" at bounding box center [926, 317] width 226 height 33
type input "****"
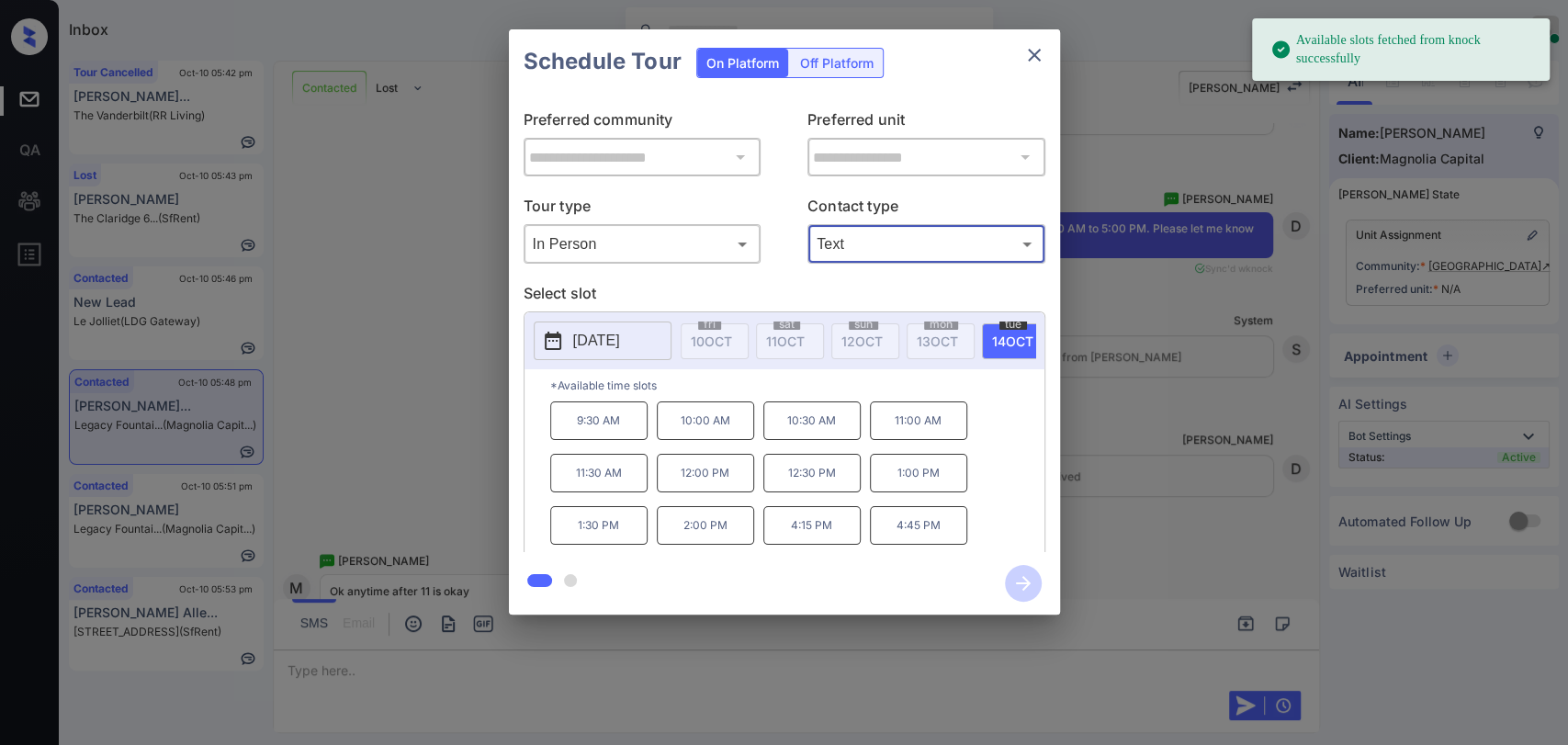
click at [426, 248] on div "**********" at bounding box center [784, 322] width 1568 height 644
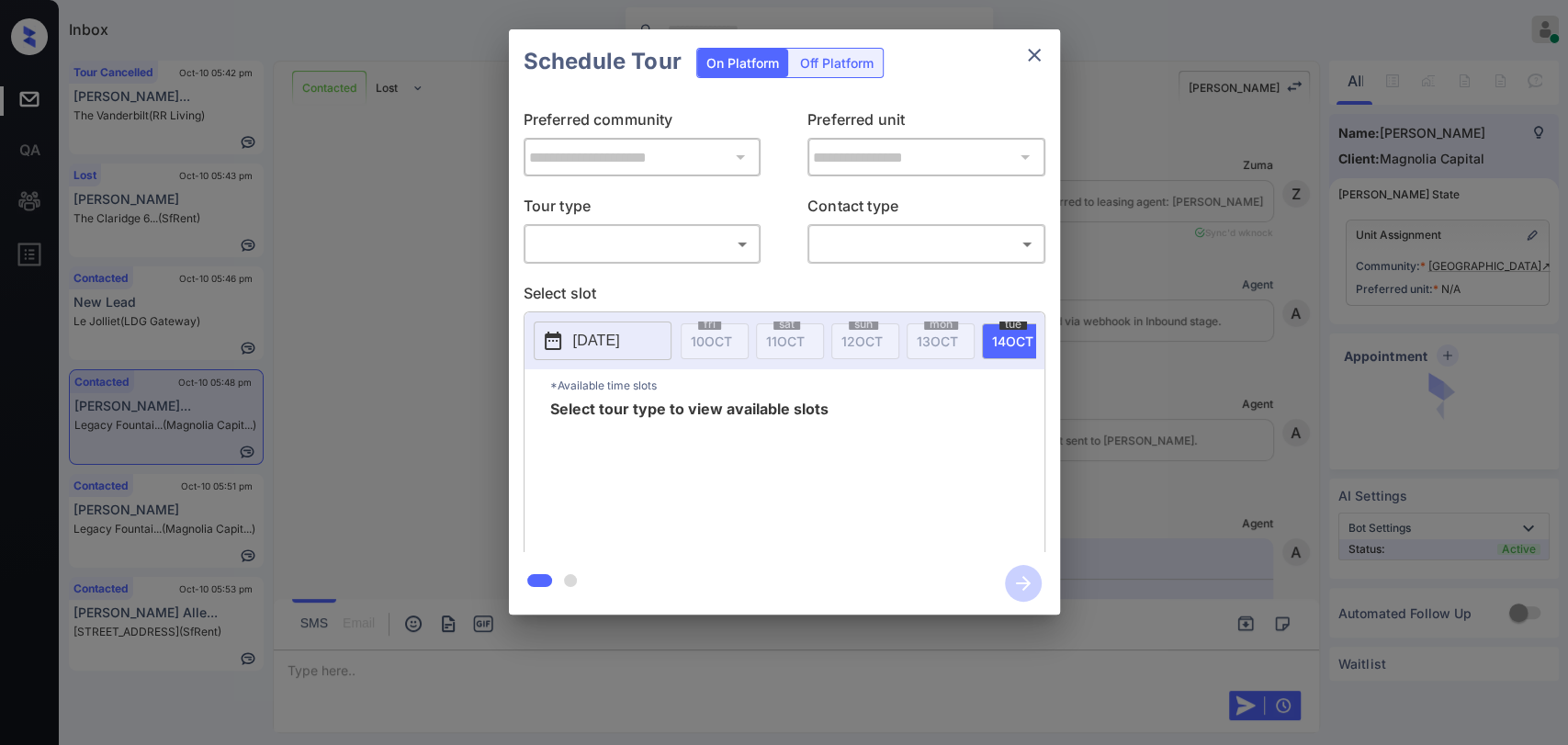
click at [626, 246] on body "Inbox [PERSON_NAME] [PERSON_NAME] Online Set yourself offline Set yourself on b…" at bounding box center [784, 372] width 1568 height 745
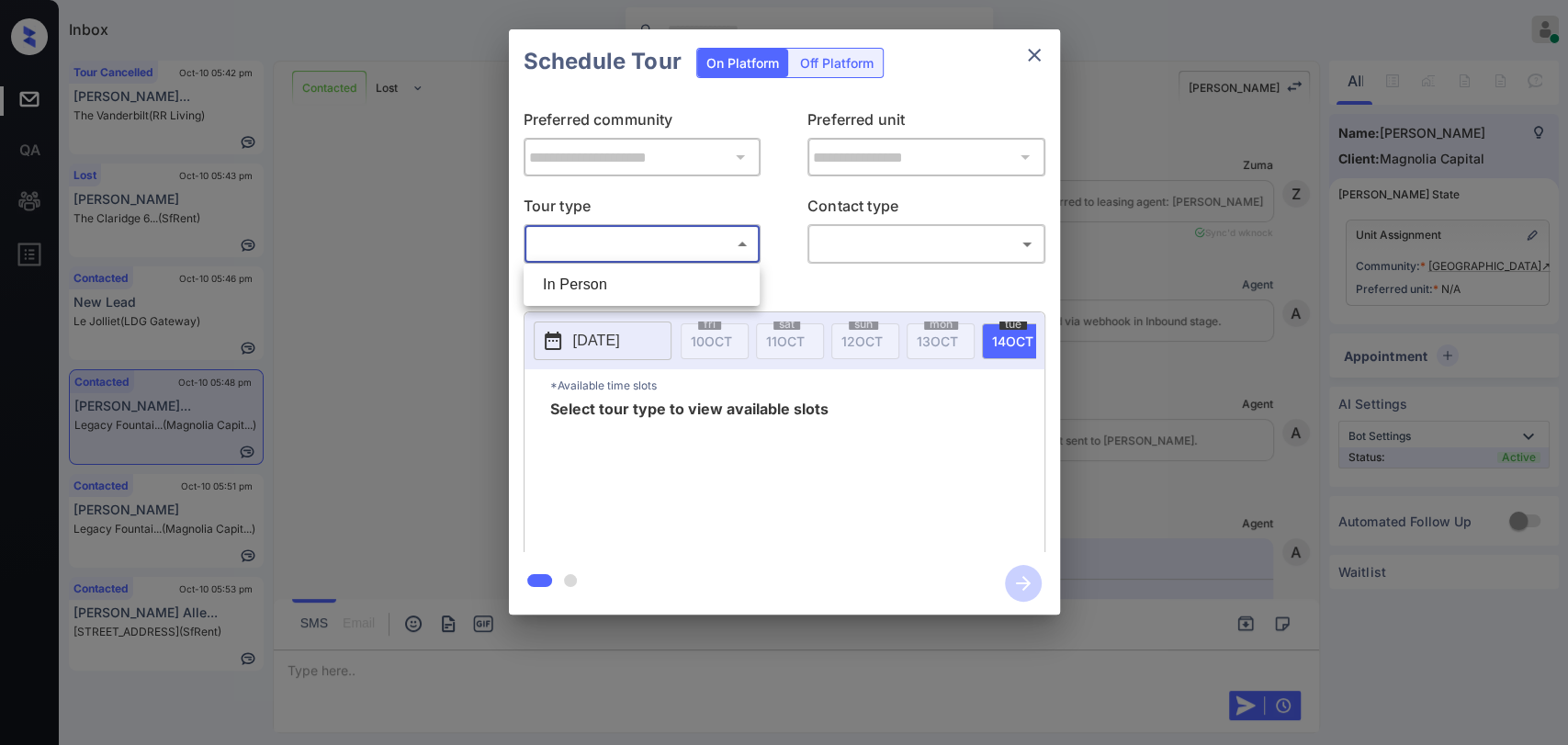
scroll to position [9934, 0]
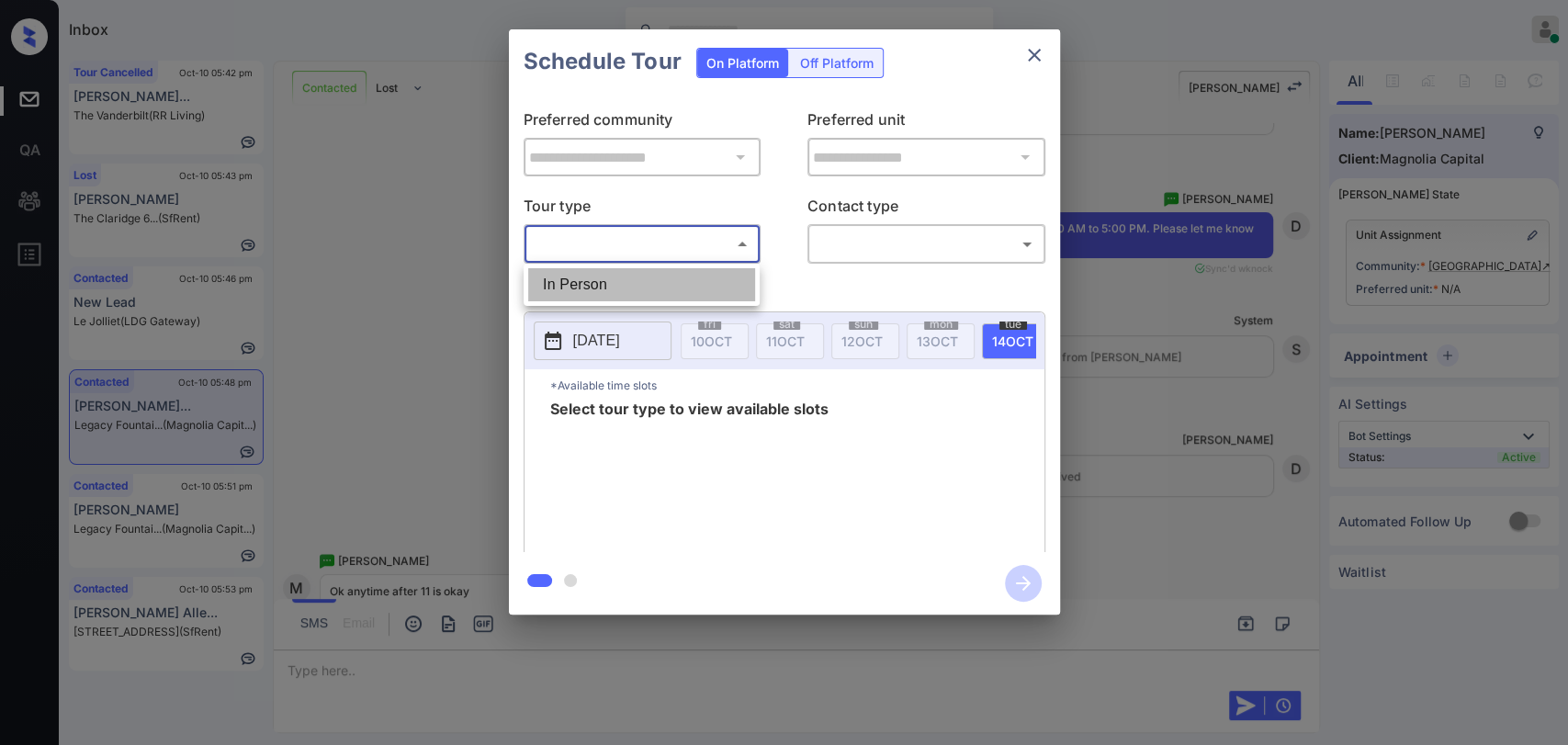
drag, startPoint x: 590, startPoint y: 290, endPoint x: 929, endPoint y: 252, distance: 341.1
click at [591, 288] on li "In Person" at bounding box center [641, 285] width 226 height 33
click at [929, 252] on div at bounding box center [784, 372] width 1568 height 745
type input "********"
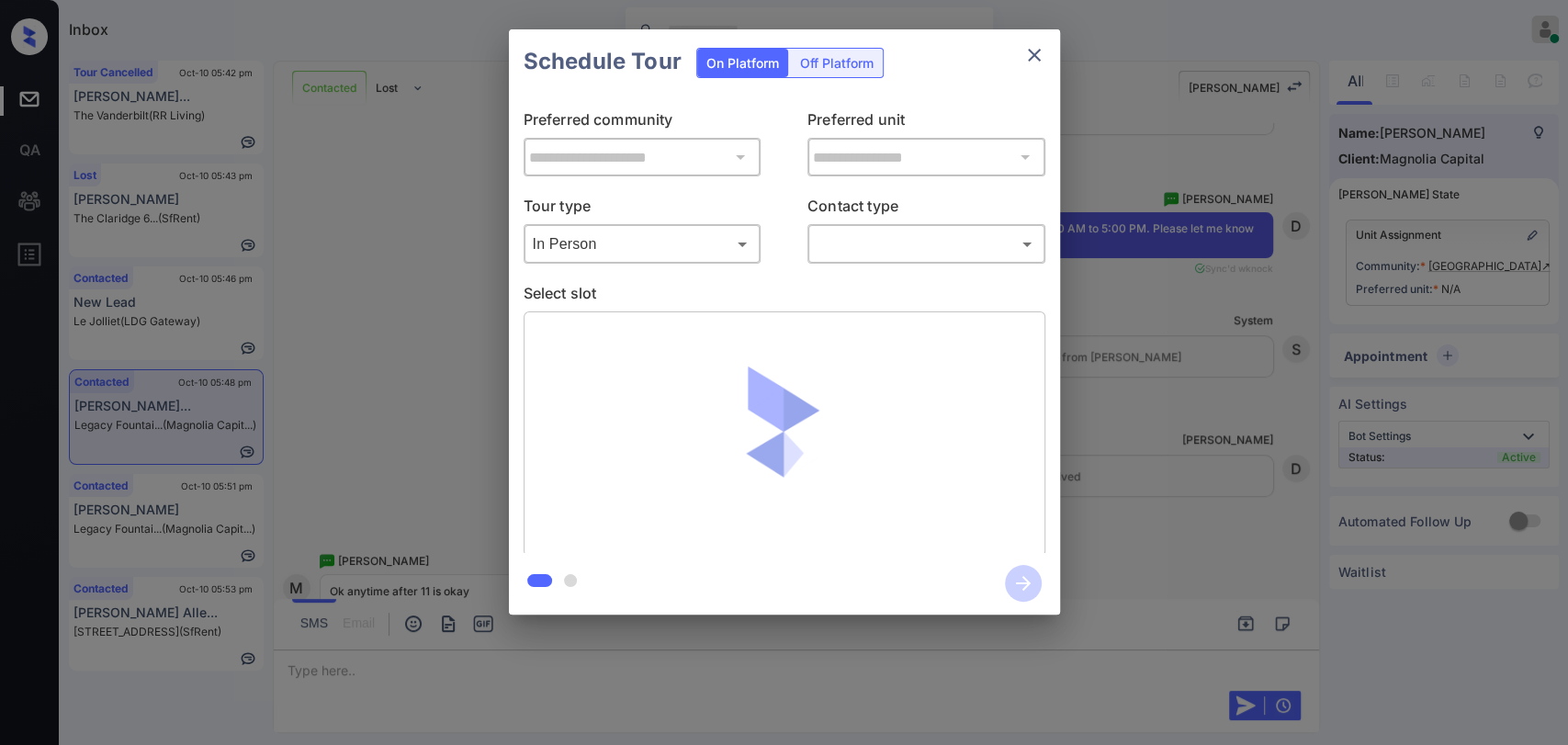
click at [884, 248] on body "Inbox [PERSON_NAME] [PERSON_NAME] Online Set yourself offline Set yourself on b…" at bounding box center [784, 372] width 1568 height 745
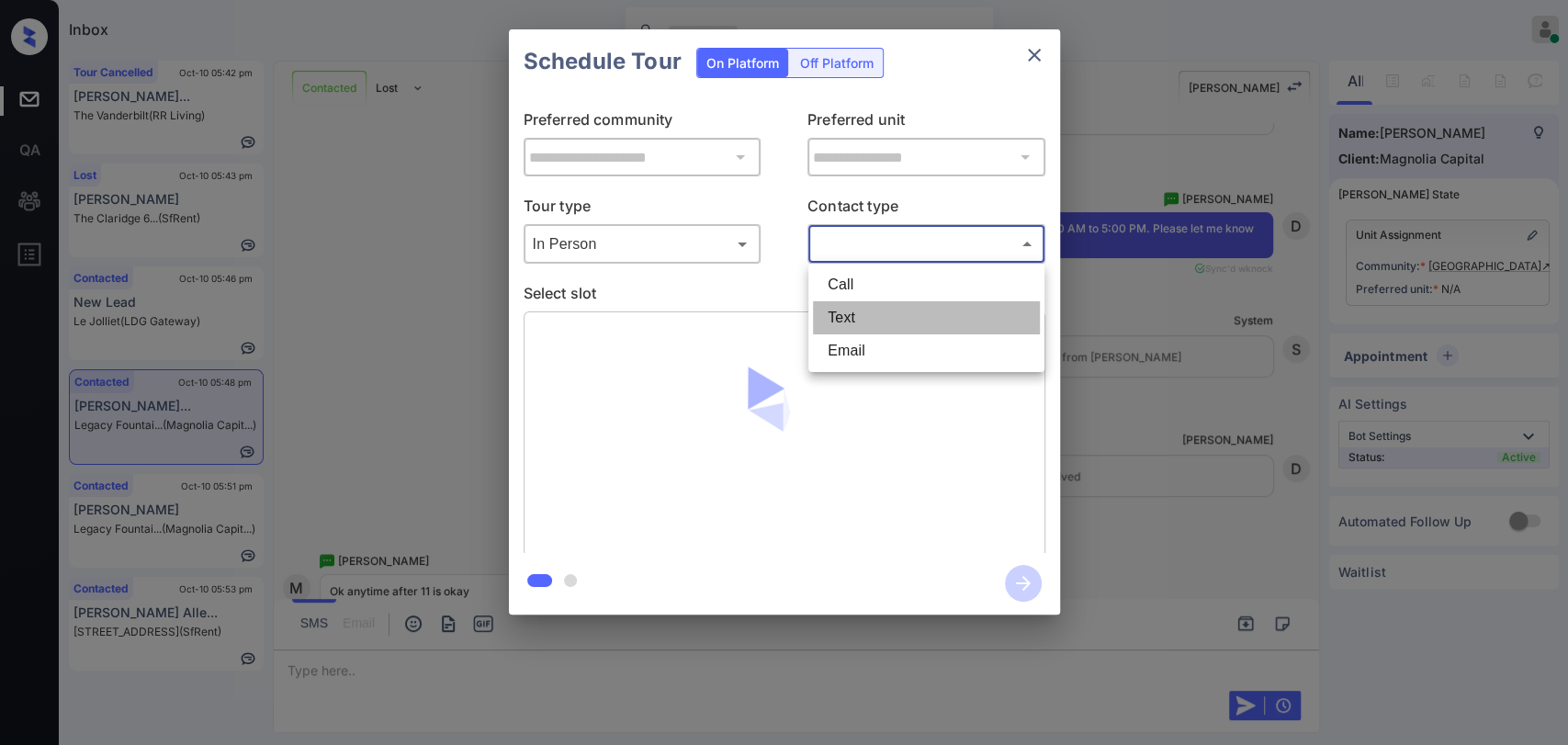
click at [853, 313] on li "Text" at bounding box center [926, 317] width 226 height 33
type input "****"
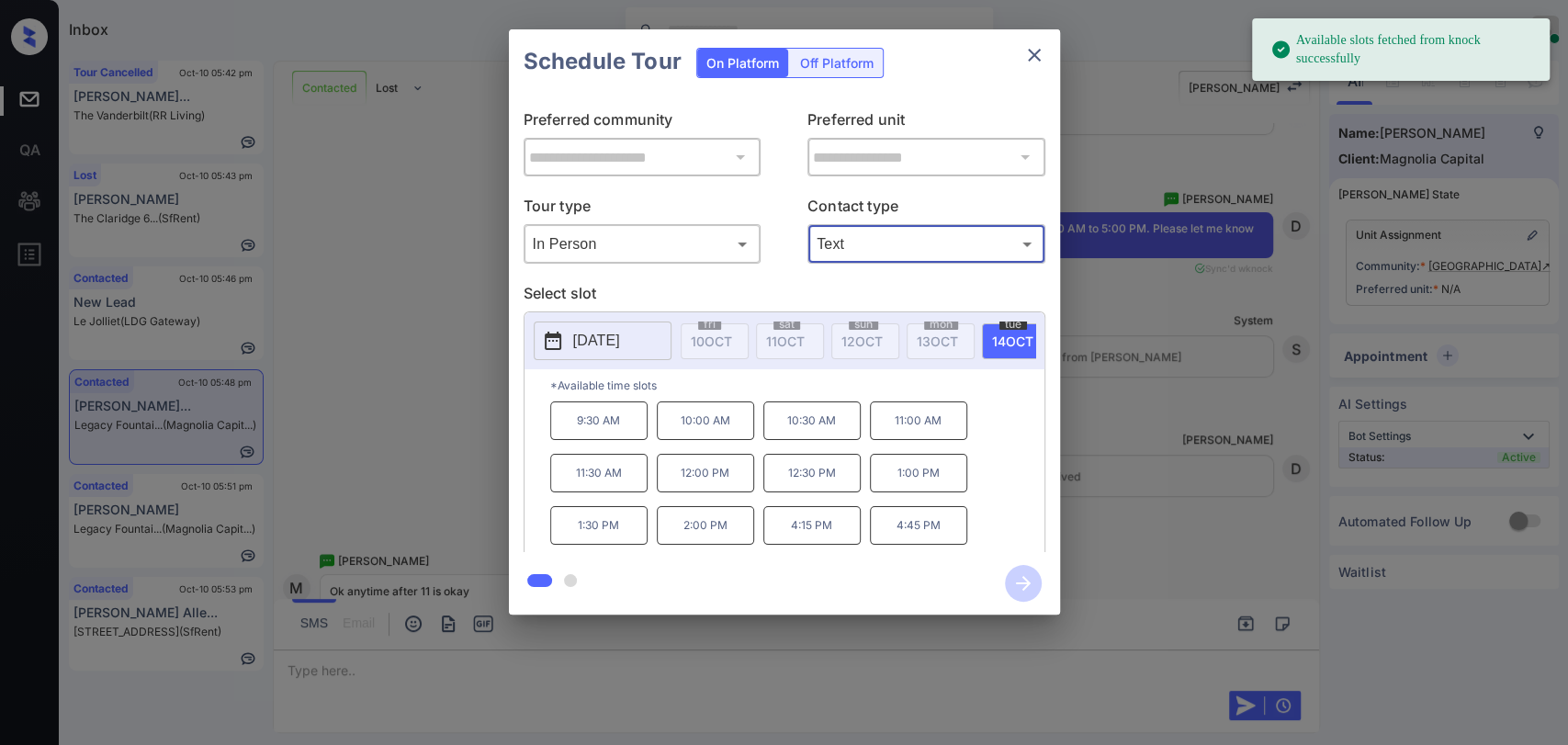
click at [655, 340] on button "2025-10-14" at bounding box center [602, 341] width 138 height 38
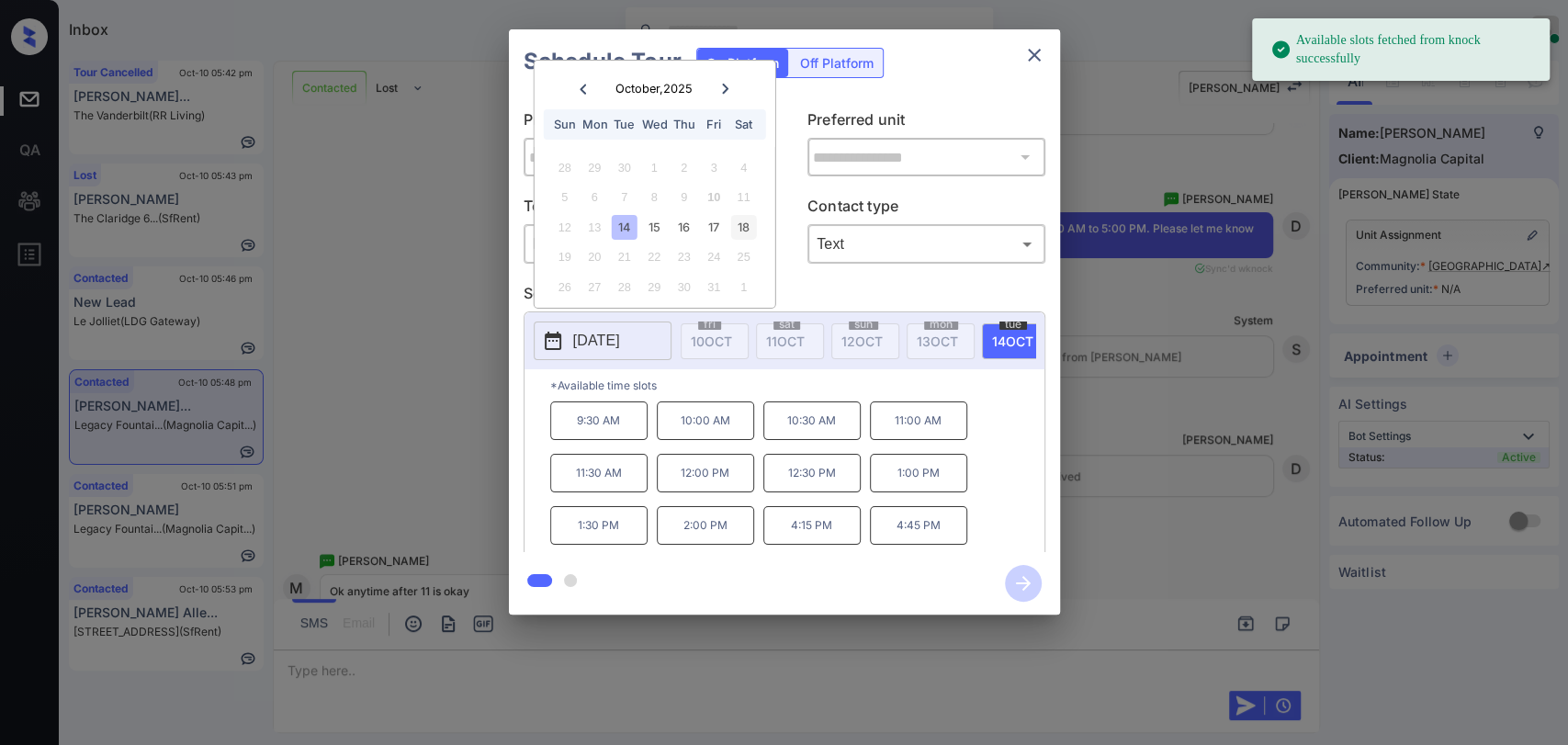
click at [749, 227] on div "18" at bounding box center [743, 227] width 25 height 25
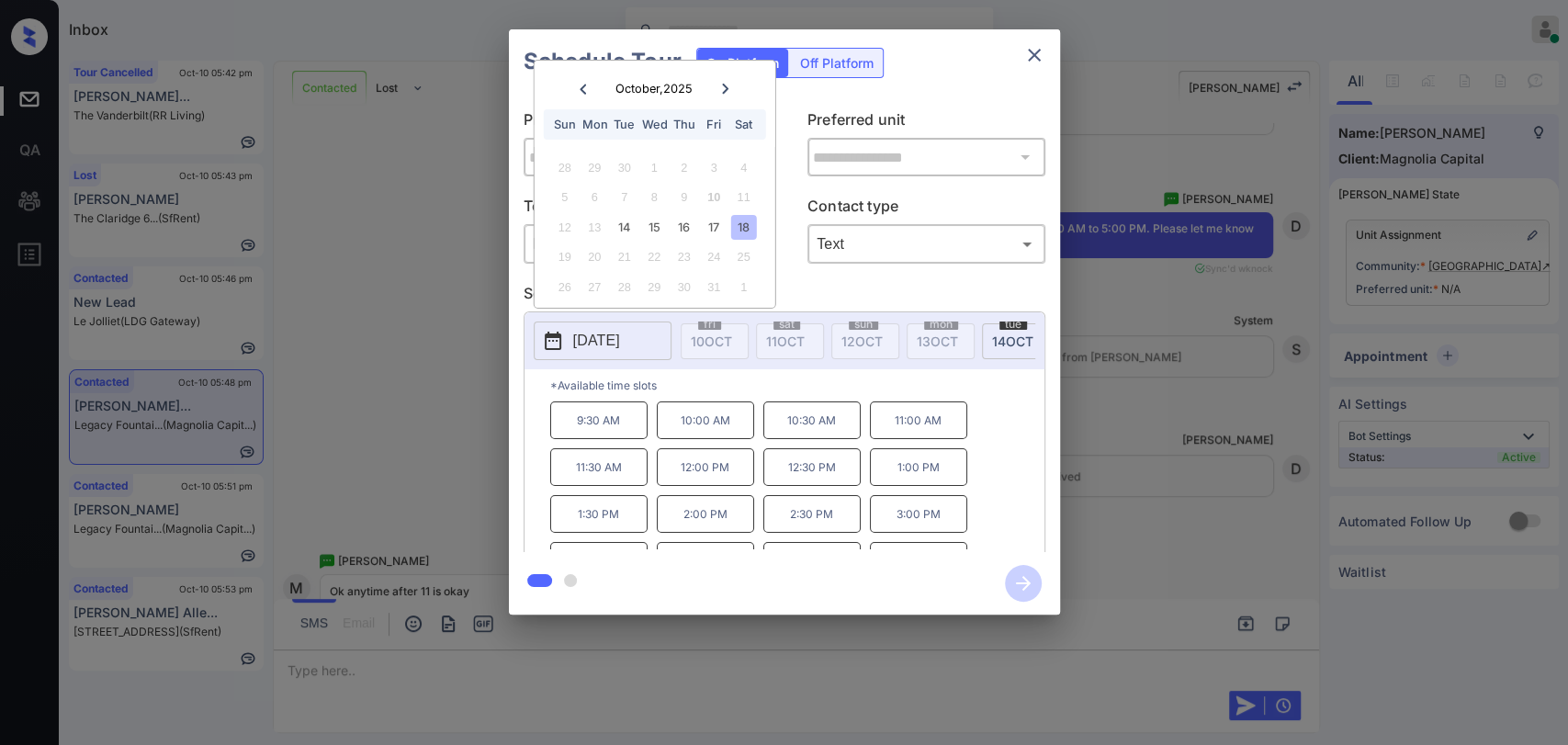
click at [589, 469] on p "11:30 AM" at bounding box center [599, 467] width 97 height 37
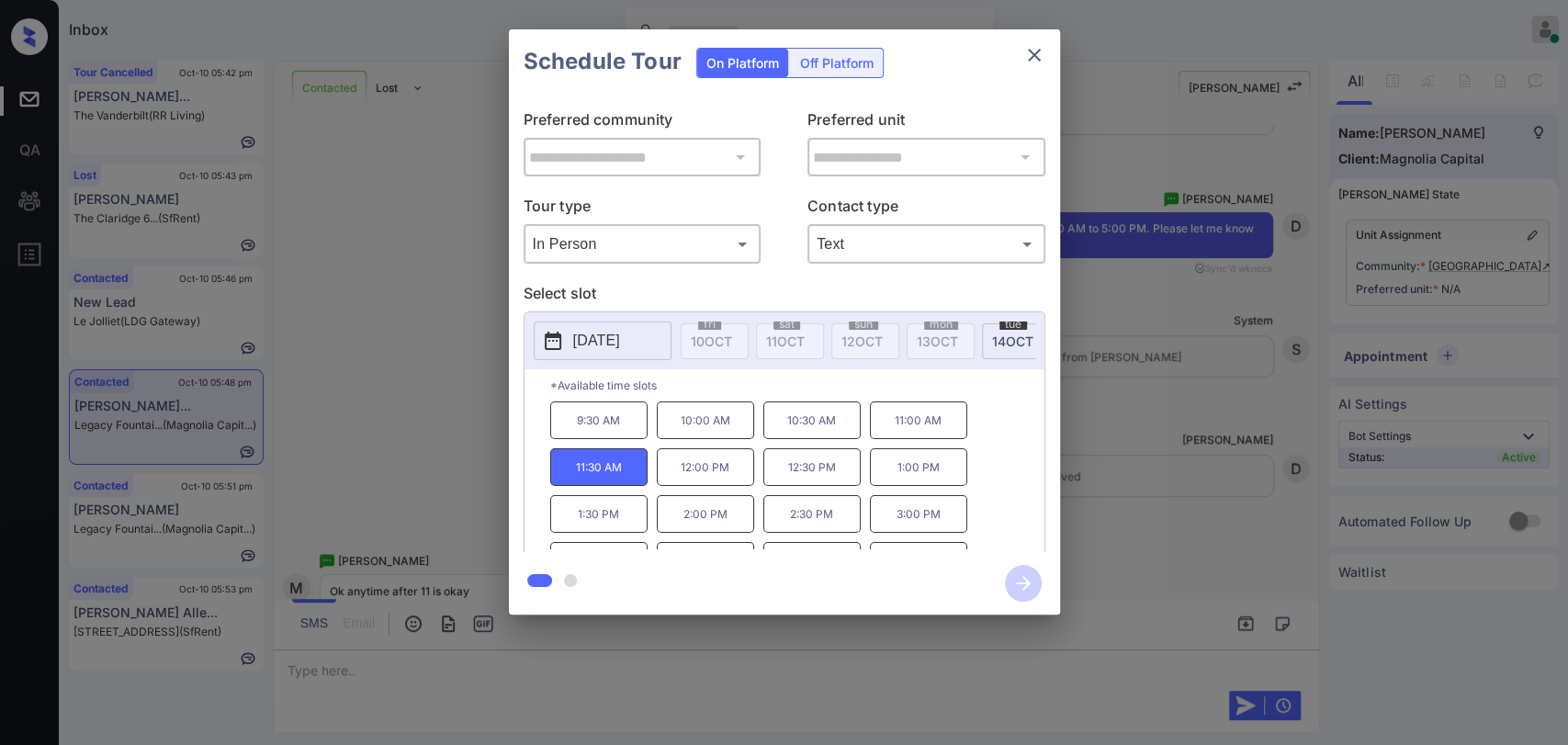
click at [1034, 55] on icon "close" at bounding box center [1034, 55] width 13 height 13
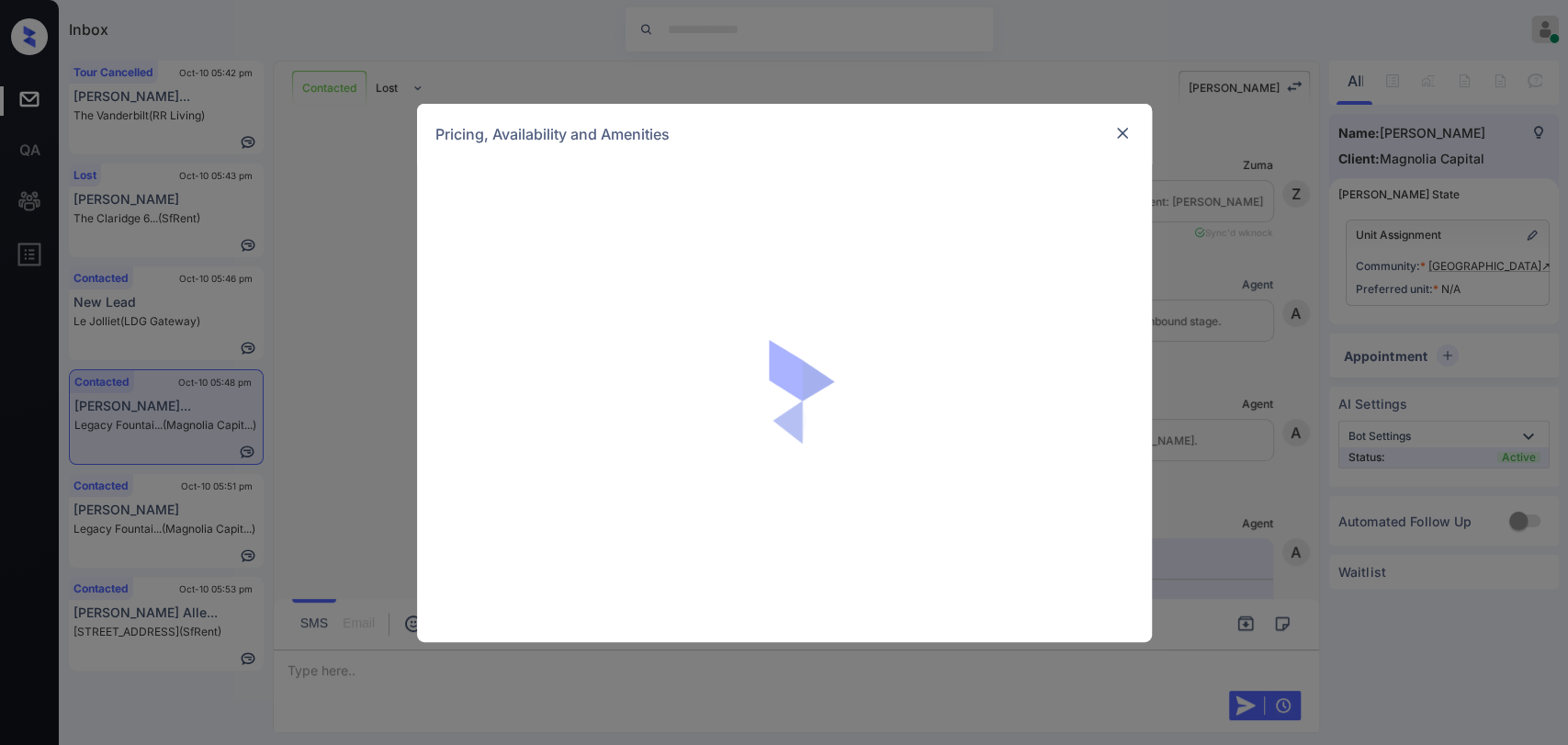
scroll to position [9934, 0]
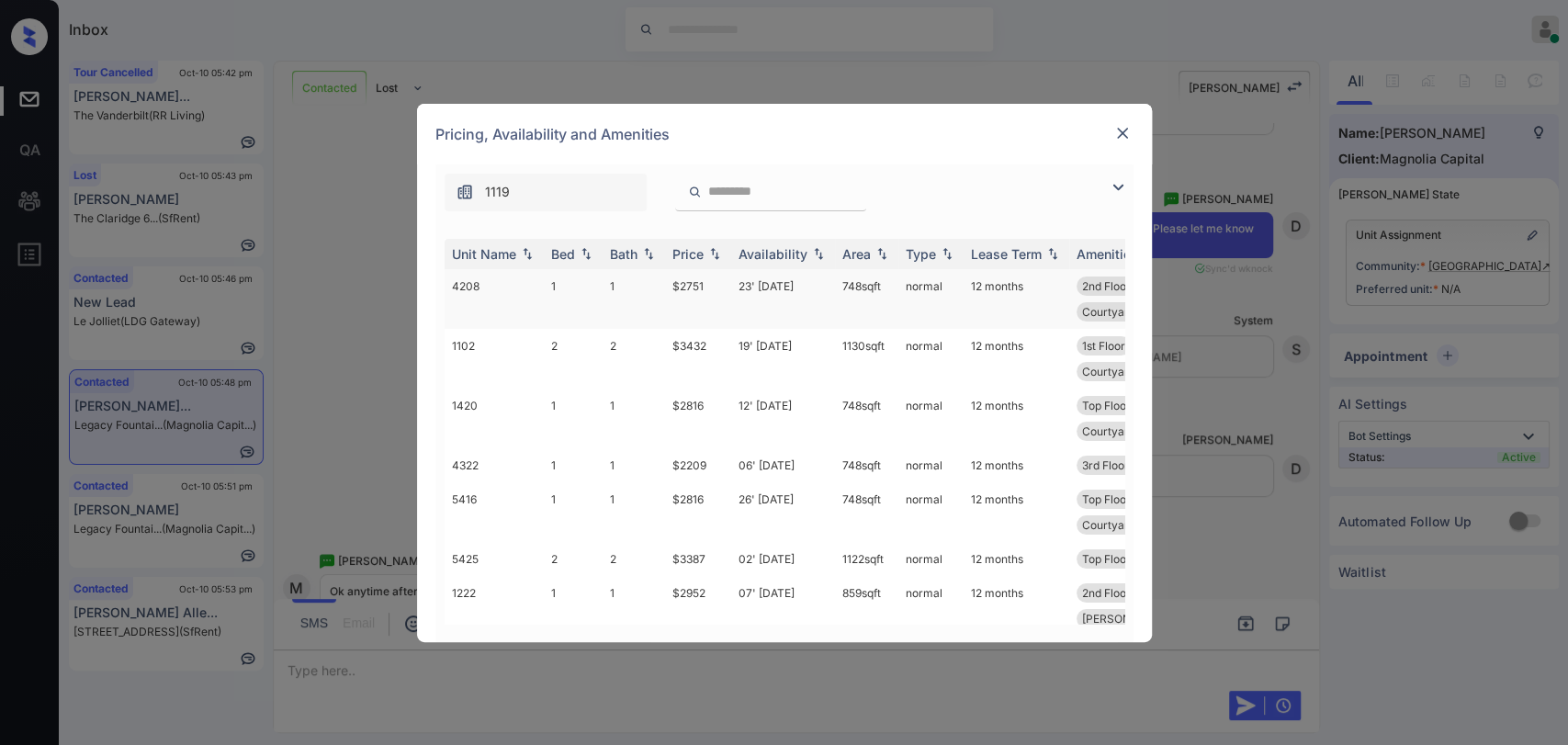
click at [561, 285] on td "1" at bounding box center [573, 299] width 59 height 60
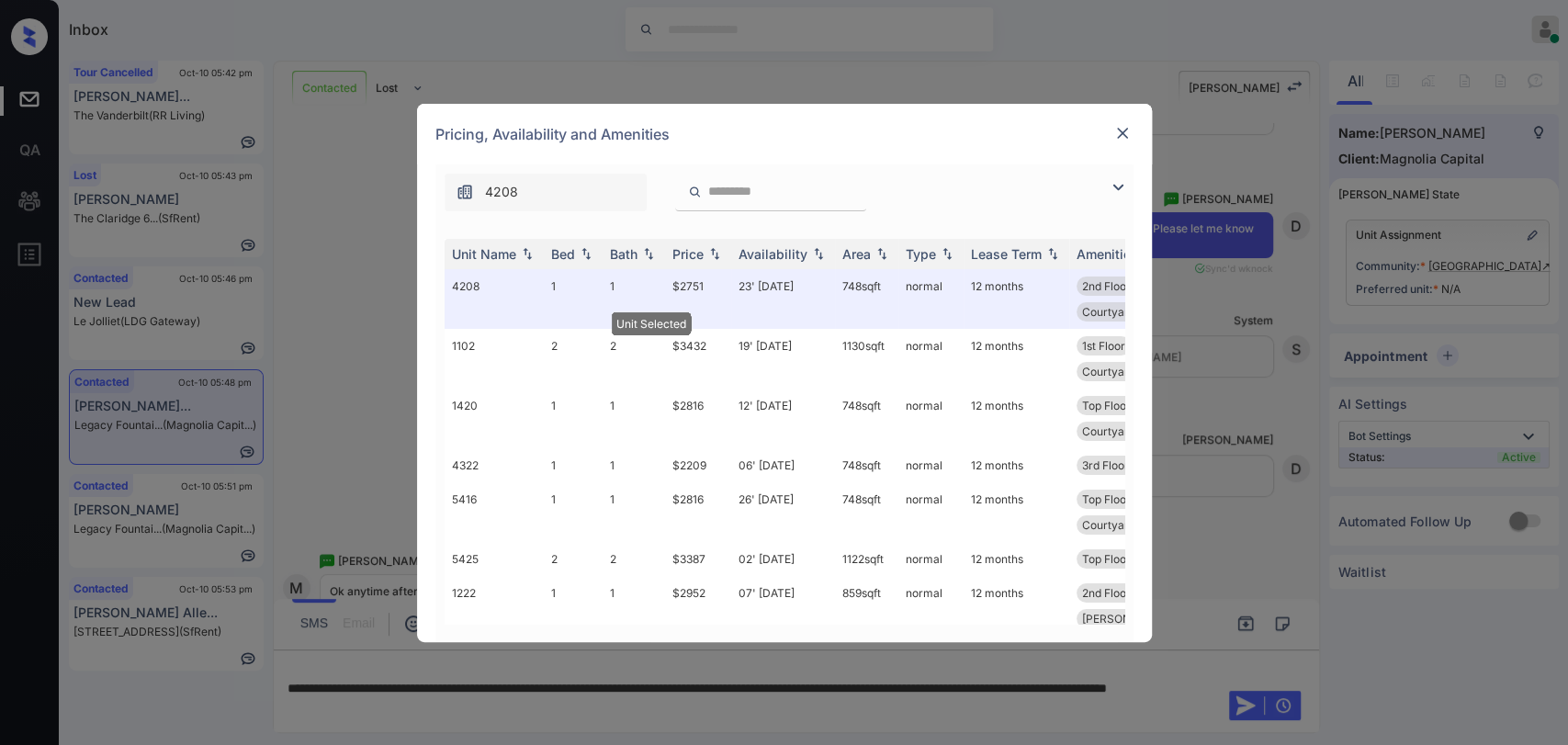
click at [1117, 137] on img at bounding box center [1123, 134] width 19 height 19
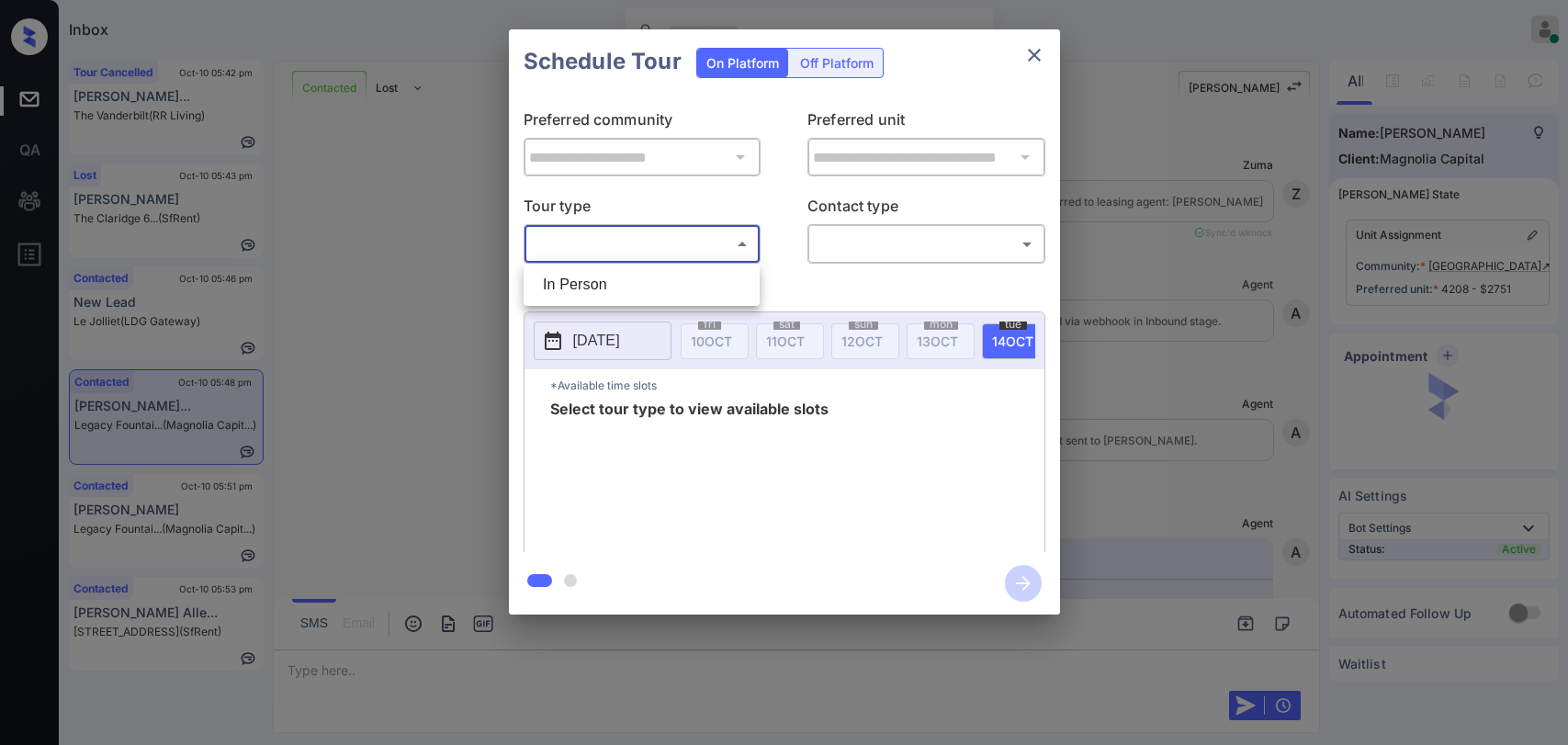
click at [599, 252] on body "Inbox [PERSON_NAME] [PERSON_NAME] Online Set yourself offline Set yourself on b…" at bounding box center [784, 372] width 1568 height 745
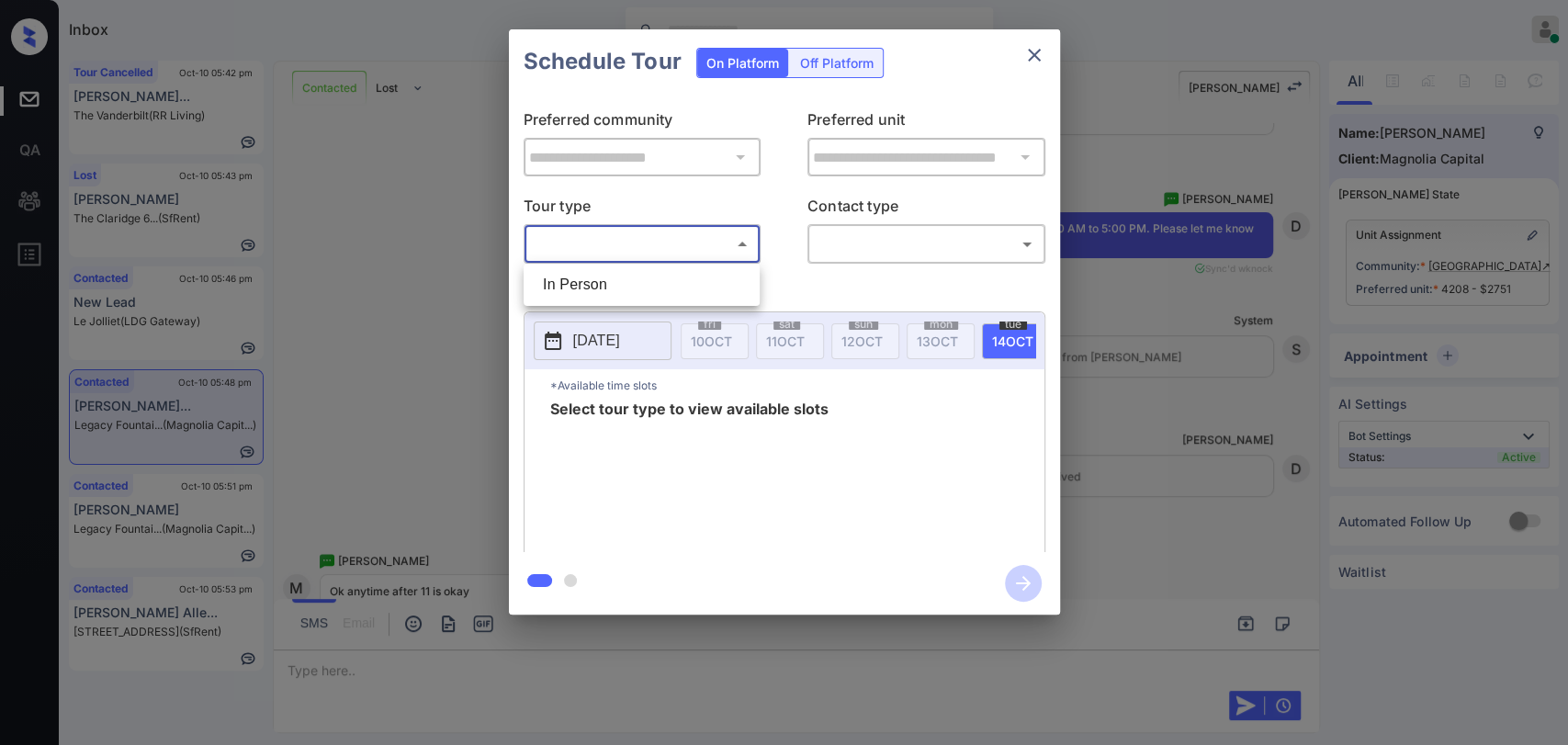
click at [581, 285] on li "In Person" at bounding box center [641, 285] width 226 height 33
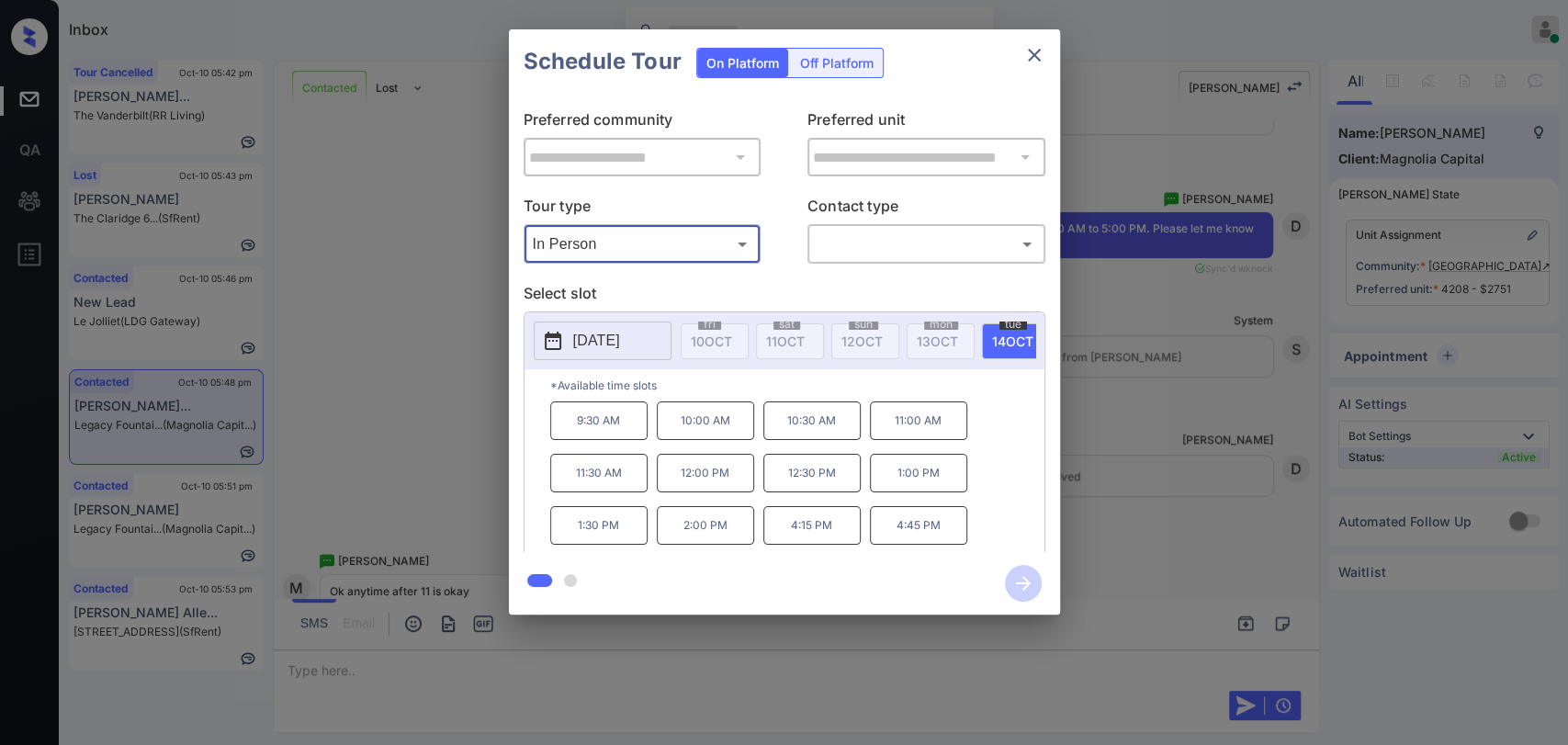
click at [919, 240] on div at bounding box center [784, 372] width 1568 height 745
type input "********"
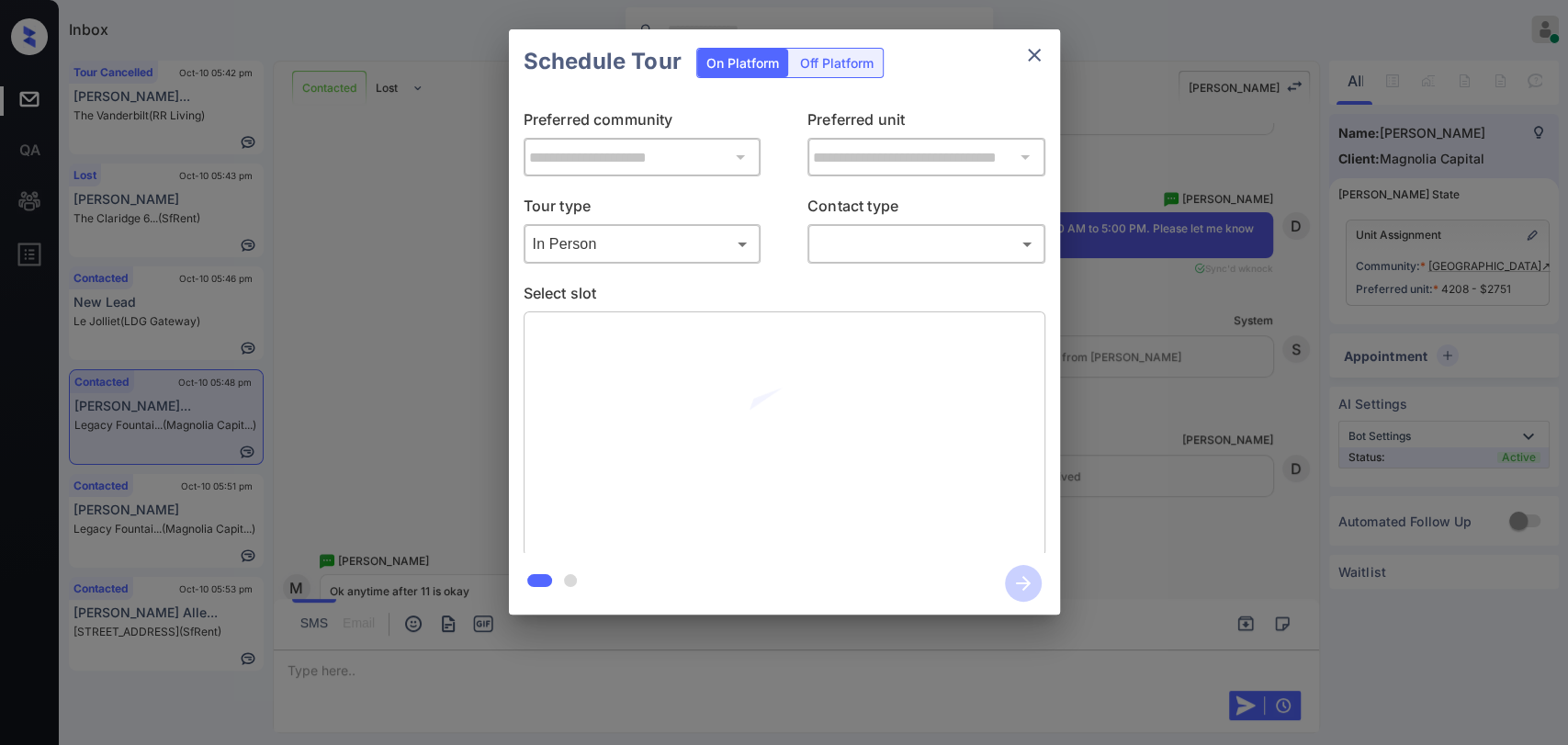
click at [890, 235] on body "Inbox Danielle Dela Cruz Online Set yourself offline Set yourself on break Prof…" at bounding box center [784, 372] width 1568 height 745
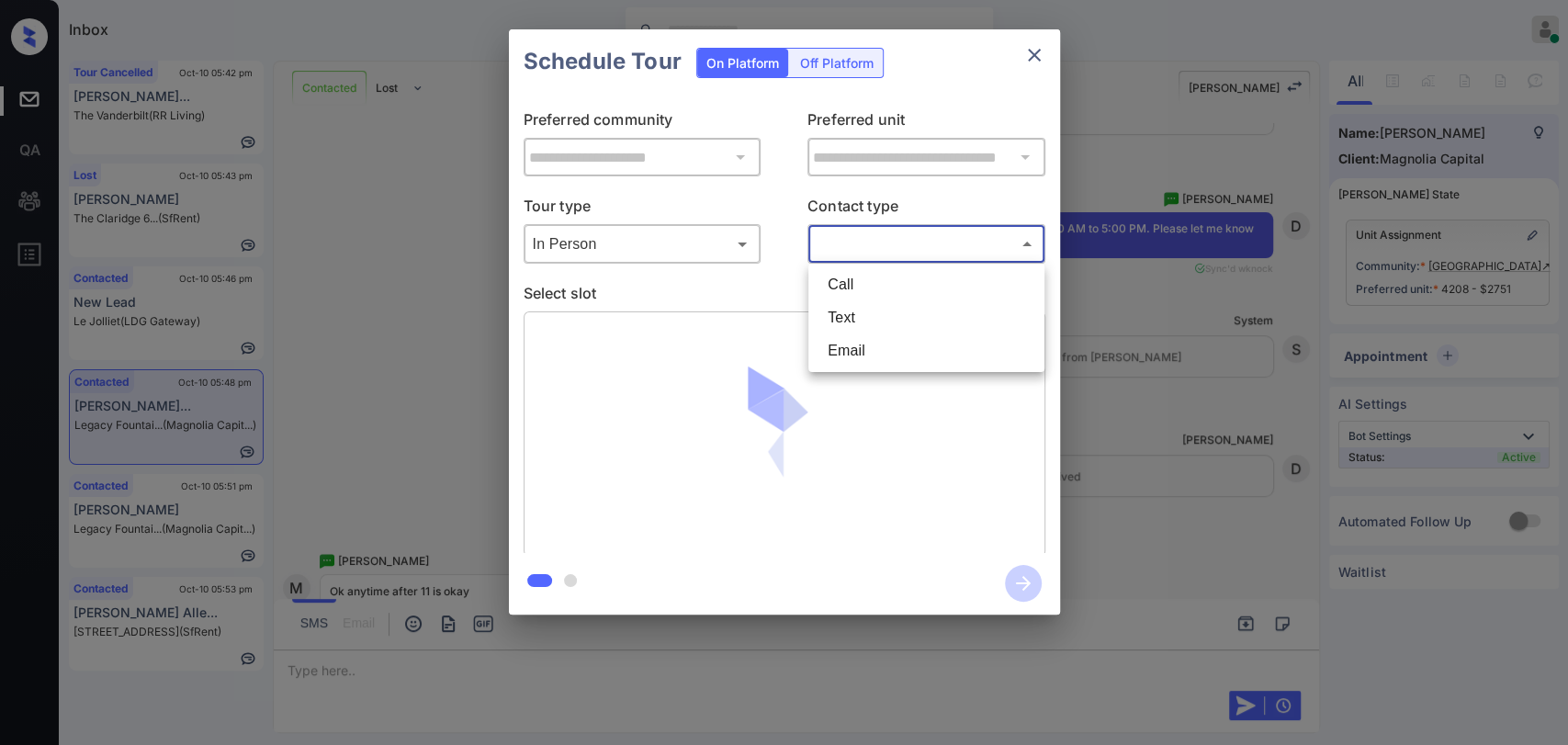
click at [888, 246] on div at bounding box center [784, 372] width 1568 height 745
click at [878, 244] on body "Inbox Danielle Dela Cruz Online Set yourself offline Set yourself on break Prof…" at bounding box center [784, 372] width 1568 height 745
click at [846, 313] on li "Text" at bounding box center [926, 317] width 226 height 33
type input "****"
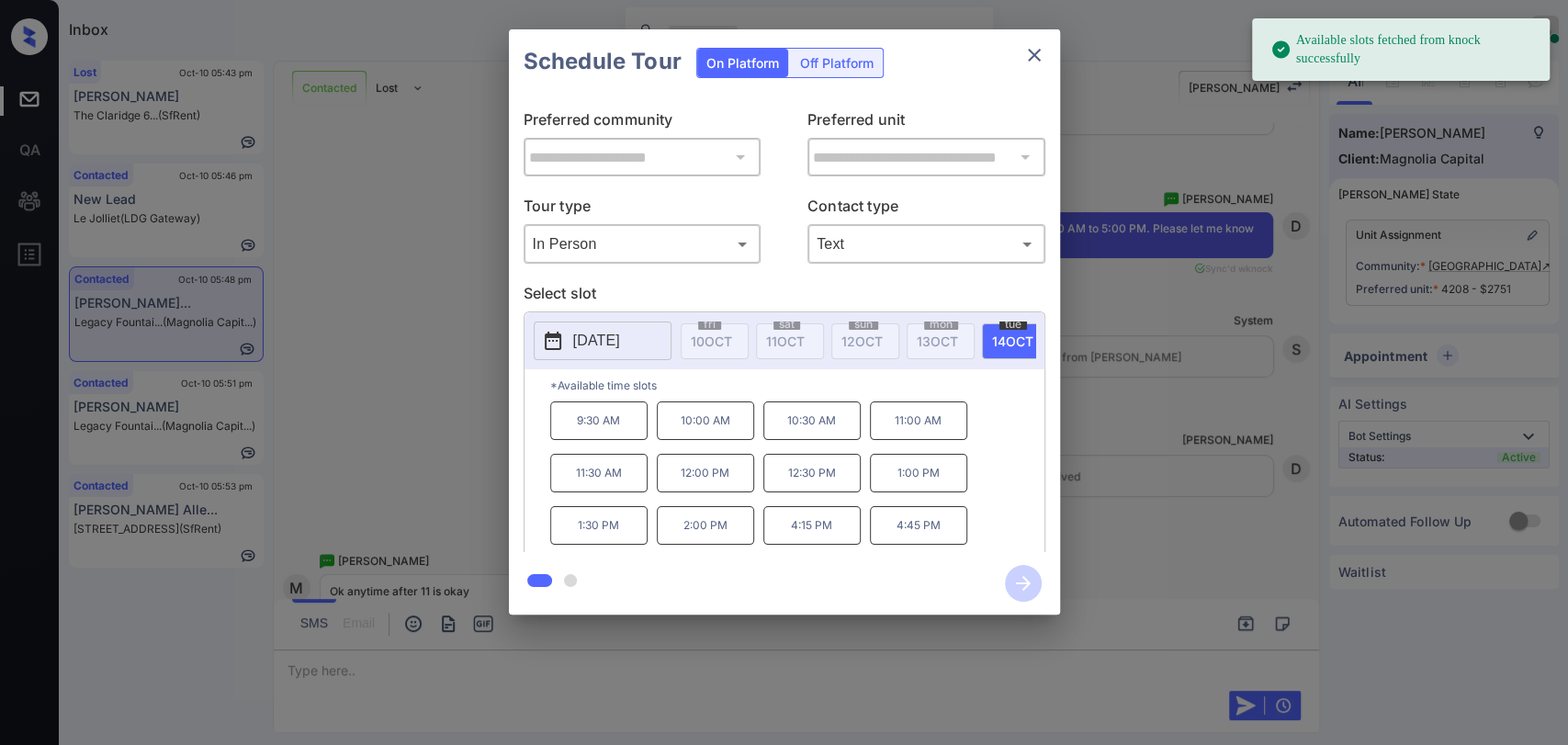
click at [620, 343] on p "[DATE]" at bounding box center [597, 341] width 47 height 22
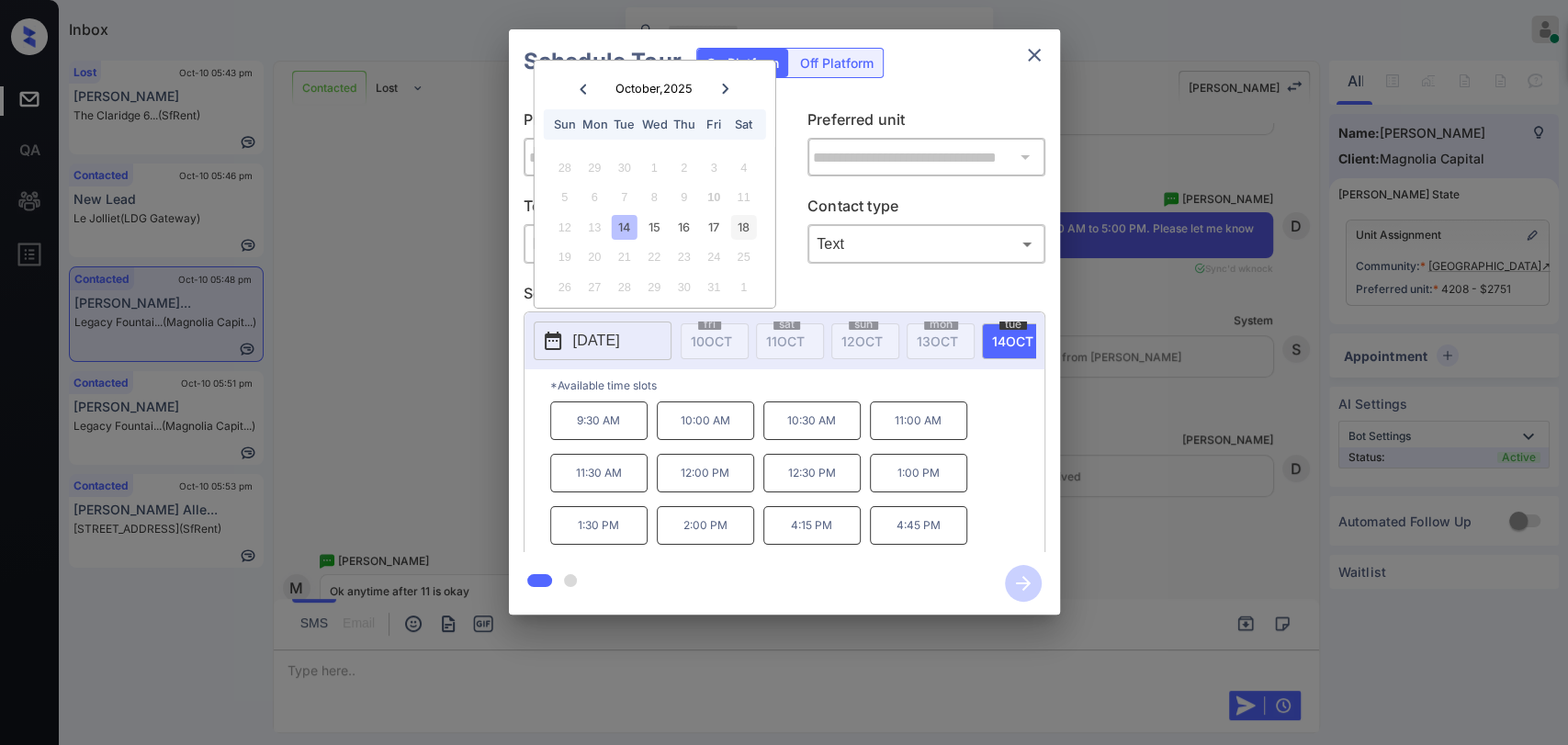
click at [746, 223] on div "18" at bounding box center [743, 227] width 25 height 25
click at [601, 479] on p "11:30 AM" at bounding box center [599, 467] width 97 height 37
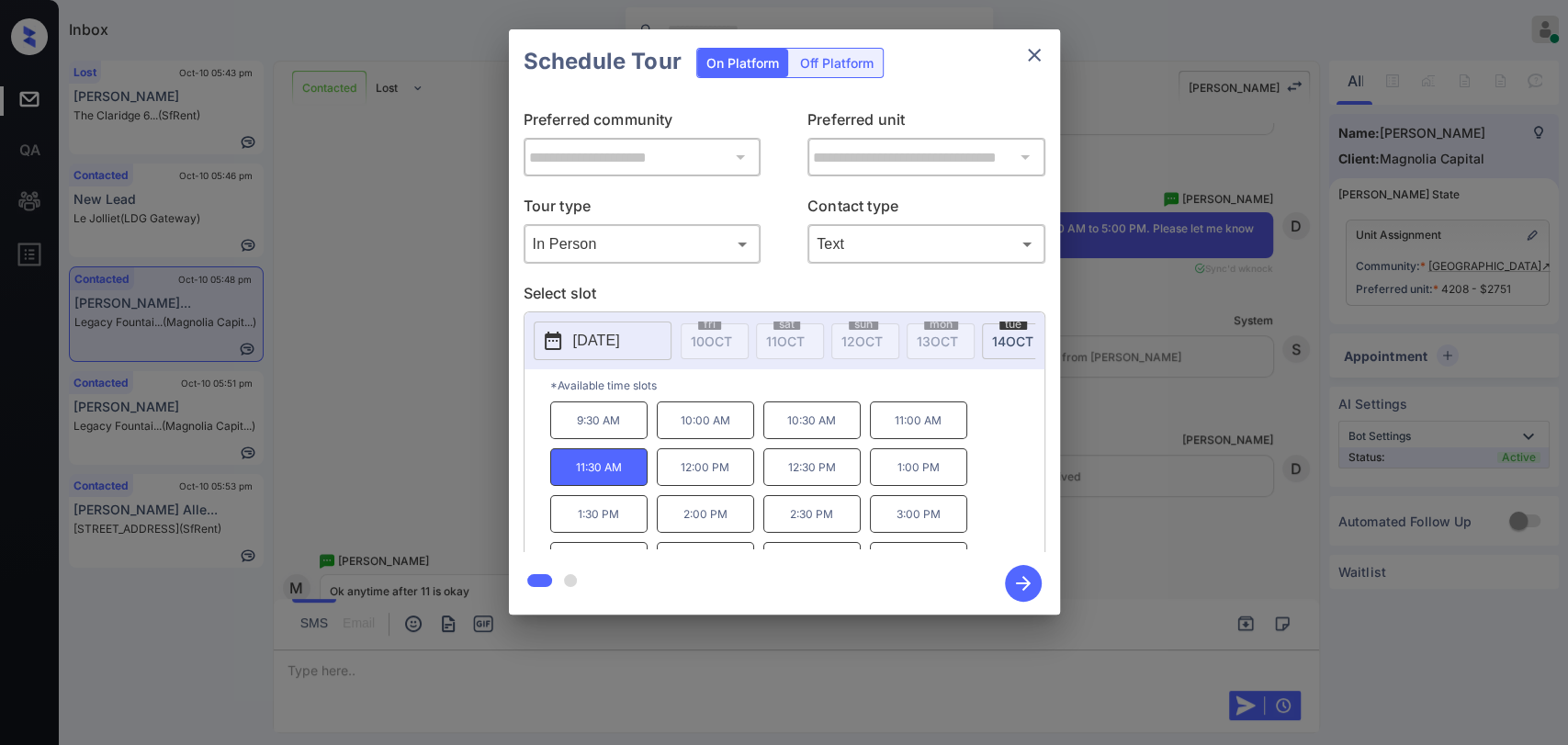
click at [1014, 582] on icon "button" at bounding box center [1023, 583] width 36 height 37
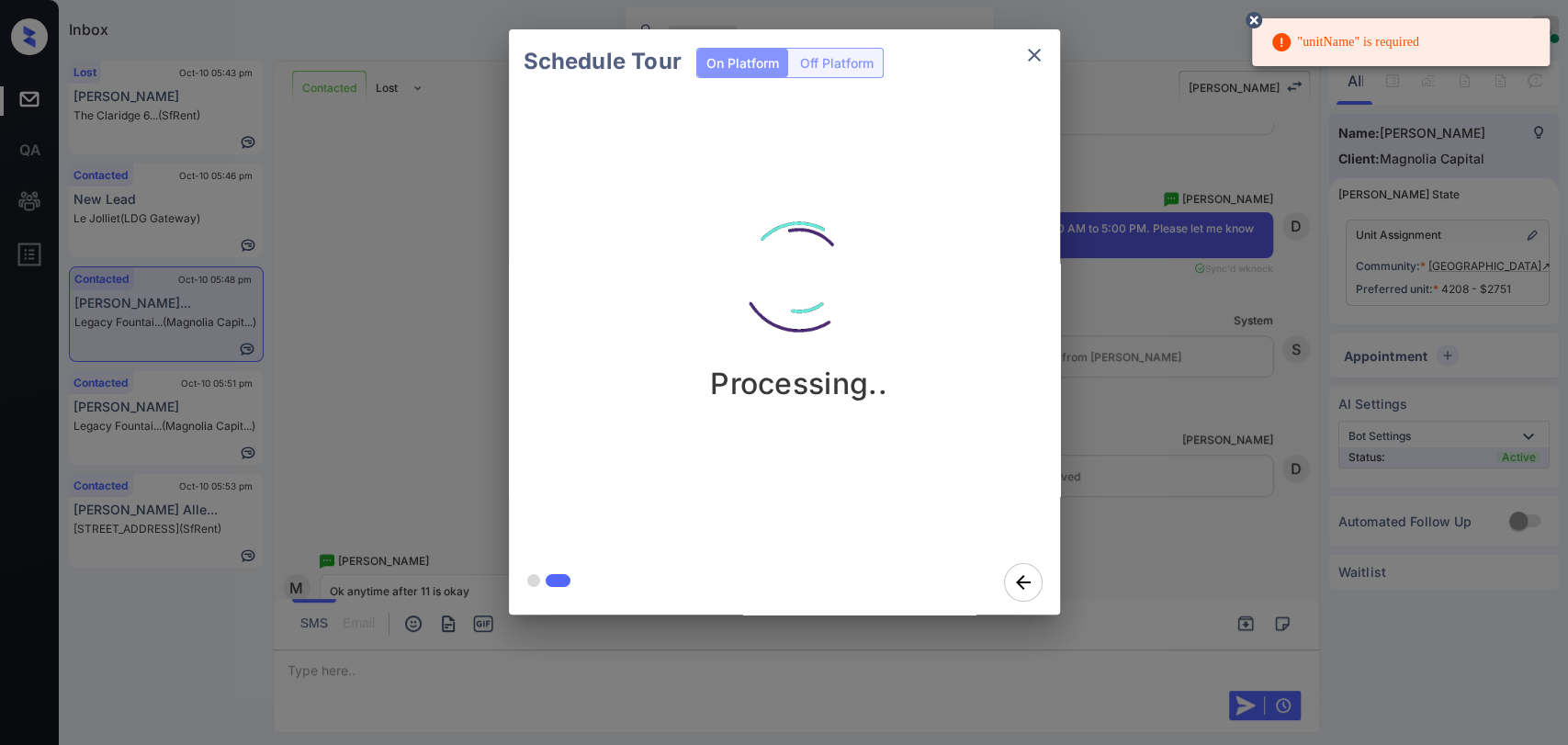
click at [1254, 12] on icon at bounding box center [1254, 21] width 17 height 17
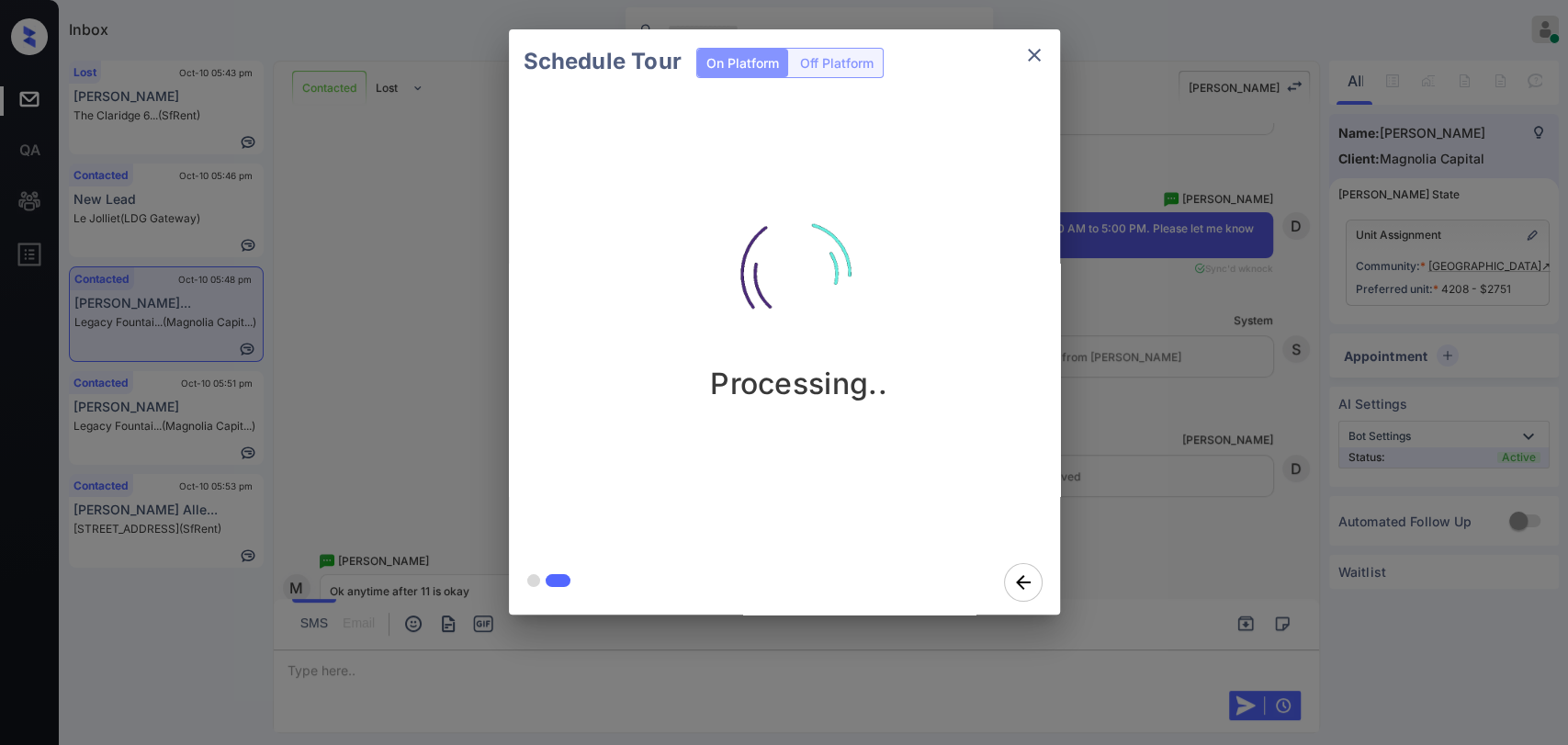
click at [365, 403] on div "Schedule Tour On Platform Off Platform Processing.." at bounding box center [784, 322] width 1568 height 644
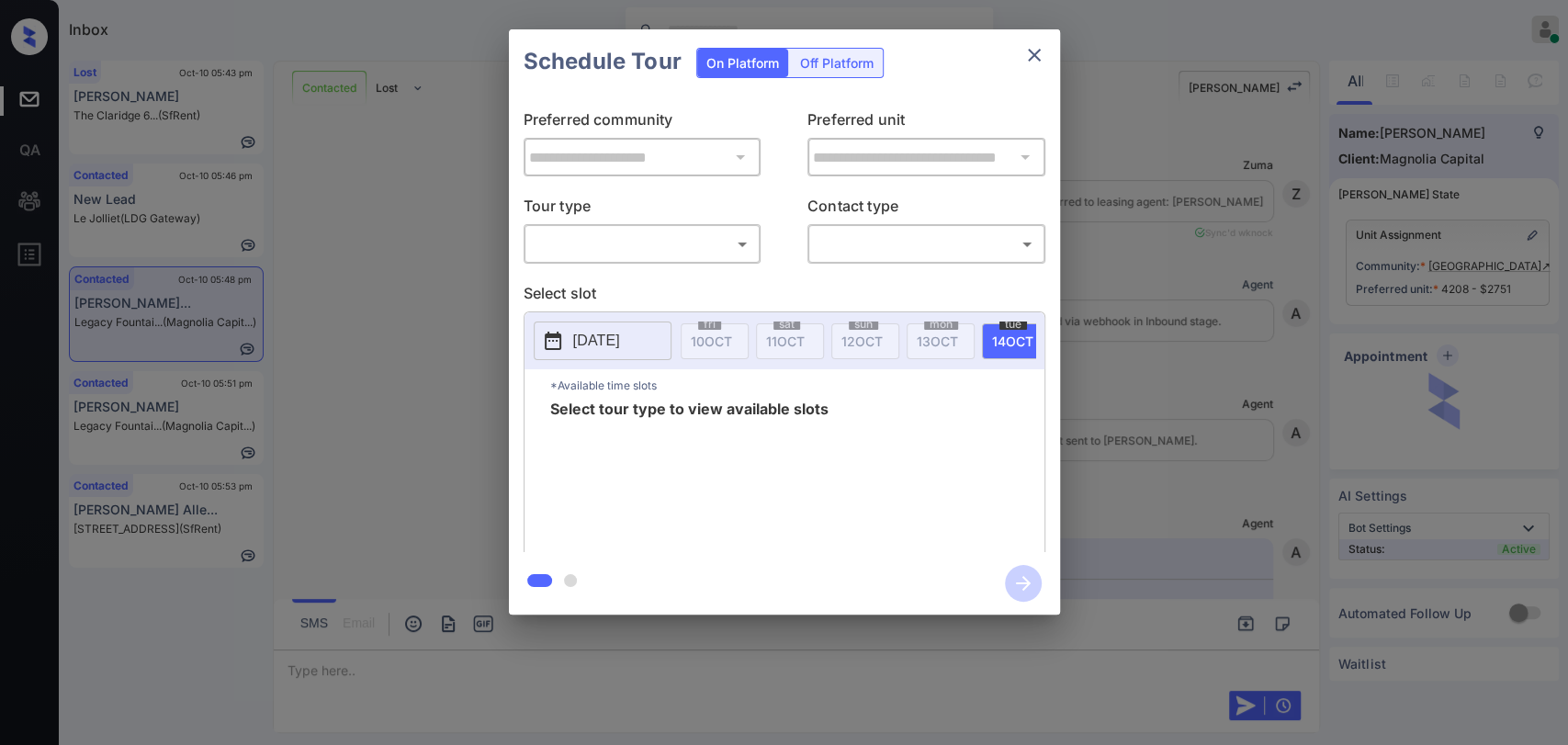
scroll to position [10462, 0]
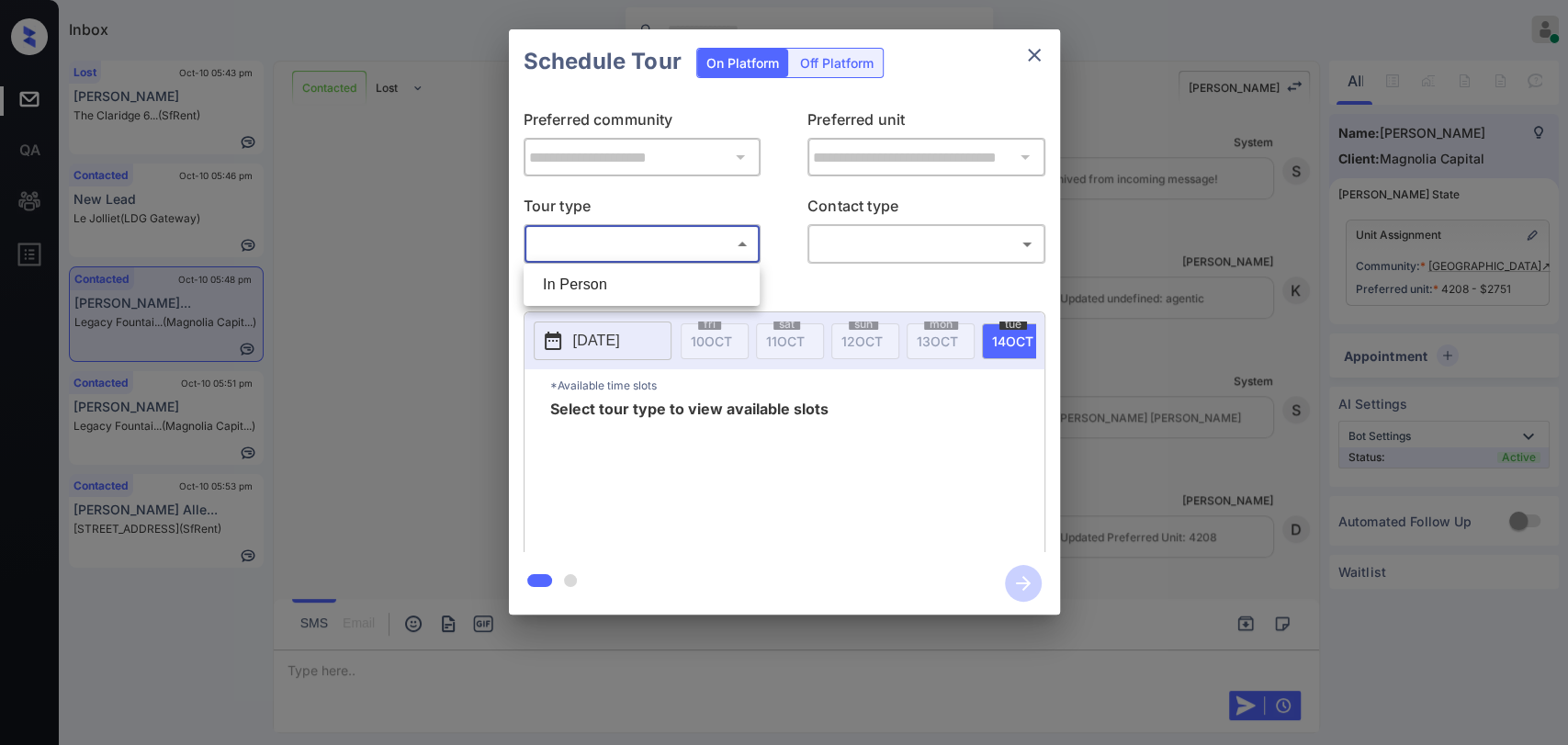
click at [604, 242] on body "Inbox [PERSON_NAME] [PERSON_NAME] Online Set yourself offline Set yourself on b…" at bounding box center [784, 372] width 1568 height 745
click at [631, 281] on li "In Person" at bounding box center [641, 285] width 226 height 33
click at [978, 240] on div at bounding box center [784, 372] width 1568 height 745
type input "********"
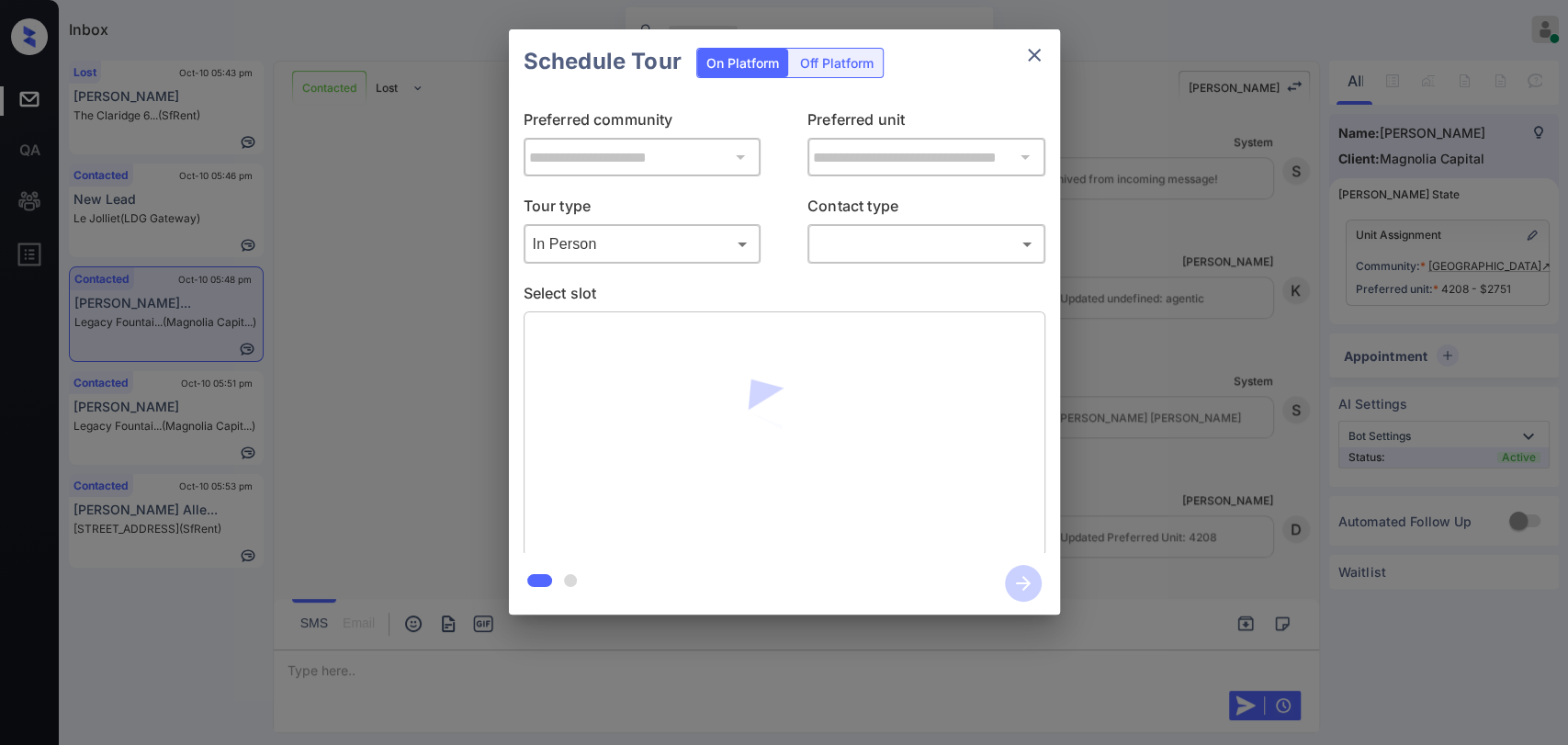
click at [887, 249] on body "Inbox [PERSON_NAME] [PERSON_NAME] Online Set yourself offline Set yourself on b…" at bounding box center [784, 372] width 1568 height 745
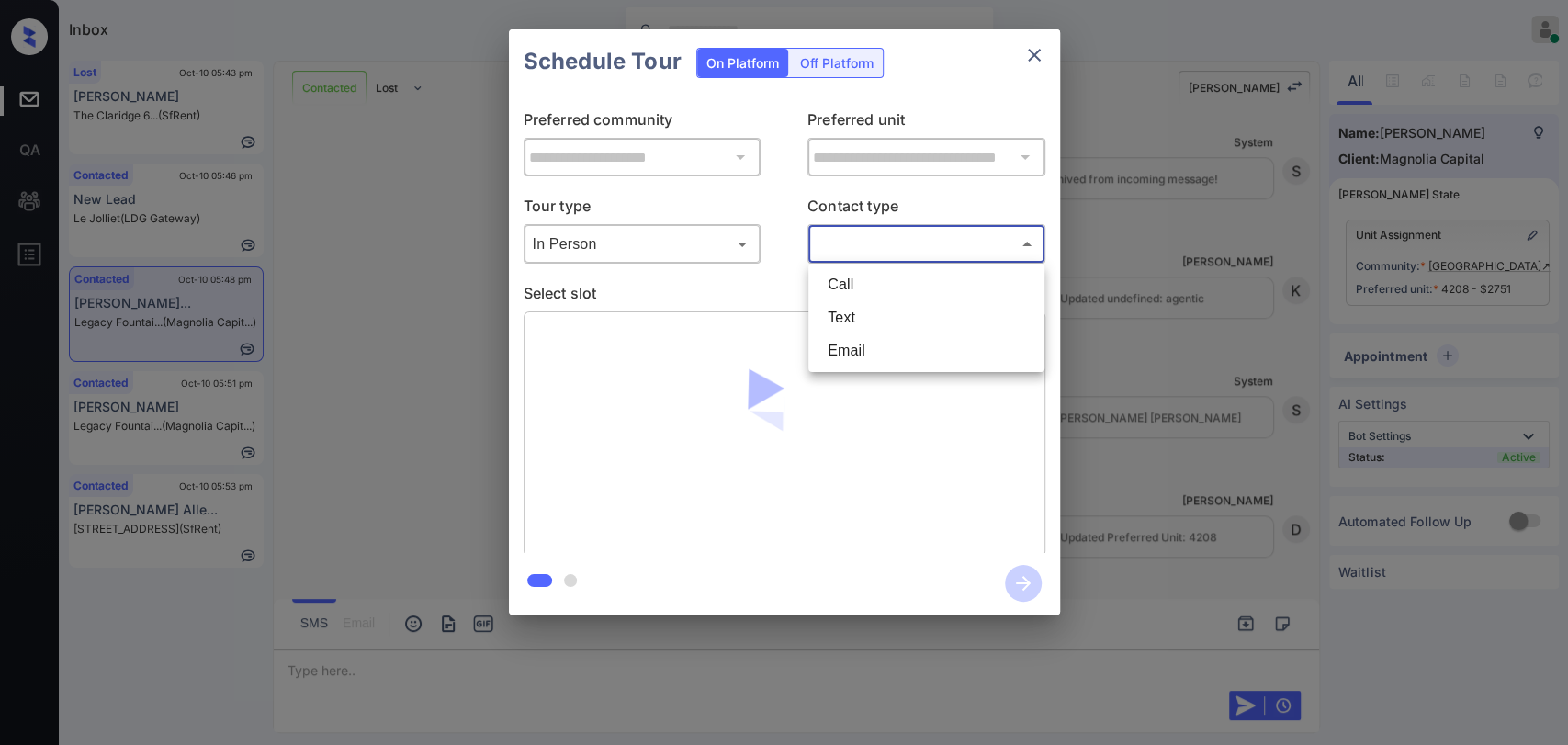
click at [857, 309] on li "Text" at bounding box center [926, 317] width 226 height 33
type input "****"
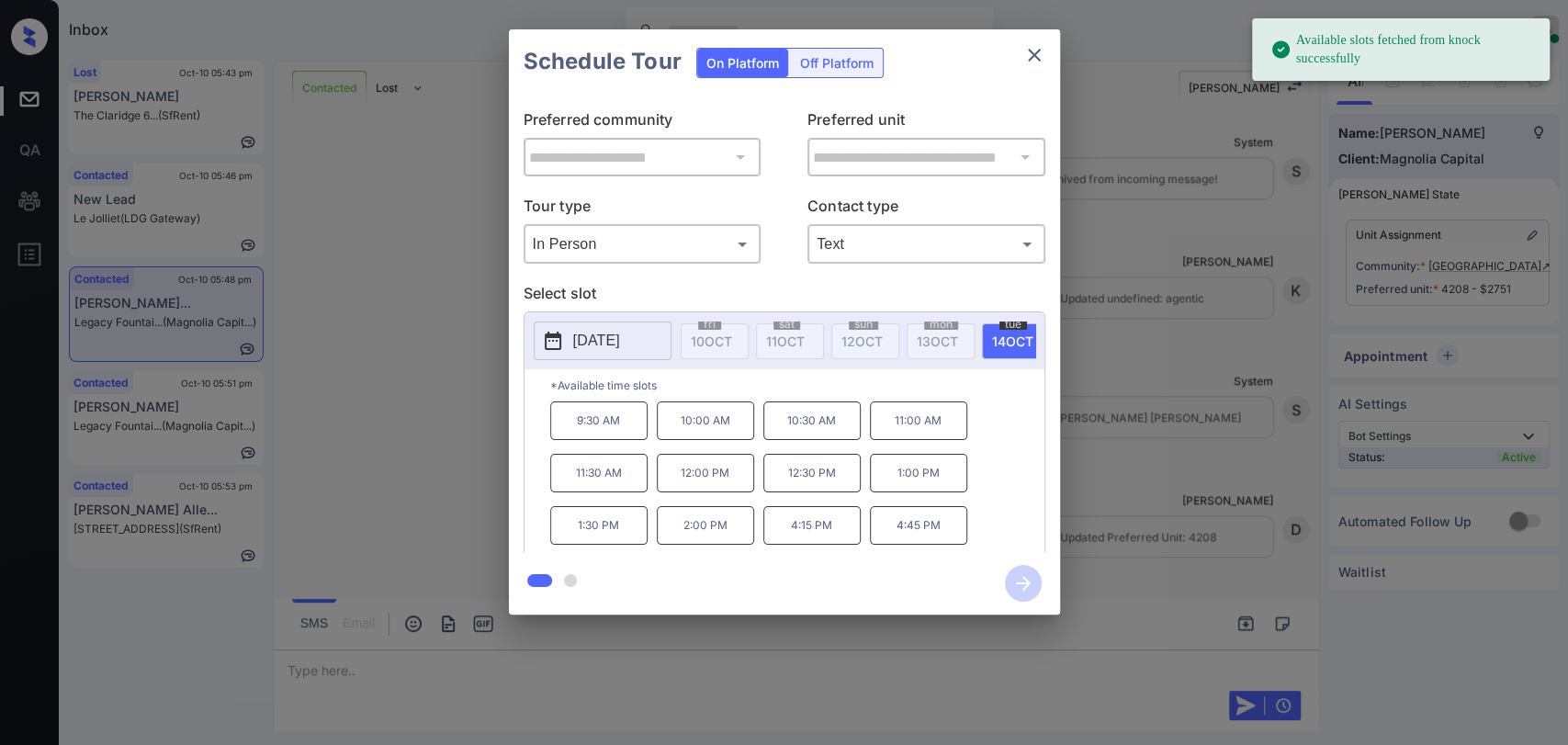
click at [619, 334] on p "[DATE]" at bounding box center [597, 341] width 47 height 22
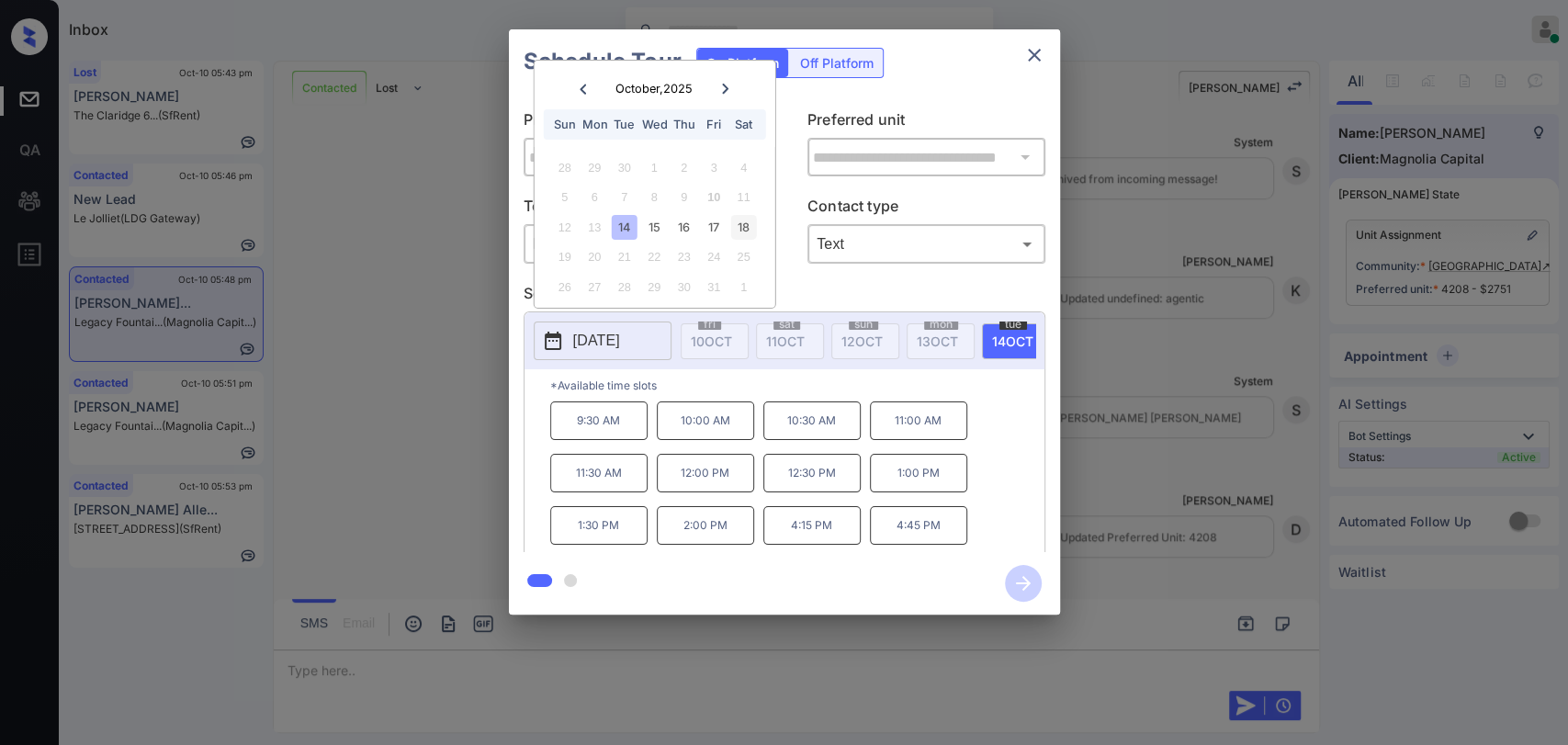
click at [742, 223] on div "18" at bounding box center [743, 227] width 25 height 25
click at [595, 474] on p "11:30 AM" at bounding box center [599, 467] width 97 height 37
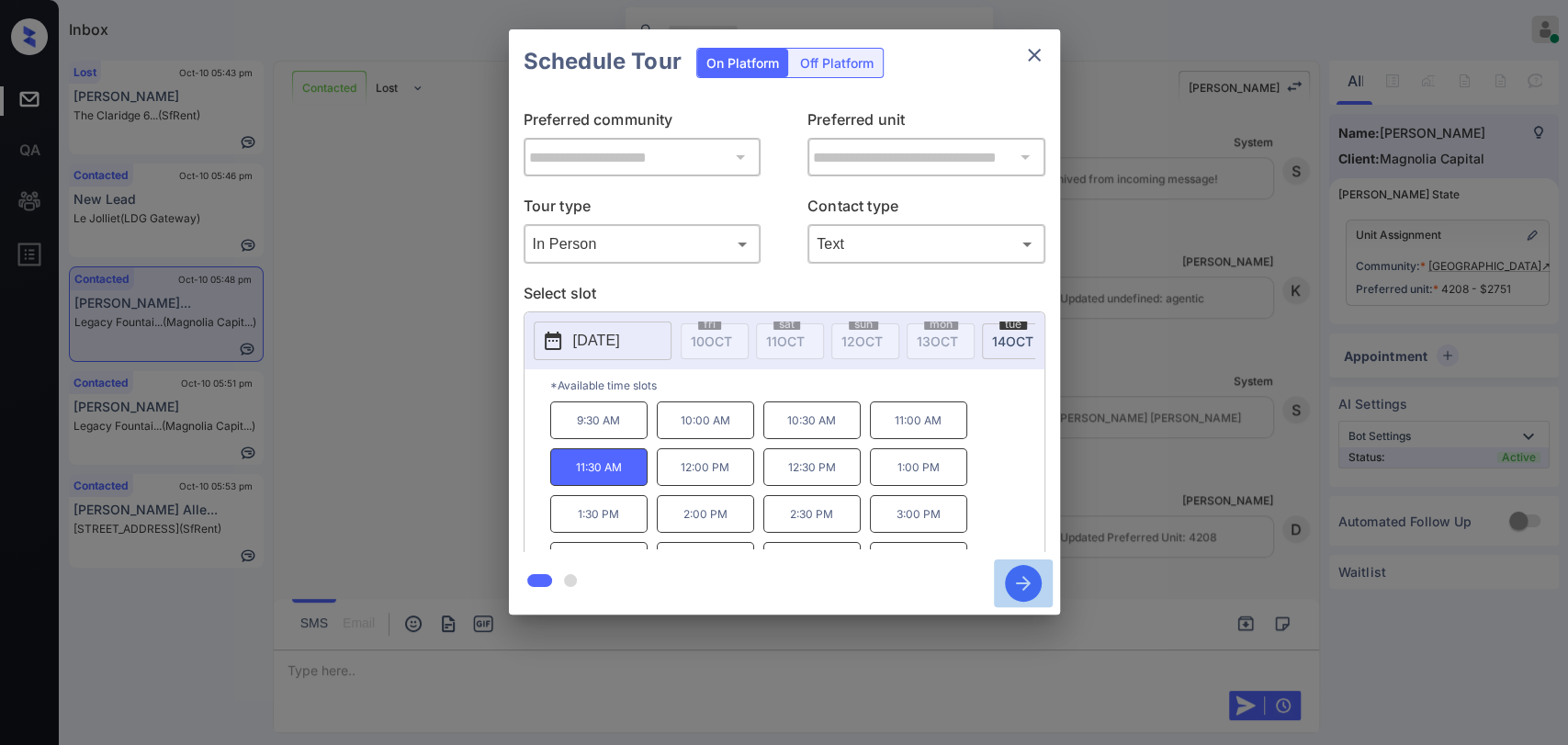
click at [1015, 578] on icon "button" at bounding box center [1023, 583] width 36 height 37
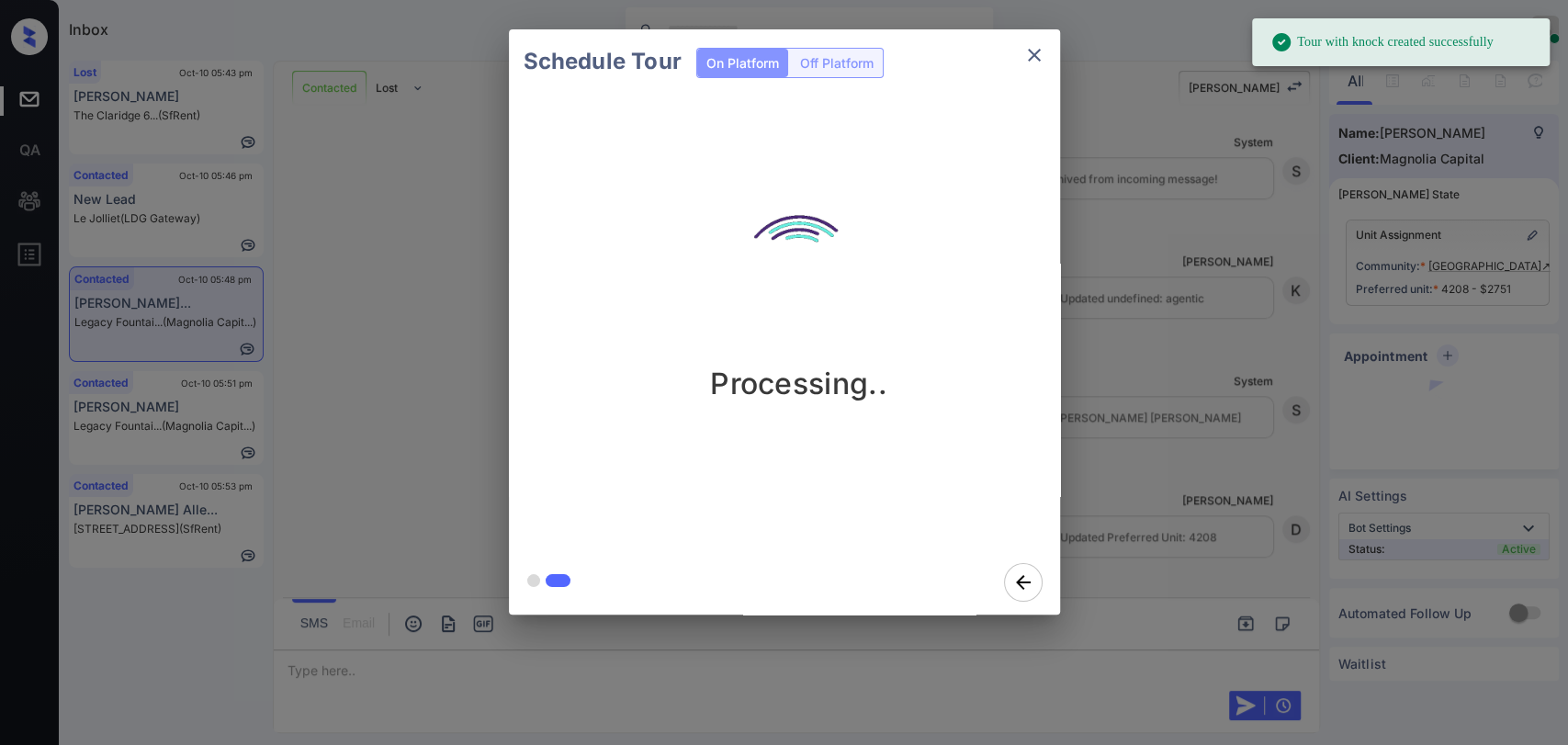
click at [403, 256] on div "Schedule Tour On Platform Off Platform Processing.." at bounding box center [784, 322] width 1568 height 644
